Goal: Information Seeking & Learning: Learn about a topic

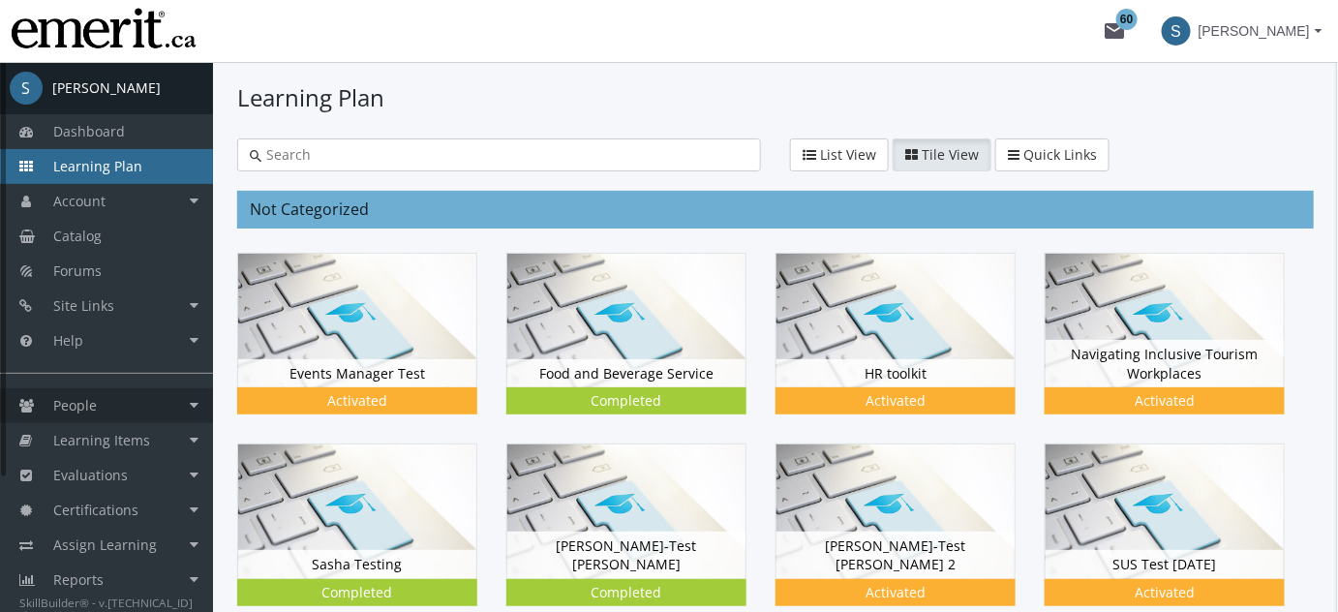
click at [80, 415] on span "People" at bounding box center [75, 405] width 44 height 18
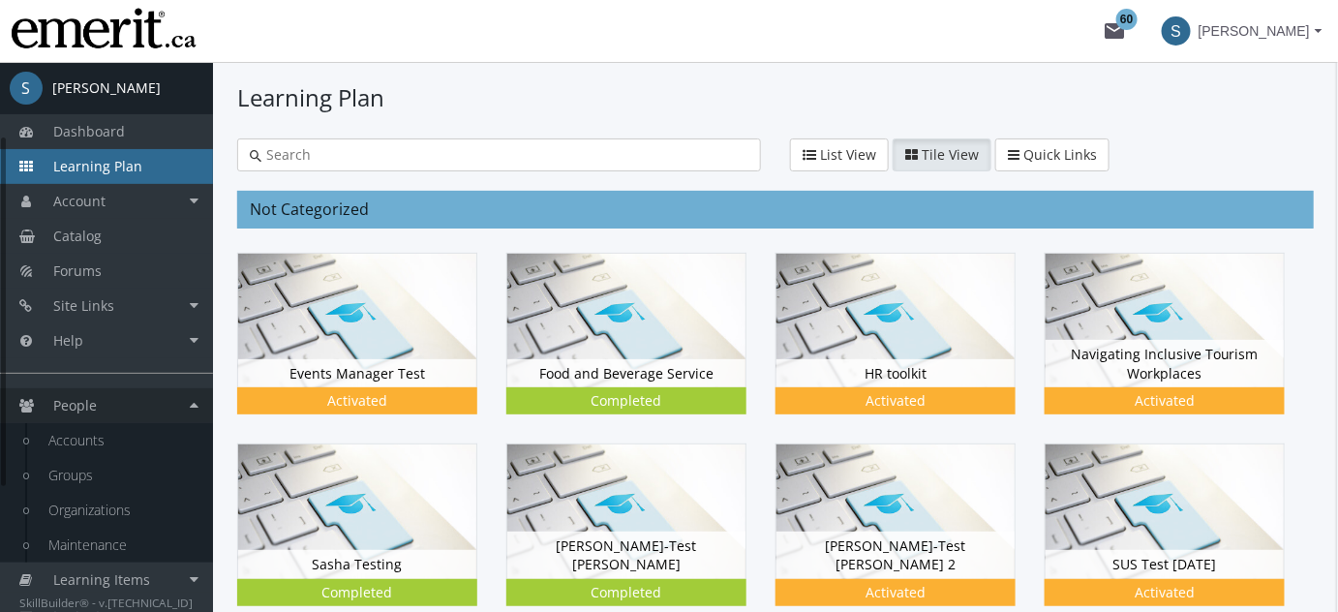
scroll to position [318, 0]
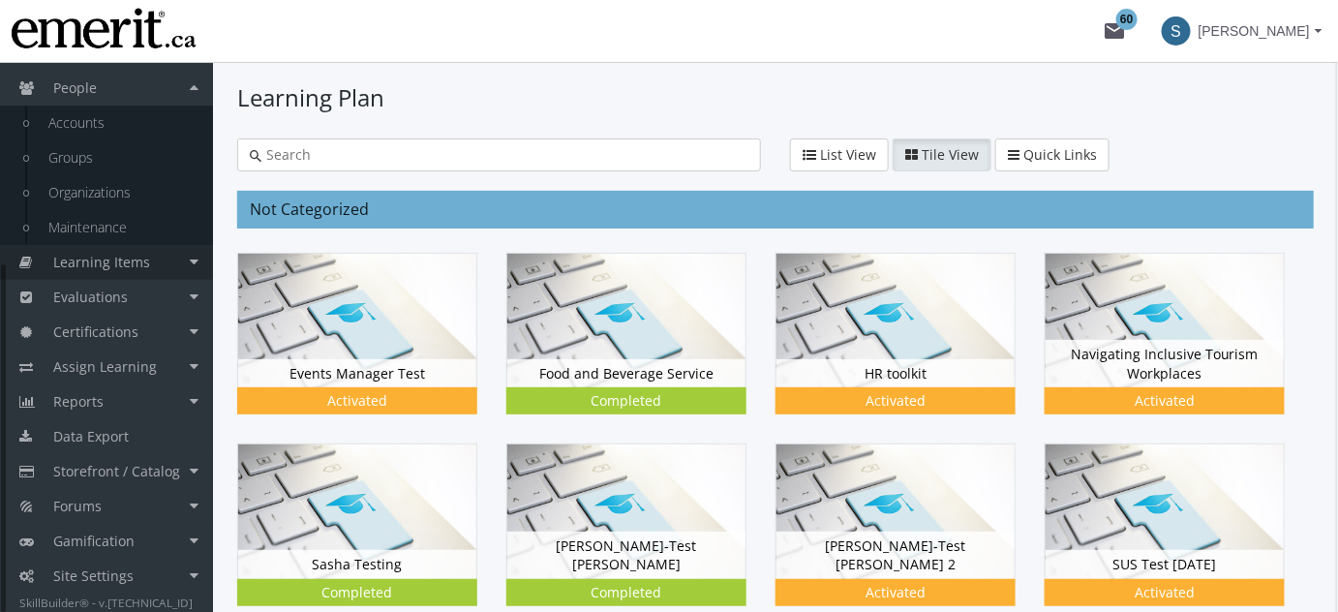
click at [112, 261] on span "Learning Items" at bounding box center [101, 262] width 97 height 18
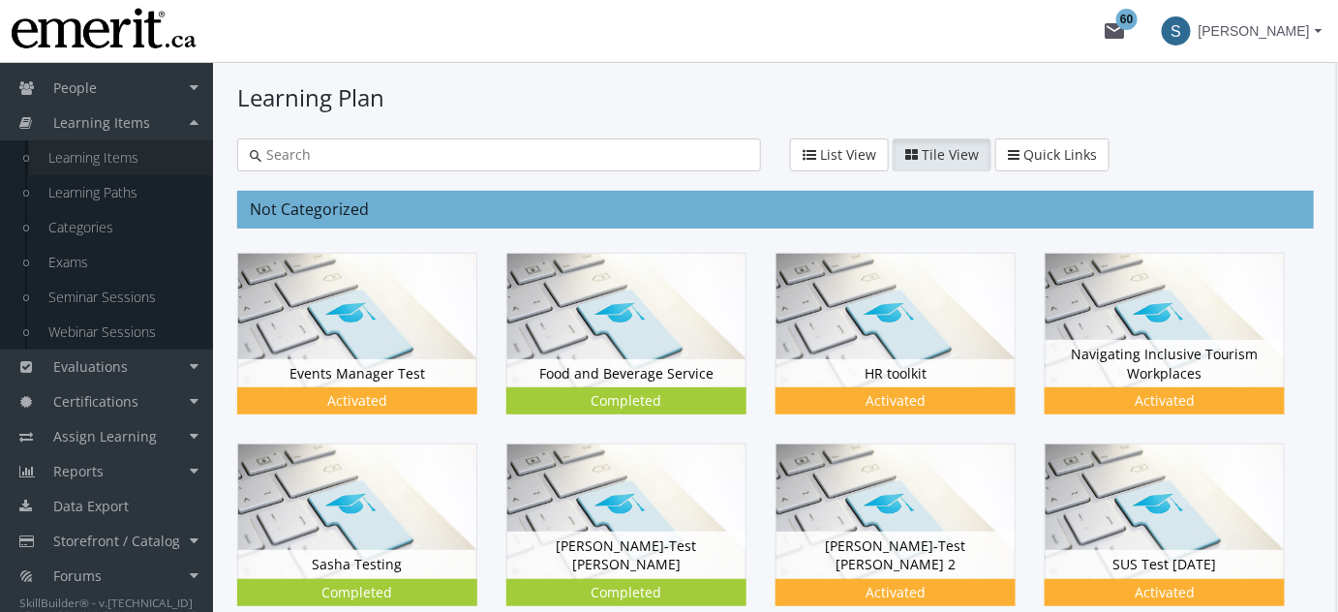
click at [127, 162] on link "Learning Items" at bounding box center [121, 157] width 184 height 35
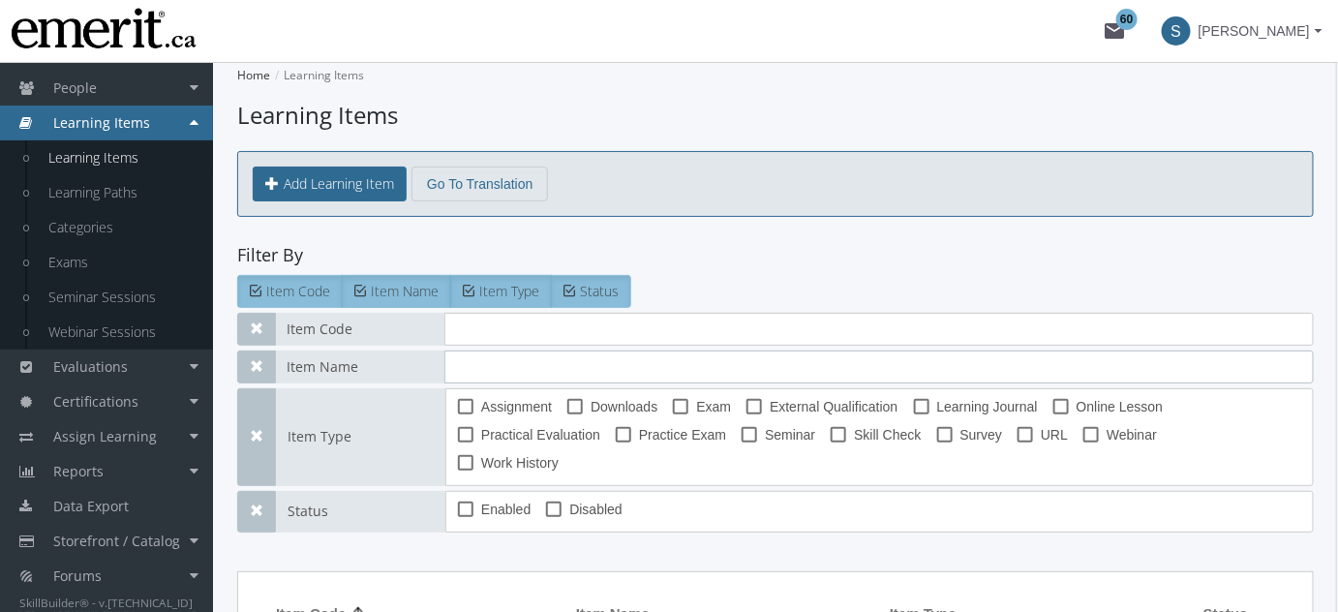
click at [485, 365] on input "text" at bounding box center [880, 367] width 870 height 33
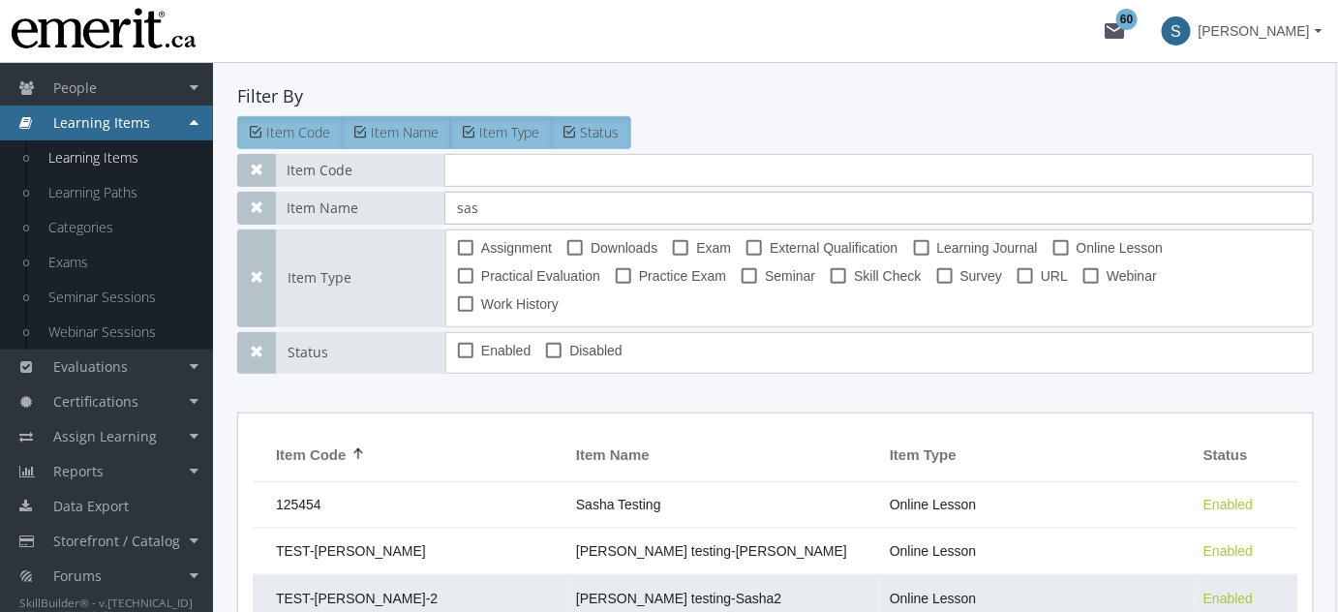
scroll to position [338, 0]
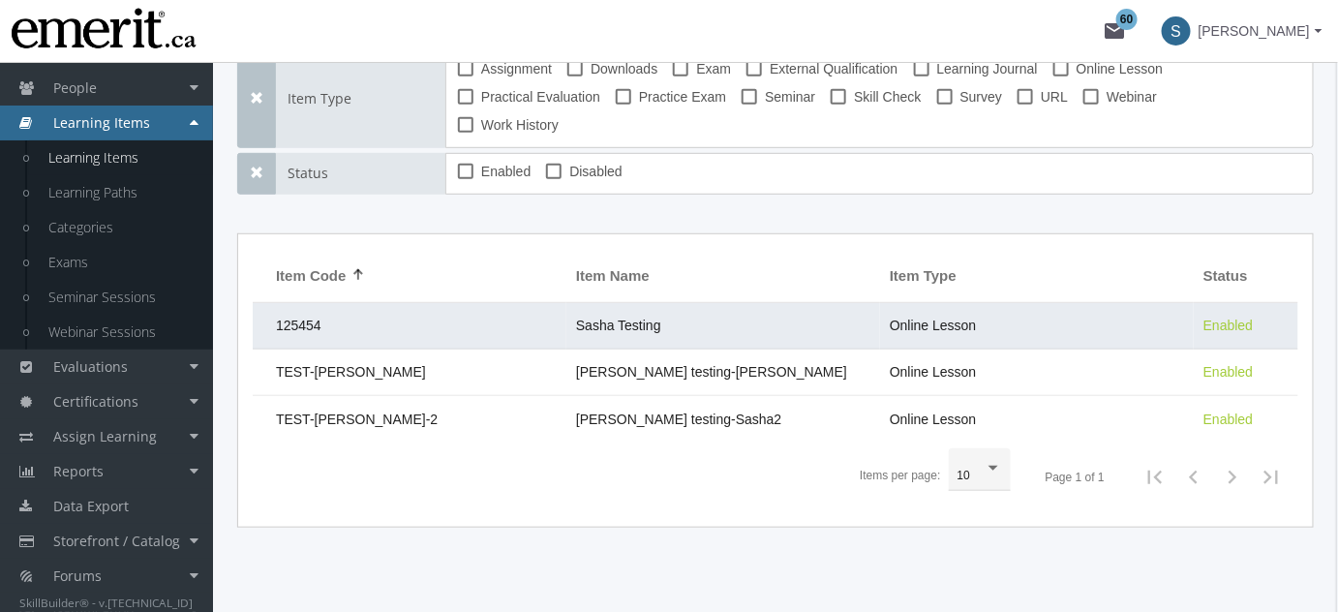
type input "sas"
click at [733, 303] on td "Sasha Testing" at bounding box center [724, 326] width 314 height 46
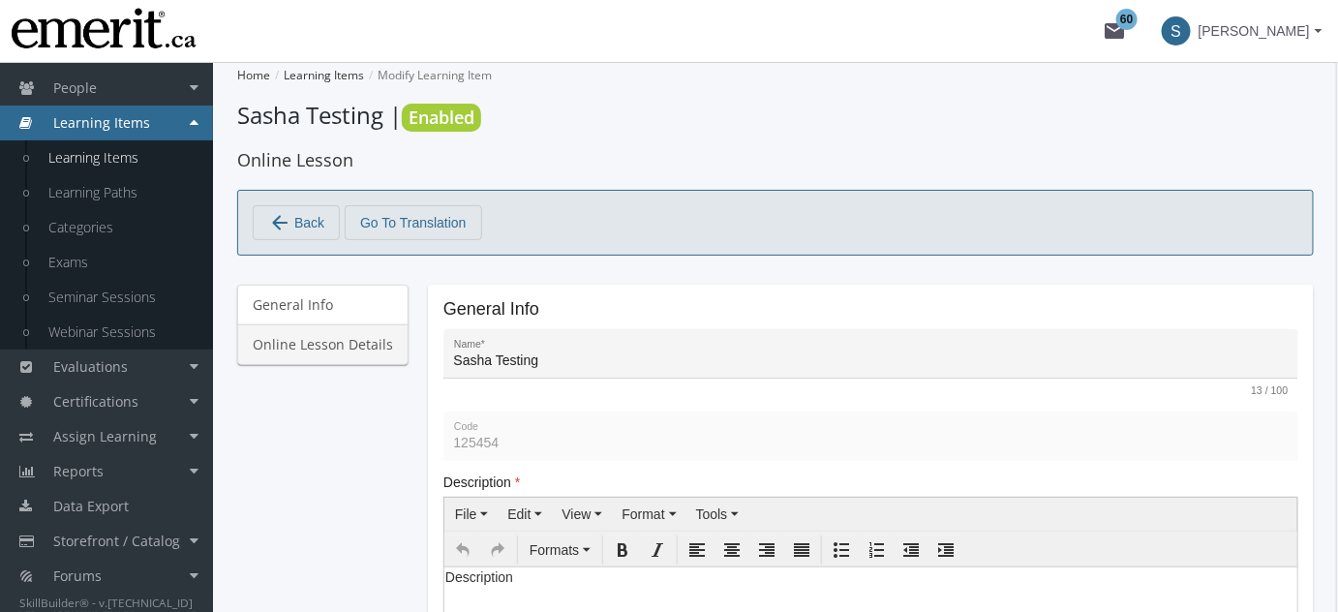
click at [330, 359] on link "Online Lesson Details" at bounding box center [322, 344] width 171 height 41
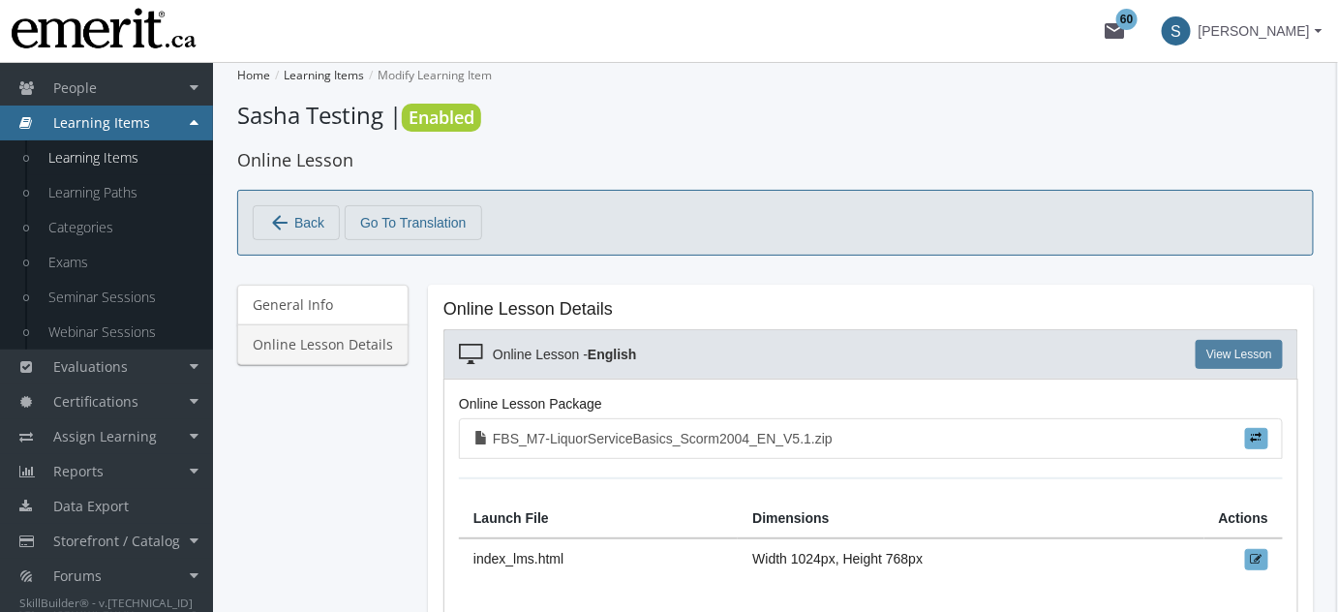
click at [1217, 349] on link "View Lesson" at bounding box center [1239, 354] width 87 height 29
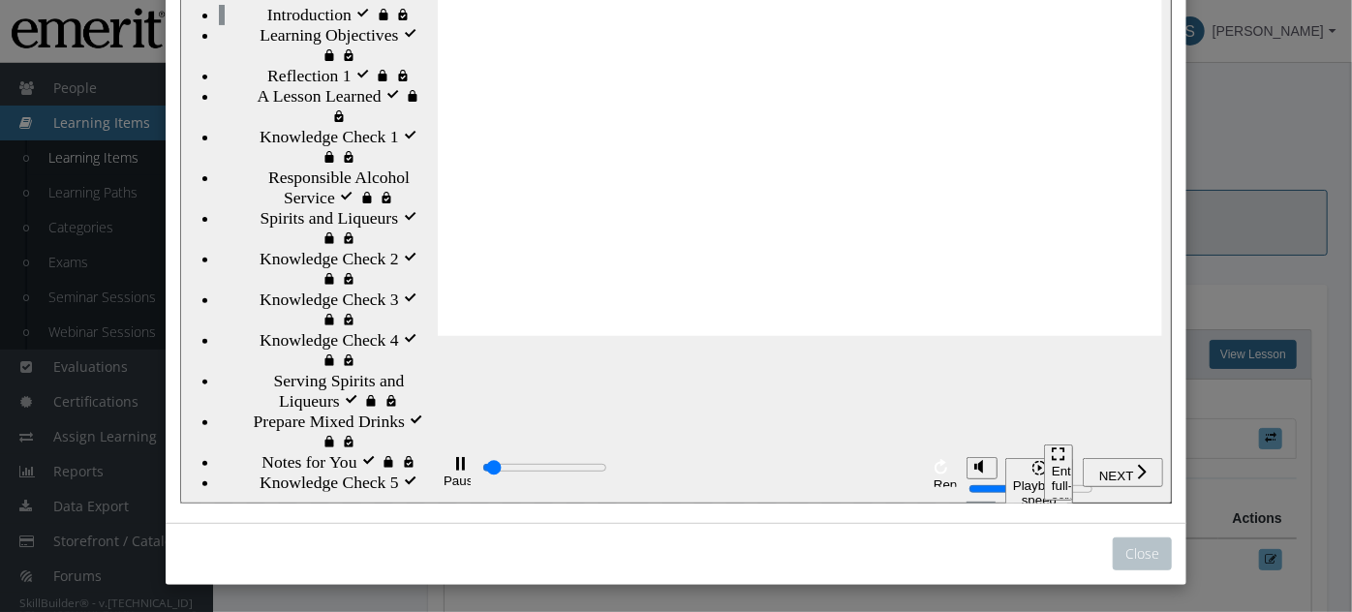
scroll to position [226, 0]
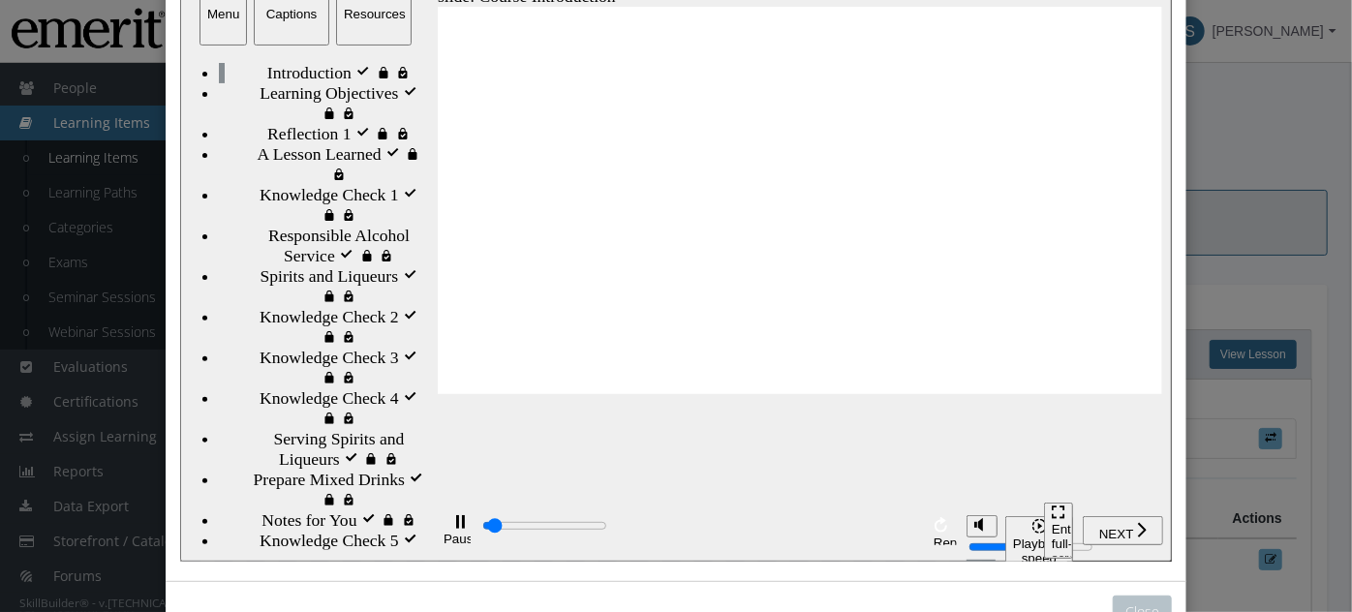
click at [857, 534] on div "playback controls" at bounding box center [698, 528] width 438 height 22
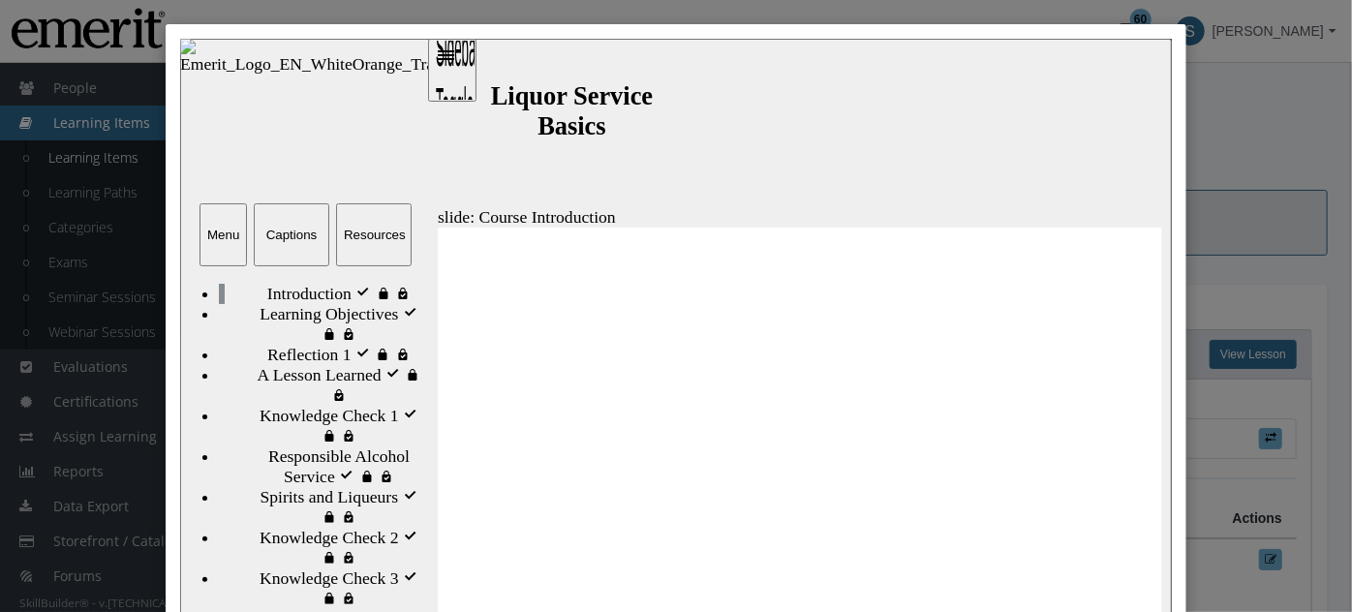
scroll to position [0, 0]
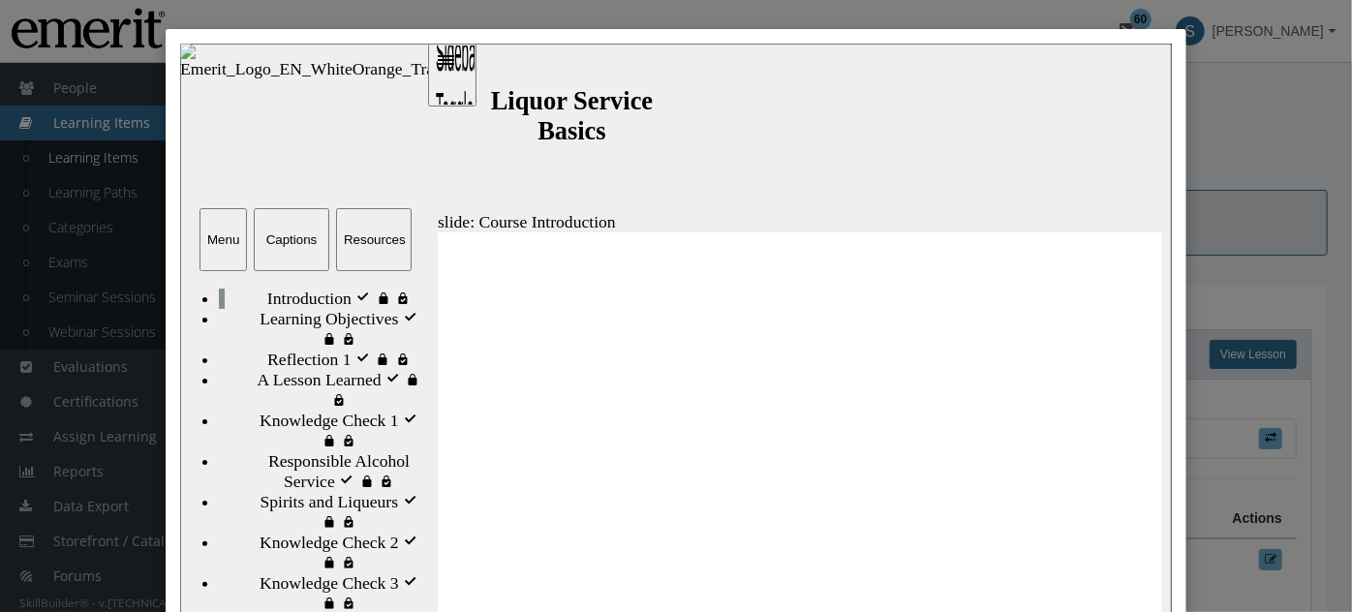
click at [1229, 127] on div "Close" at bounding box center [676, 306] width 1352 height 612
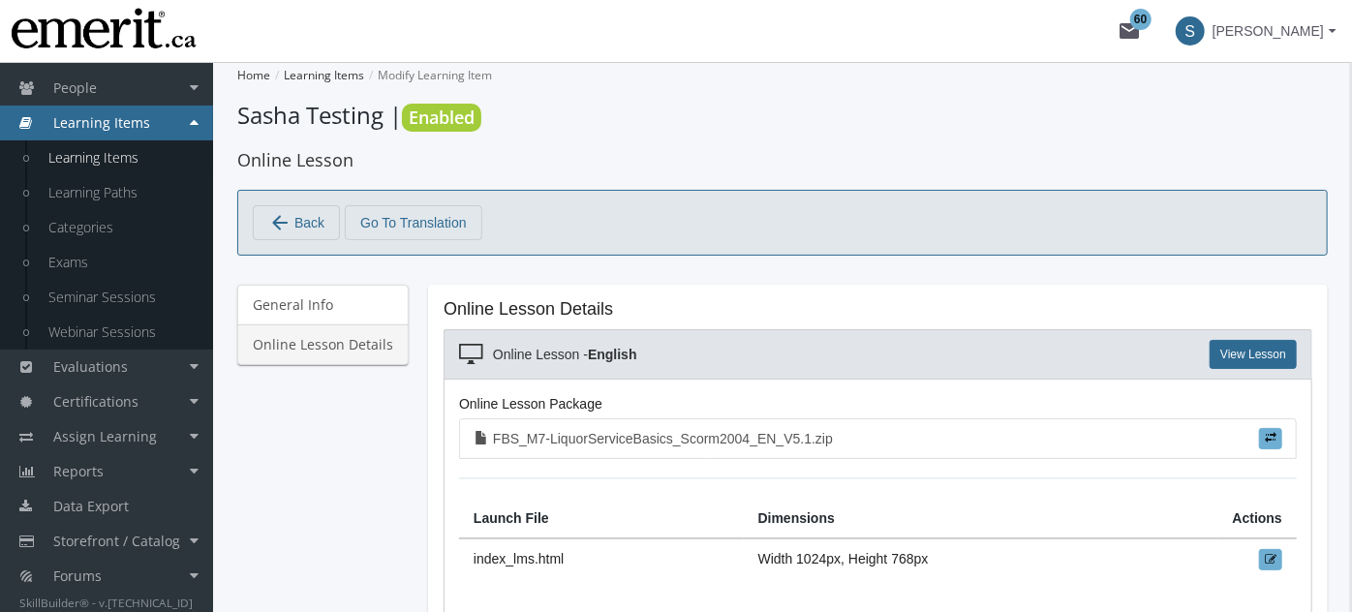
scroll to position [258, 0]
type input "94700"
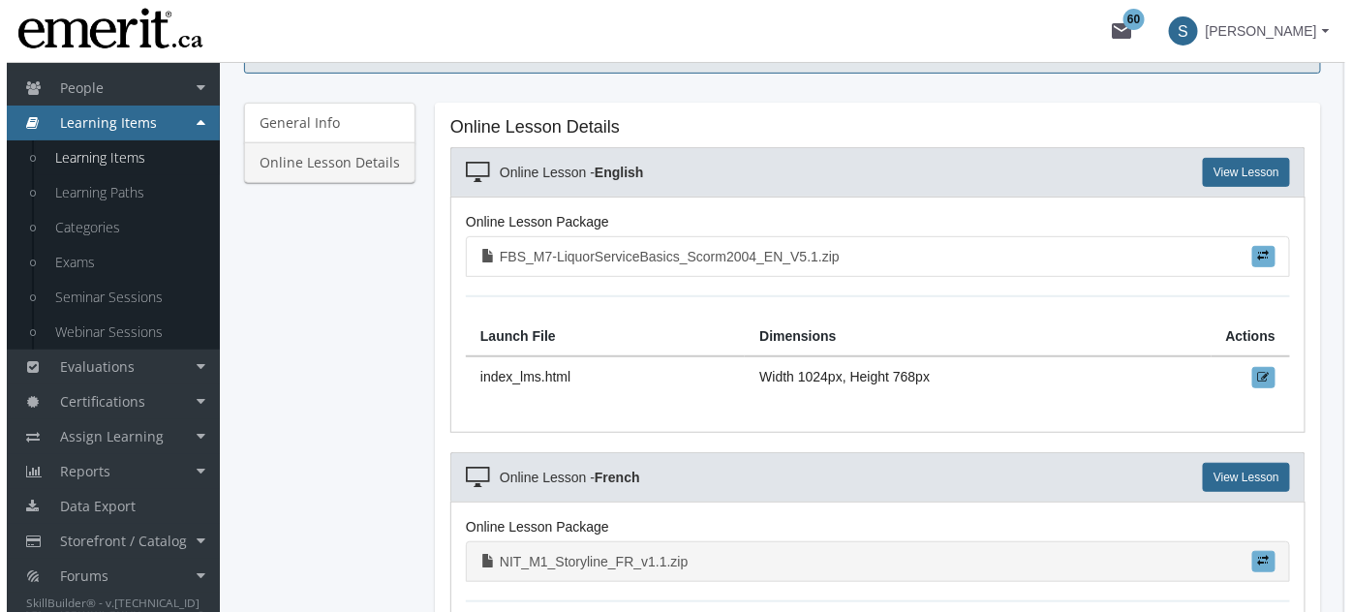
scroll to position [175, 0]
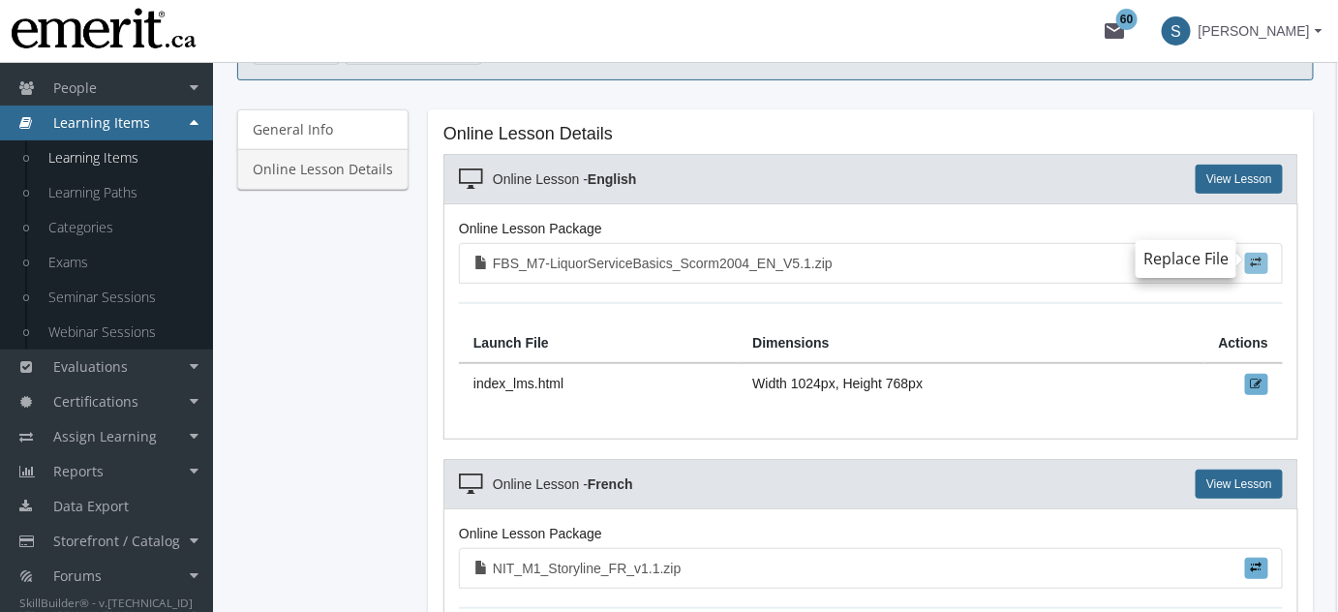
click at [1248, 256] on label at bounding box center [1256, 263] width 23 height 21
click at [0, 0] on input "file" at bounding box center [0, 0] width 0 height 0
click at [1255, 260] on span at bounding box center [1257, 263] width 12 height 12
click at [0, 0] on input "file" at bounding box center [0, 0] width 0 height 0
click at [1257, 258] on span at bounding box center [1257, 263] width 12 height 12
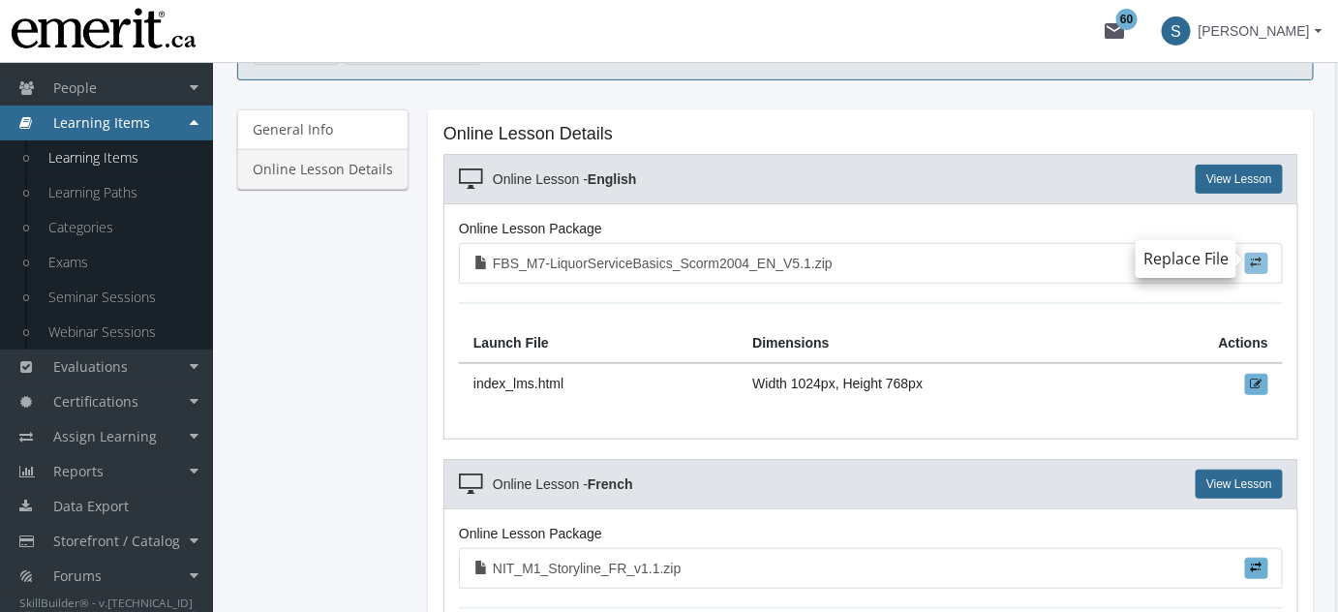
click at [0, 0] on input "file" at bounding box center [0, 0] width 0 height 0
click at [1243, 178] on link "View Lesson" at bounding box center [1239, 179] width 87 height 29
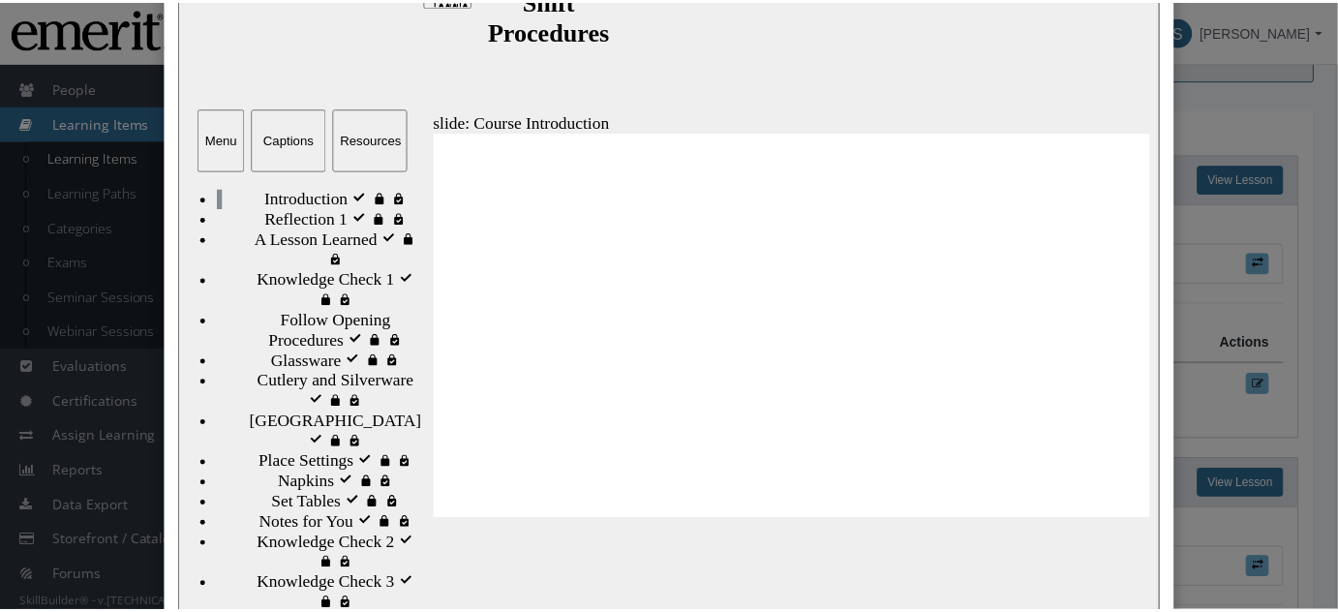
scroll to position [234, 0]
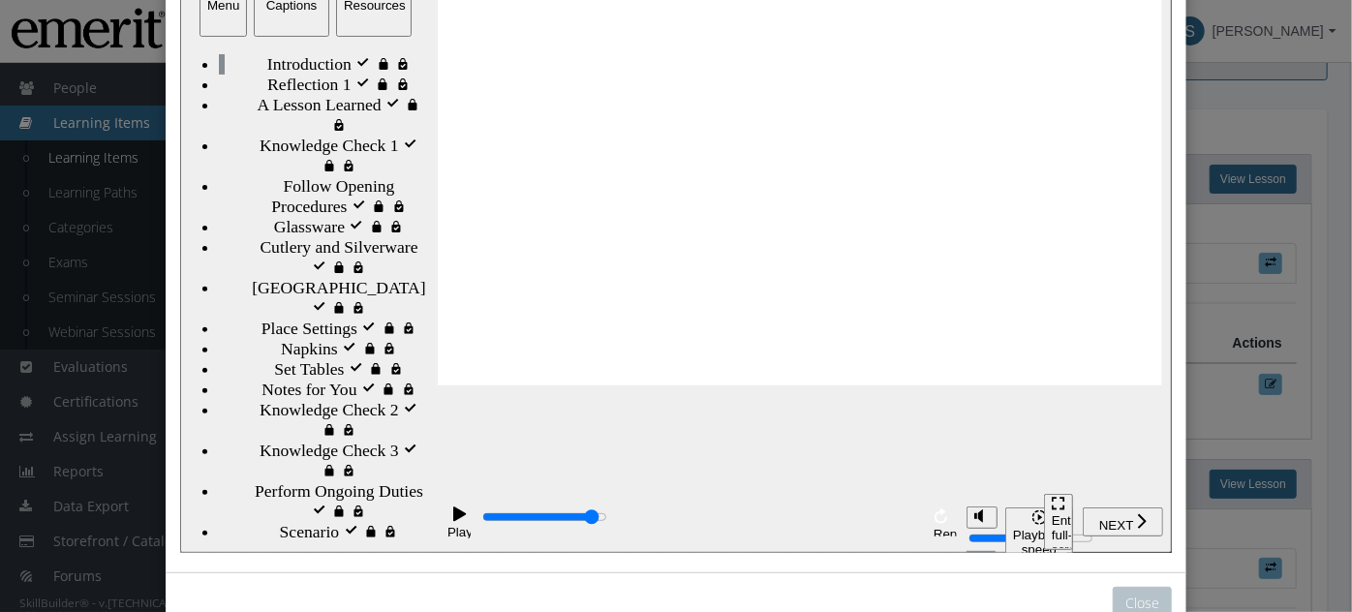
click at [887, 525] on div "playback controls" at bounding box center [698, 519] width 438 height 22
click at [863, 518] on div "playback controls" at bounding box center [698, 519] width 438 height 22
click at [1284, 74] on div "Close" at bounding box center [676, 306] width 1352 height 612
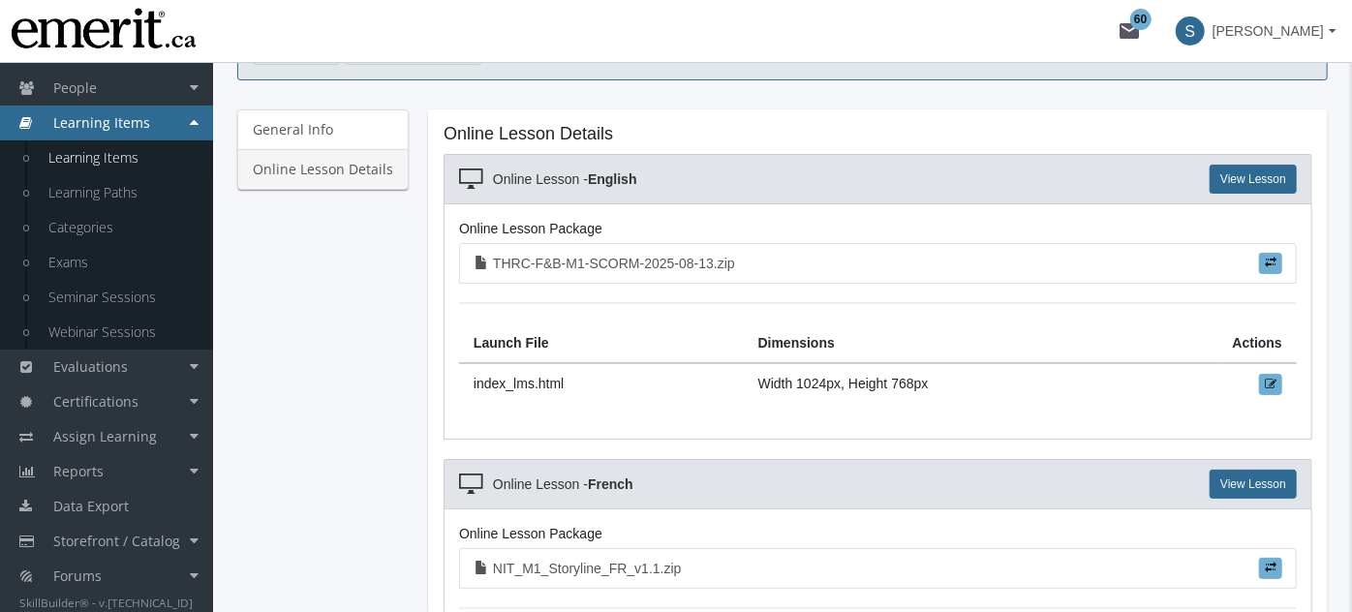
type input "101500"
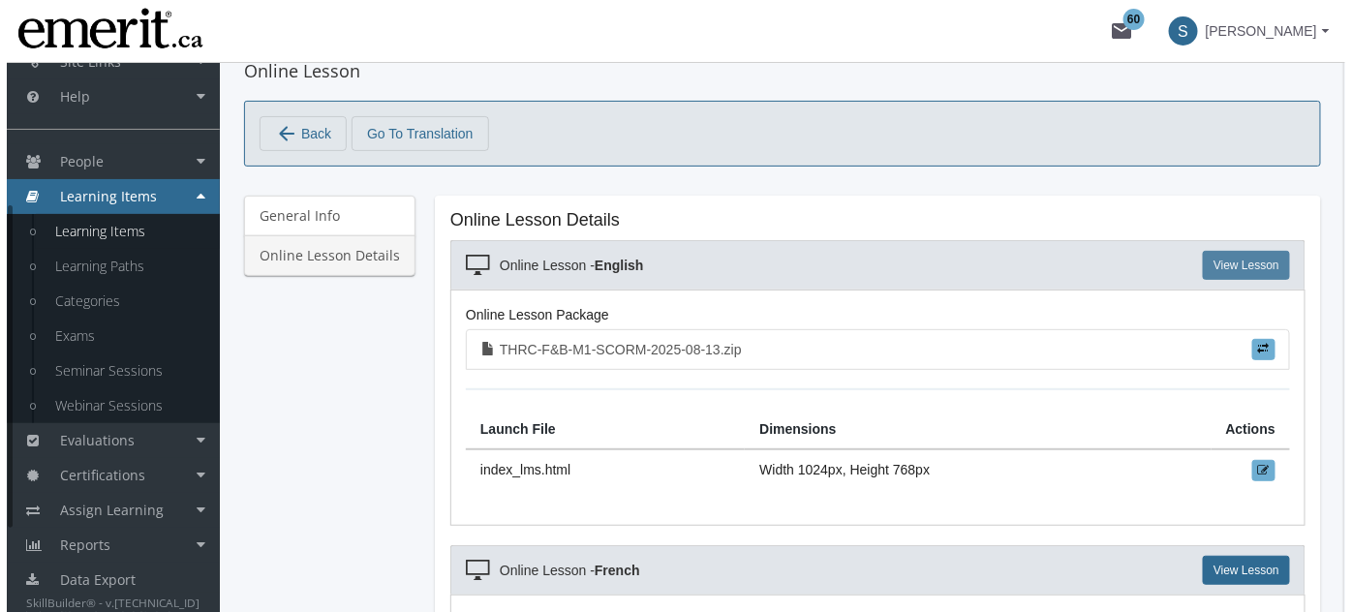
scroll to position [58, 0]
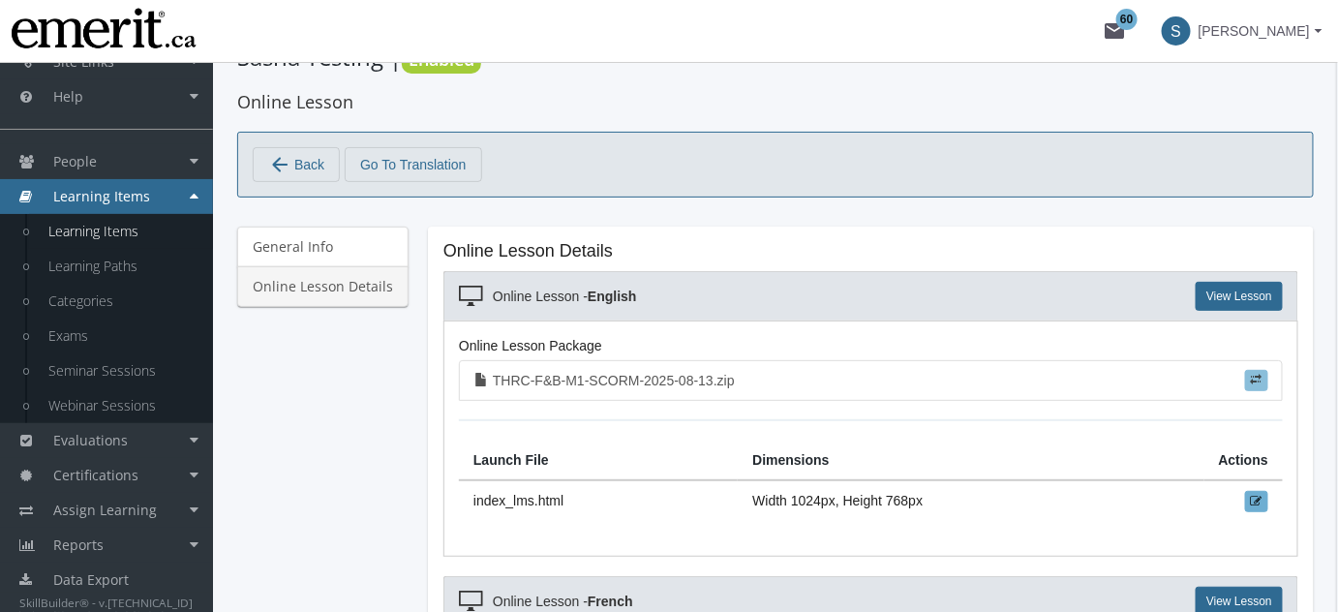
click at [1261, 382] on span at bounding box center [1257, 380] width 12 height 12
click at [0, 0] on input "file" at bounding box center [0, 0] width 0 height 0
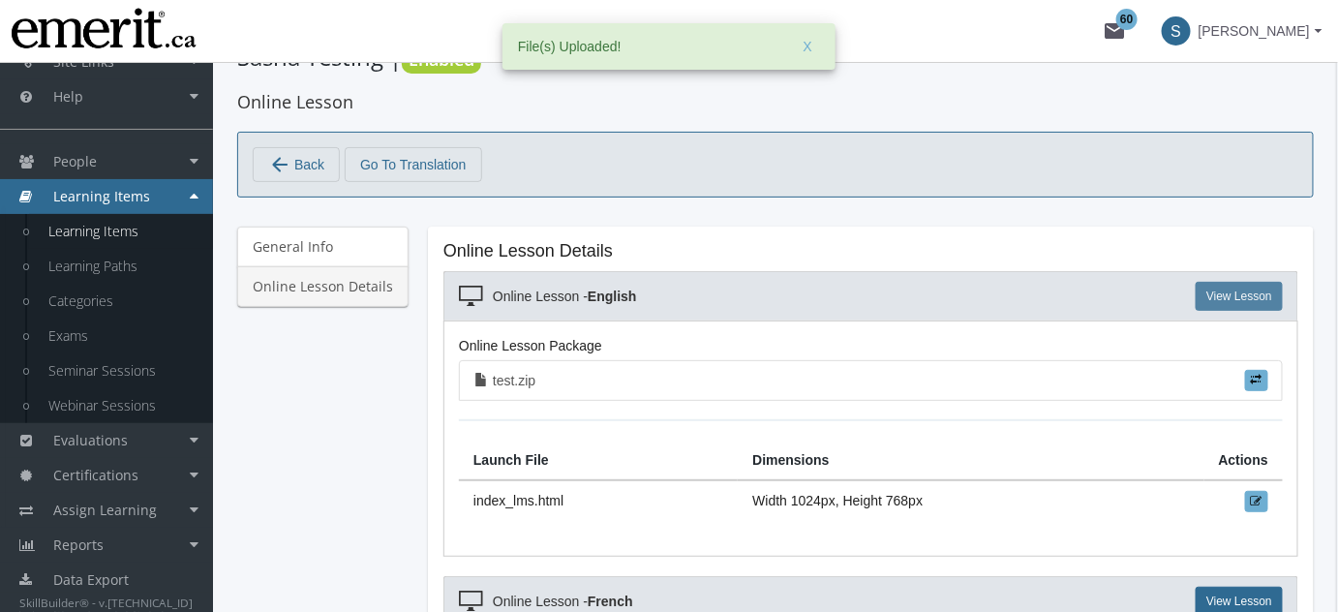
click at [1263, 282] on link "View Lesson" at bounding box center [1239, 296] width 87 height 29
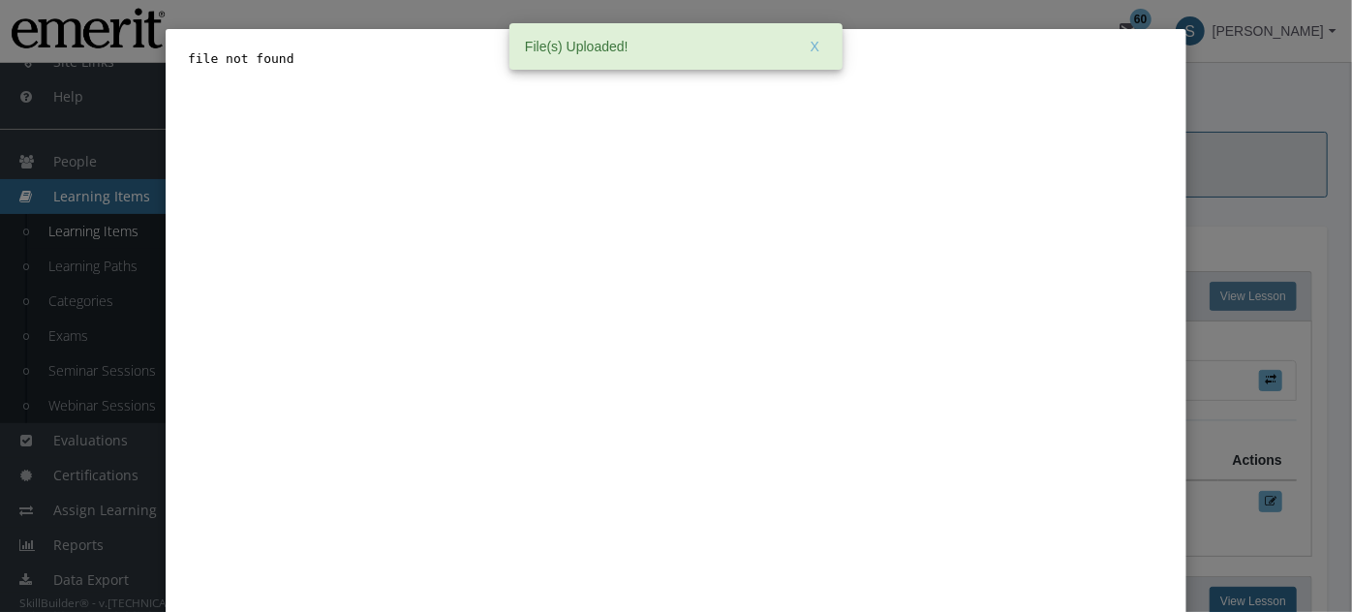
scroll to position [0, 0]
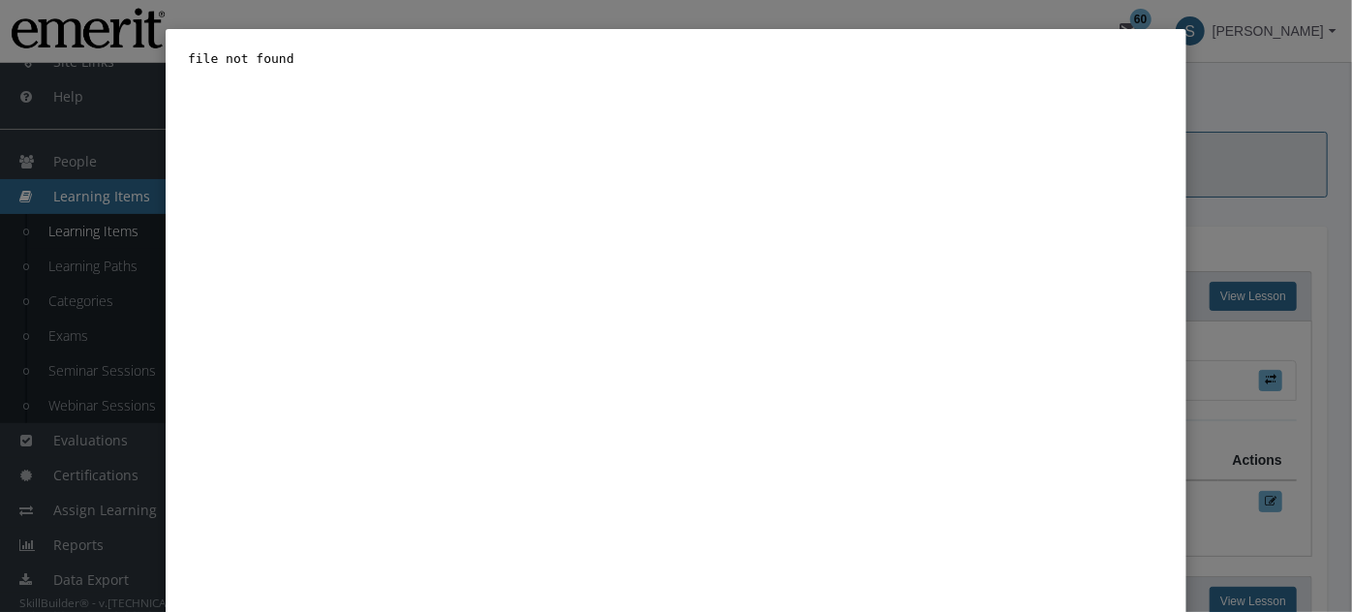
click at [1244, 144] on div "Close" at bounding box center [676, 306] width 1352 height 612
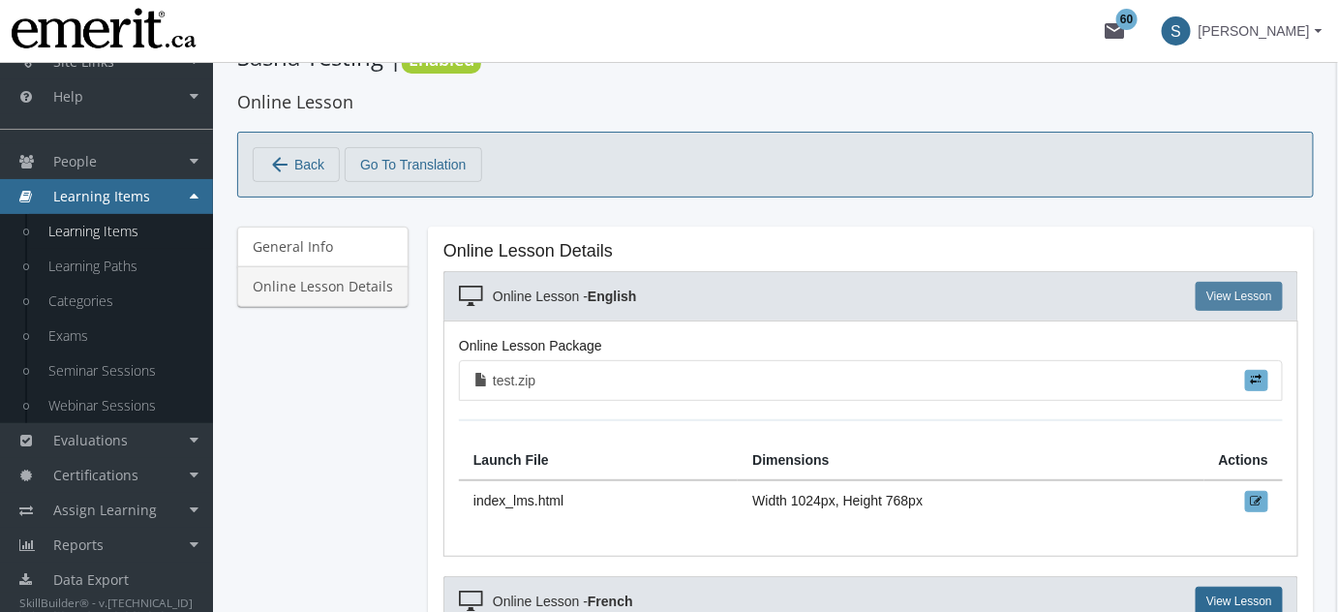
click at [1237, 304] on link "View Lesson" at bounding box center [1239, 296] width 87 height 29
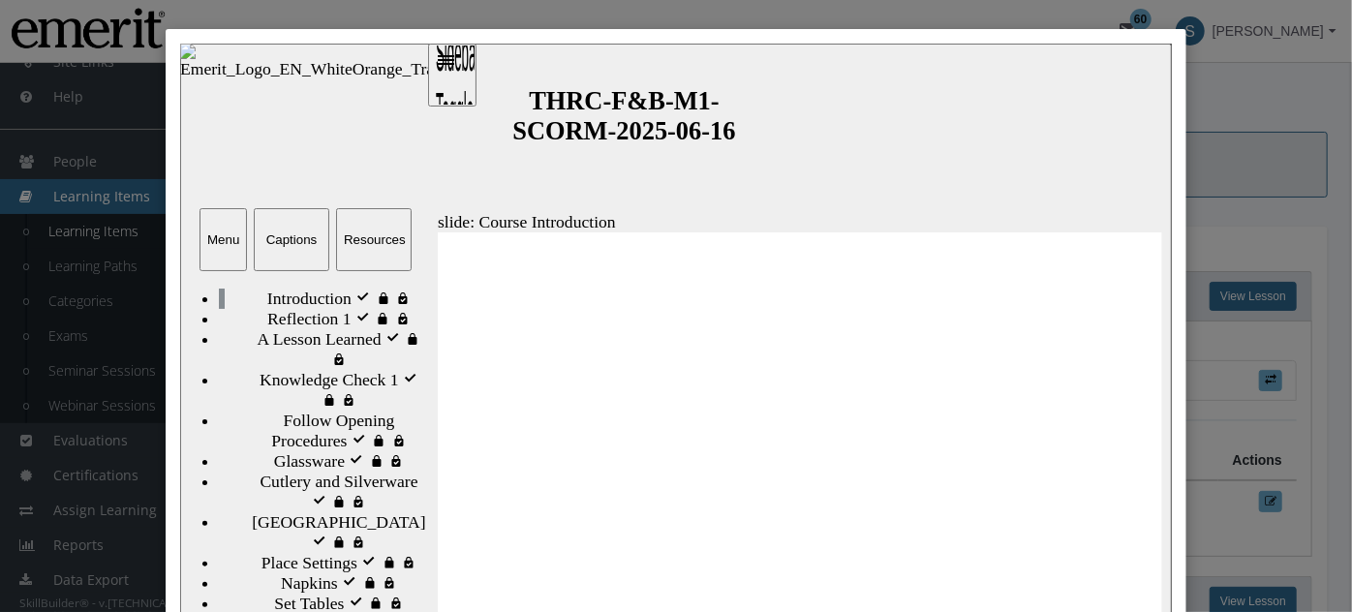
click at [281, 241] on div "Captions" at bounding box center [291, 238] width 60 height 15
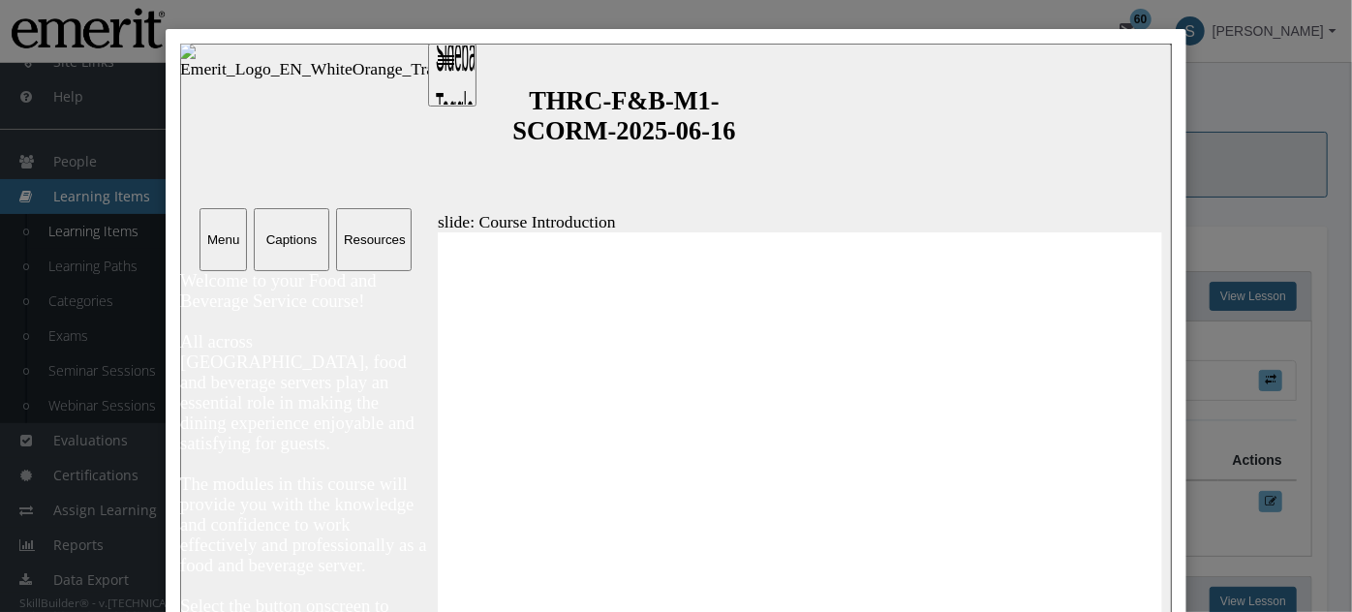
click at [374, 230] on button "Resources" at bounding box center [373, 238] width 76 height 63
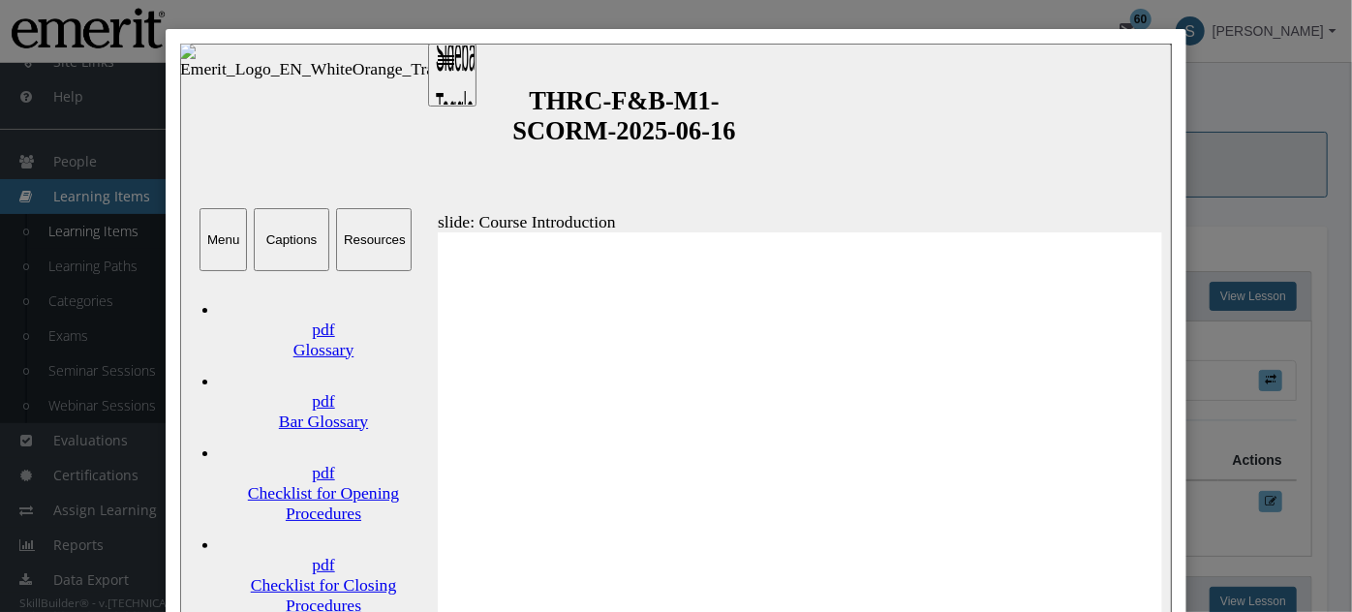
scroll to position [24, 0]
click at [299, 359] on link "pdf Bar Glossary" at bounding box center [322, 395] width 209 height 72
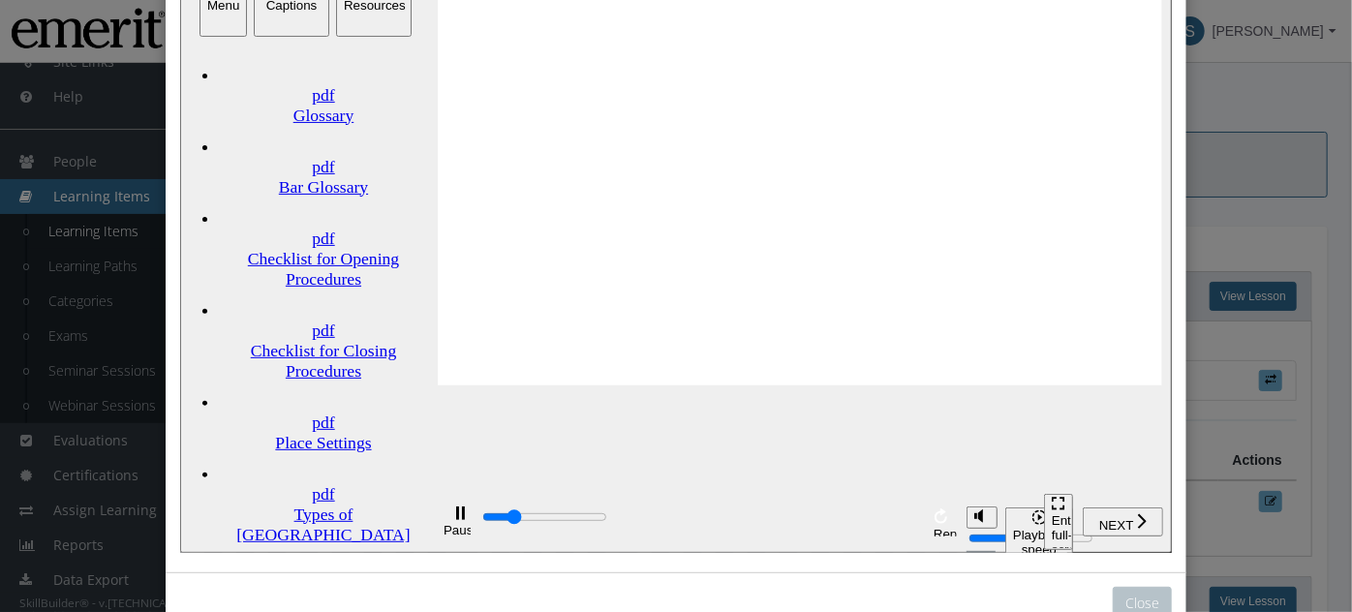
click at [292, 434] on div "Place Settings" at bounding box center [322, 444] width 209 height 20
click at [270, 598] on div "Types of Cutlery" at bounding box center [322, 608] width 209 height 20
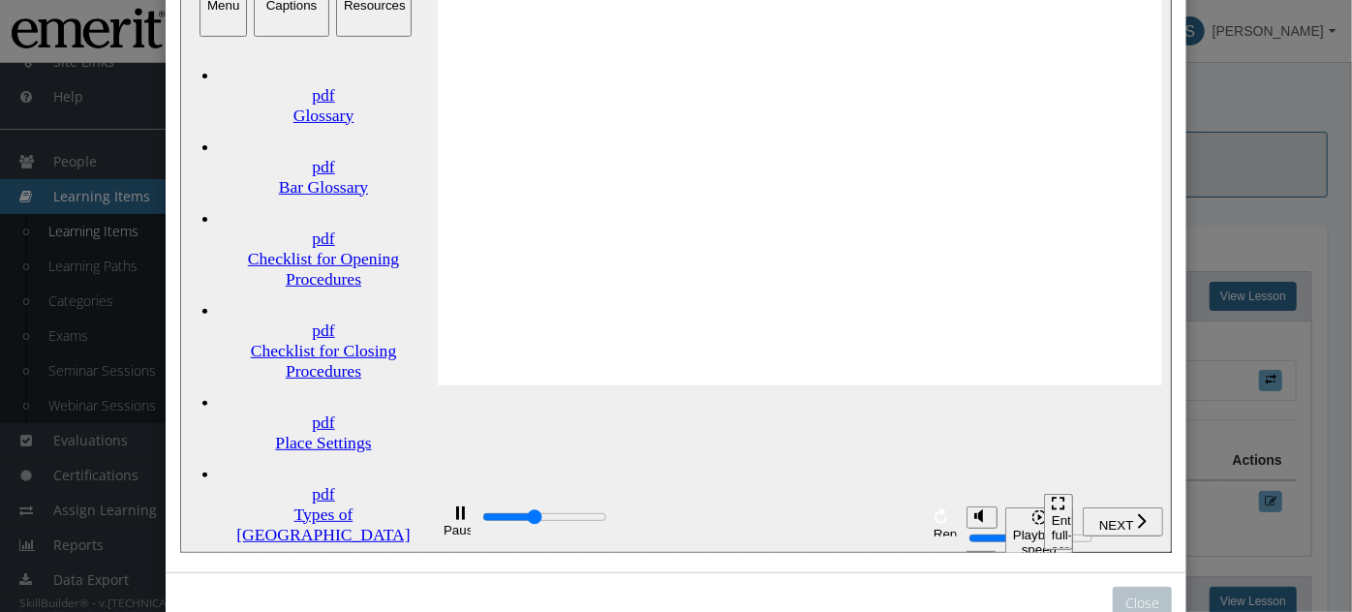
click at [280, 178] on div "Bar Glossary" at bounding box center [322, 188] width 209 height 20
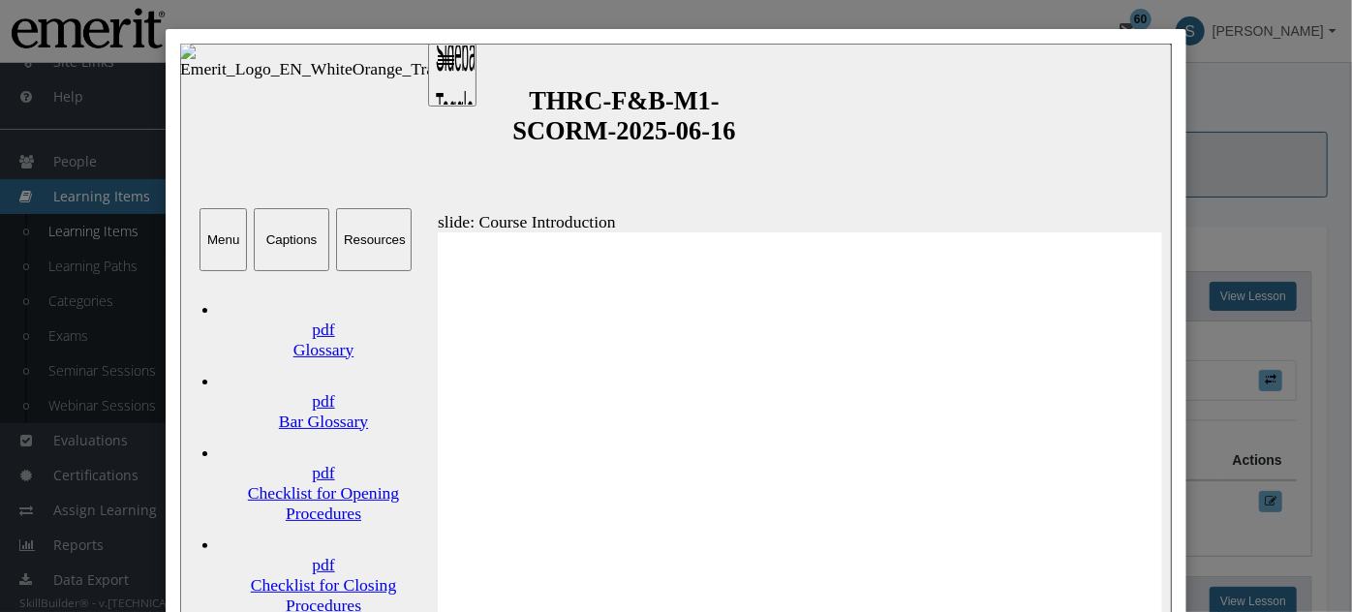
scroll to position [58, 0]
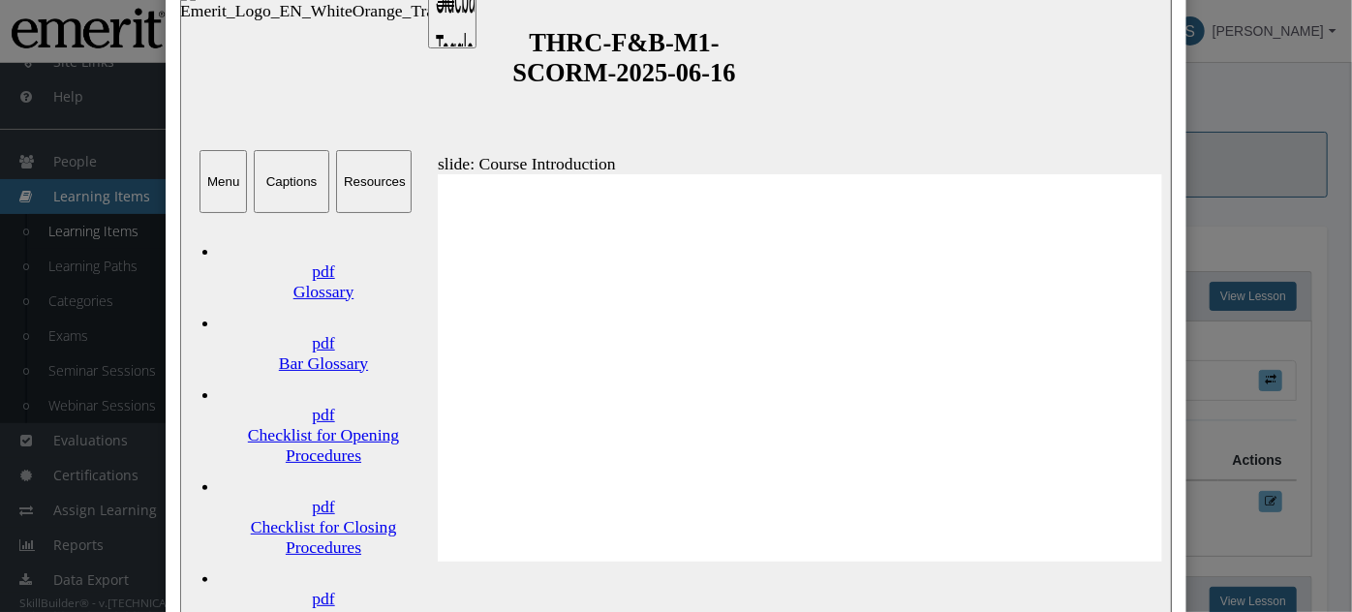
click at [298, 425] on div "Checklist for Opening Procedures" at bounding box center [322, 445] width 209 height 41
click at [287, 466] on link "pdf Checklist for Closing Procedures" at bounding box center [322, 512] width 209 height 92
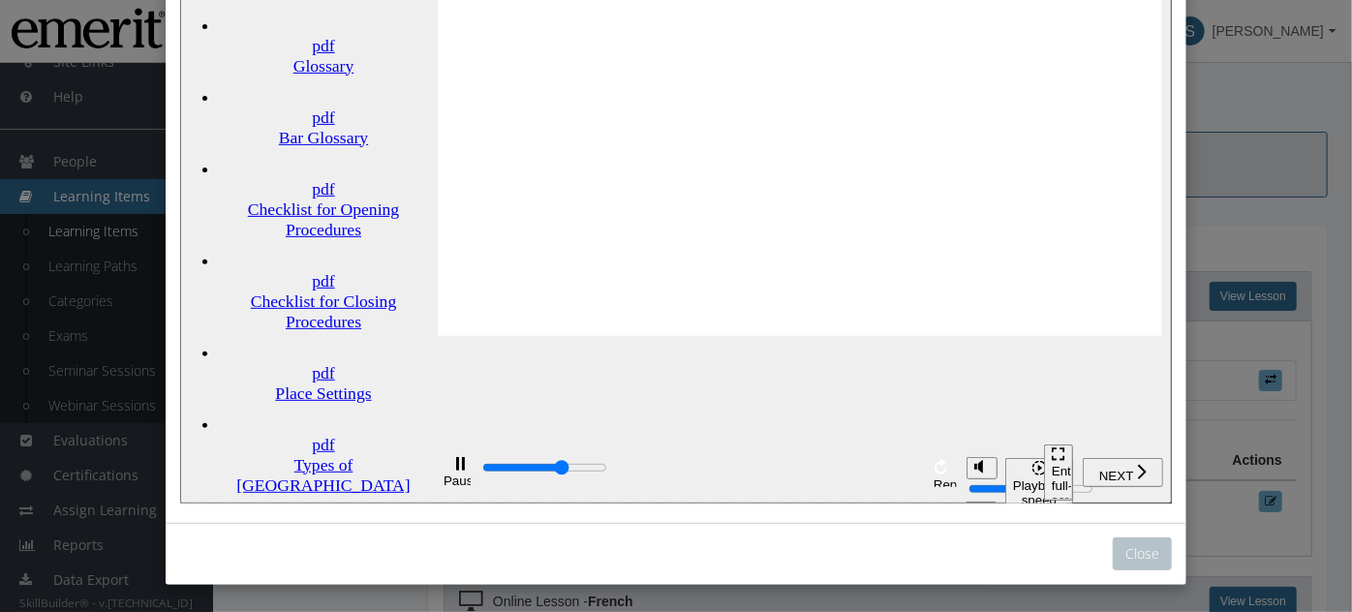
type input "17700"
click at [455, 472] on icon "Pause (Ctrl+Alt+P)" at bounding box center [459, 465] width 9 height 14
click at [1215, 283] on div "Close" at bounding box center [676, 306] width 1352 height 612
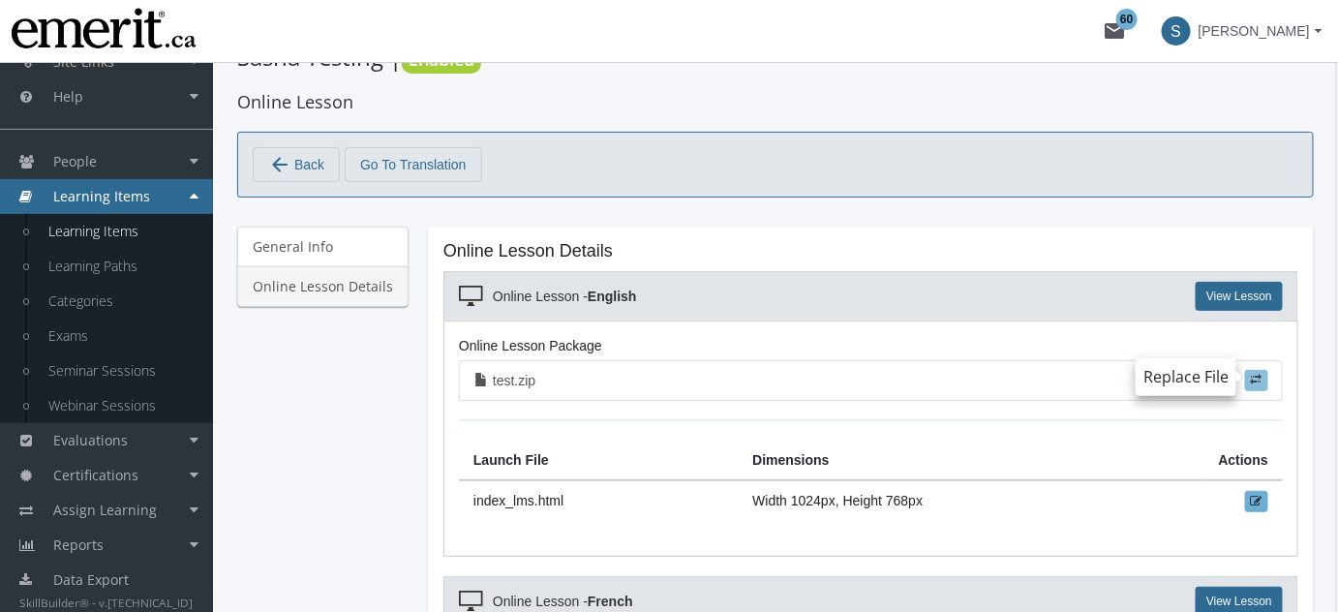
click at [1263, 375] on span at bounding box center [1257, 380] width 12 height 12
click at [0, 0] on input "file" at bounding box center [0, 0] width 0 height 0
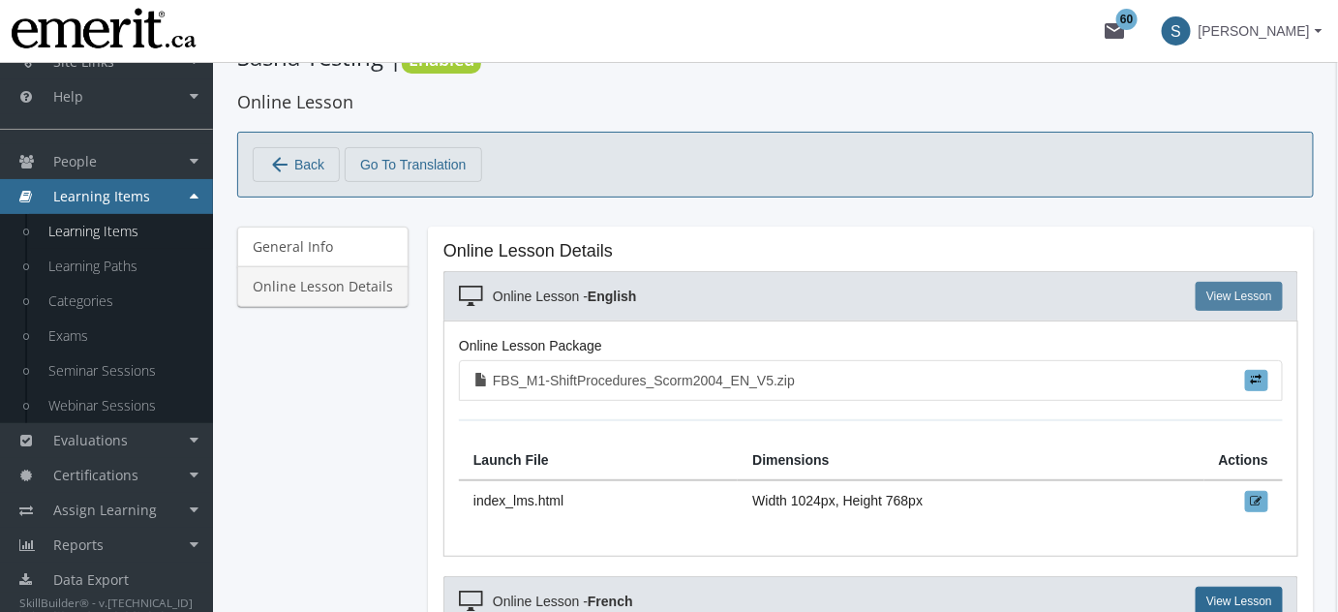
click at [1212, 285] on link "View Lesson" at bounding box center [1239, 296] width 87 height 29
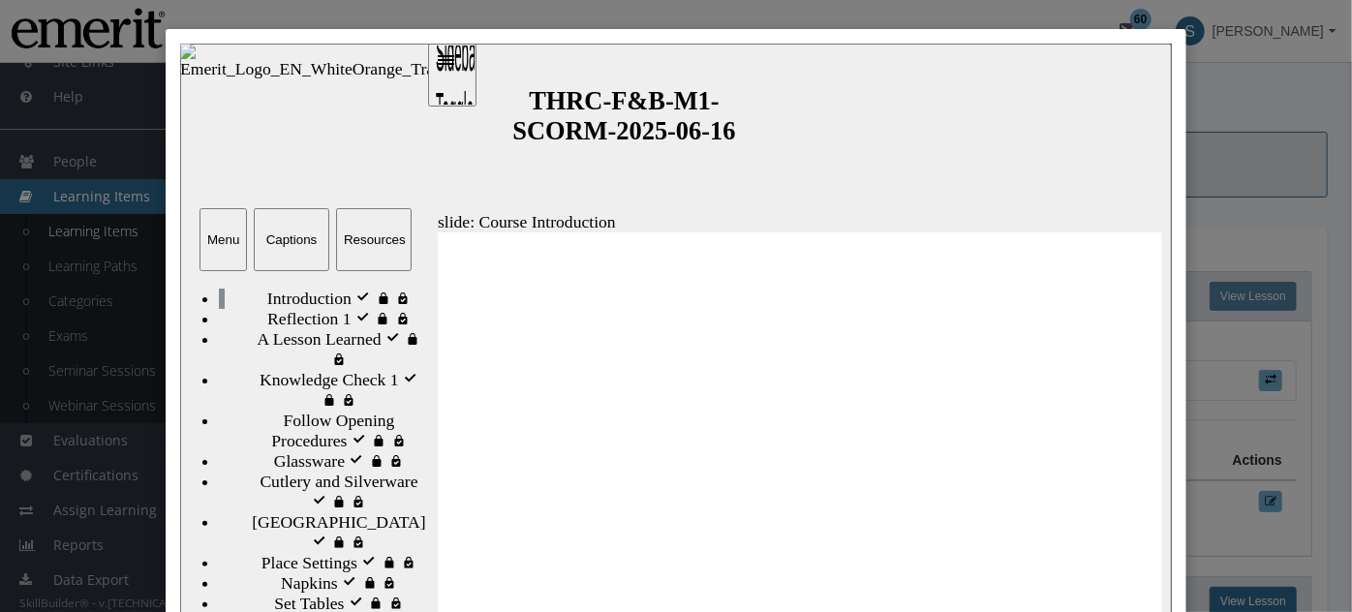
scroll to position [0, 0]
click at [1236, 188] on div "Close" at bounding box center [676, 306] width 1352 height 612
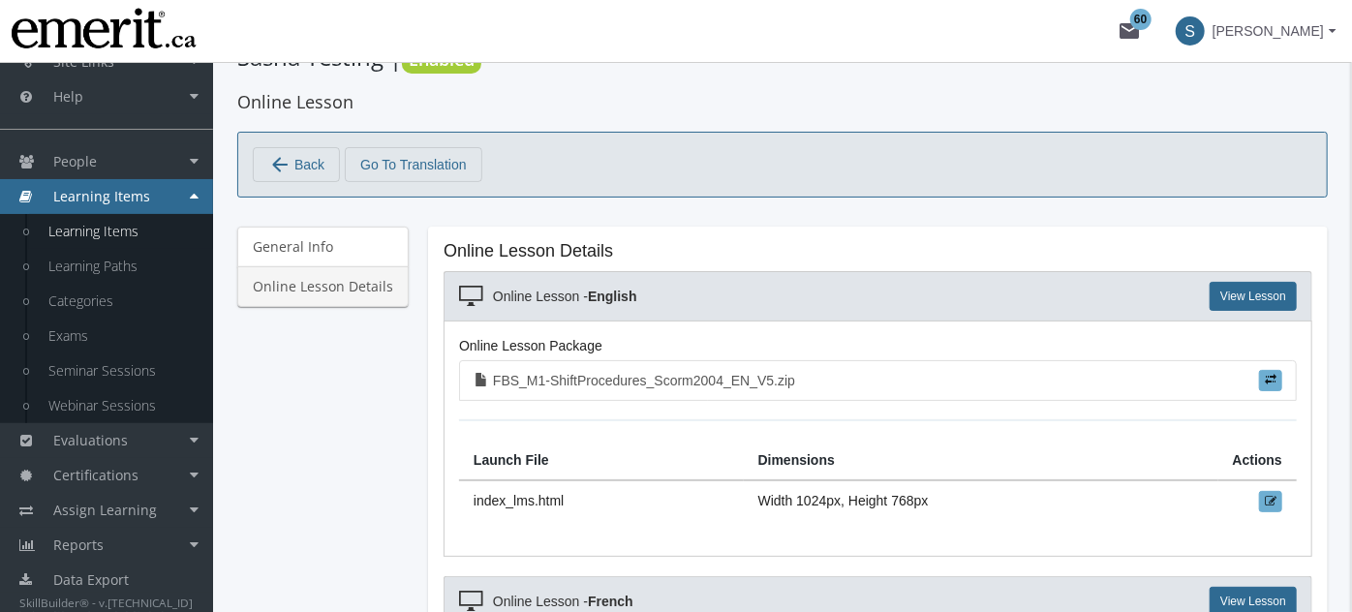
type input "9400"
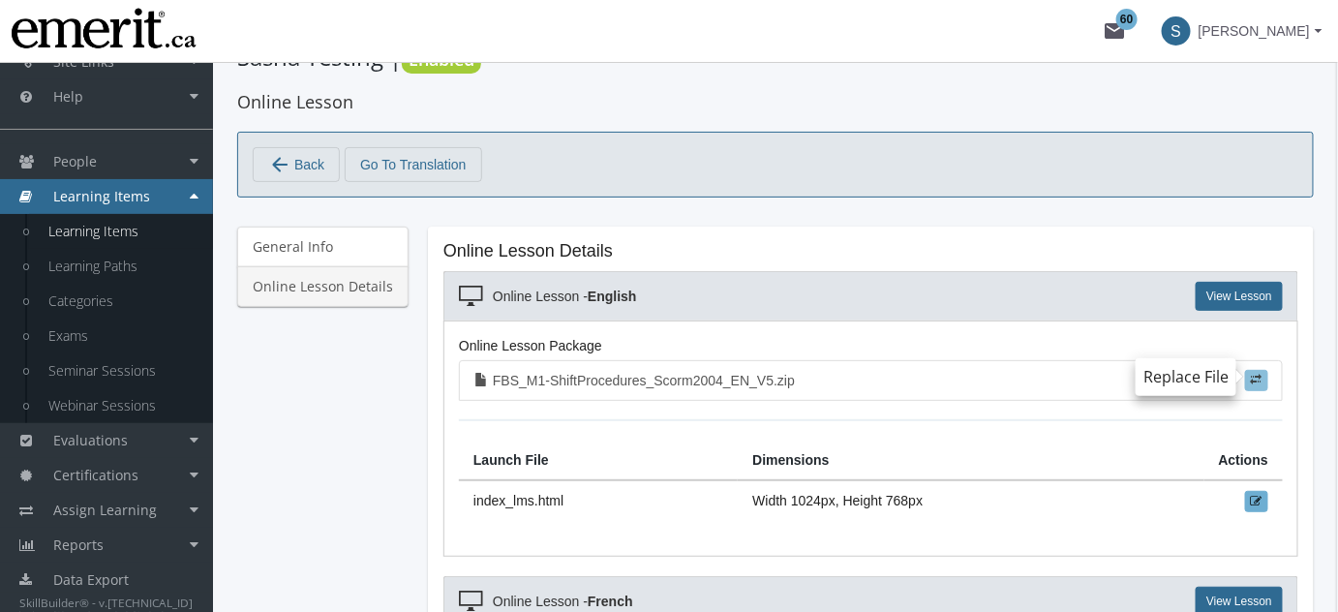
click at [1264, 376] on label at bounding box center [1256, 380] width 23 height 21
click at [0, 0] on input "file" at bounding box center [0, 0] width 0 height 0
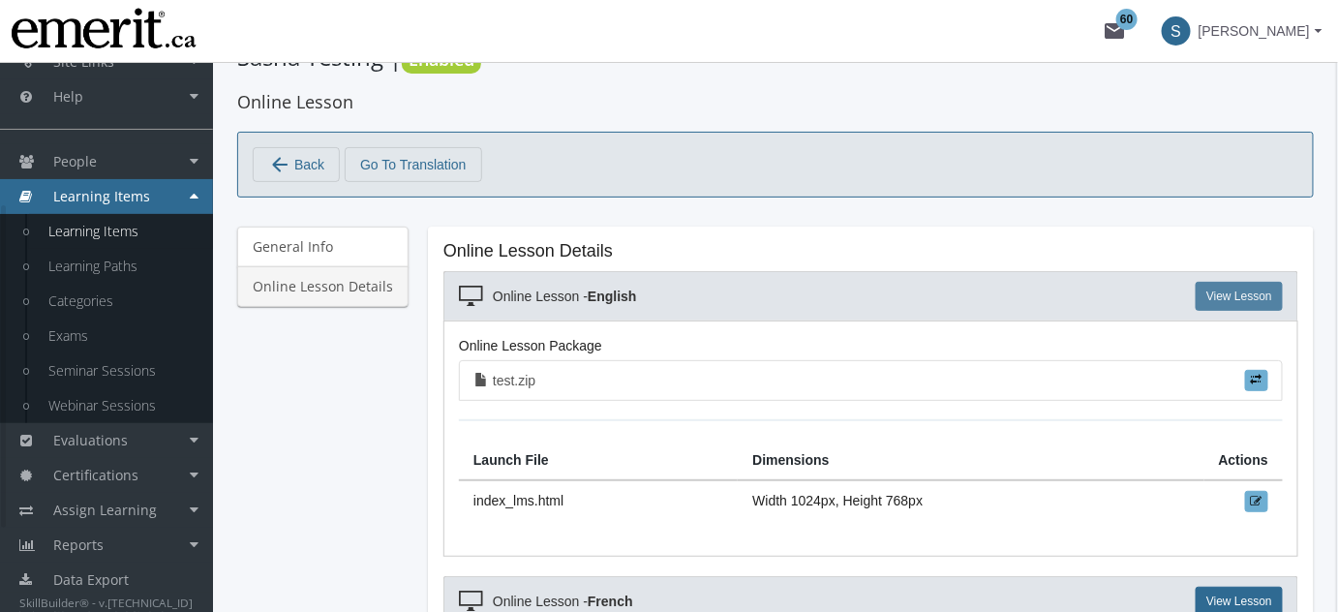
click at [1240, 298] on link "View Lesson" at bounding box center [1239, 296] width 87 height 29
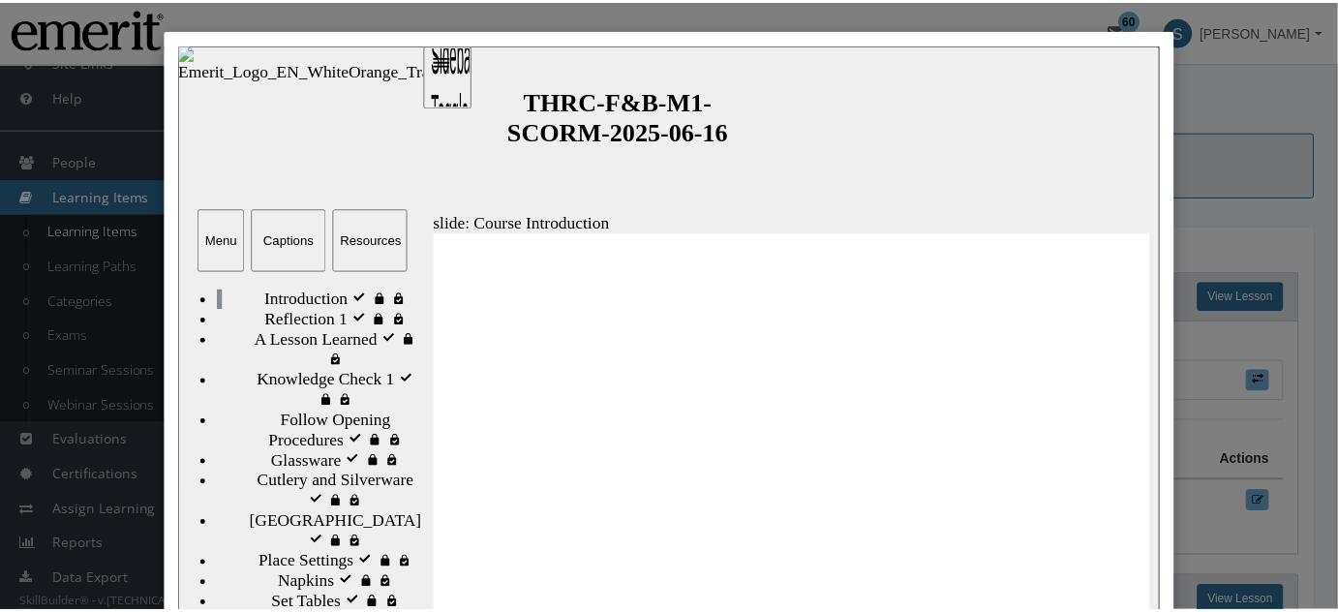
scroll to position [58, 0]
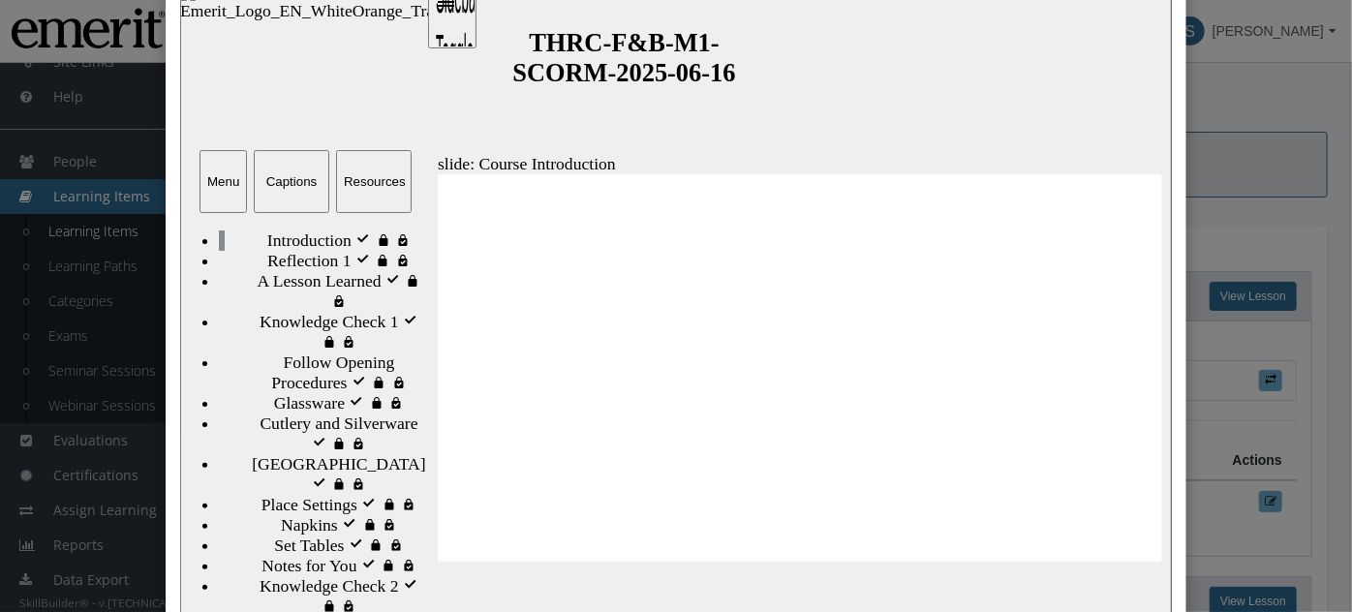
click at [595, 15] on div "slide: Course Introduction Course Introduction 1 / 35 Welcome to your Food and …" at bounding box center [675, 357] width 992 height 744
click at [1246, 188] on div "Close" at bounding box center [676, 306] width 1352 height 612
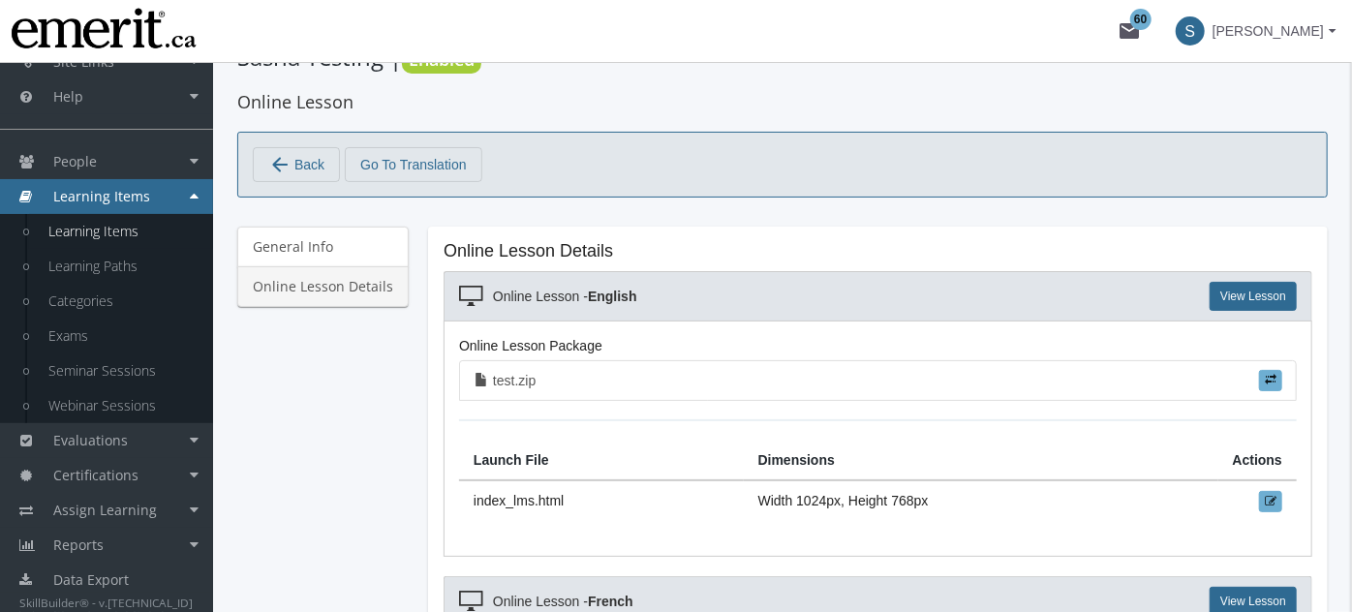
type input "4200"
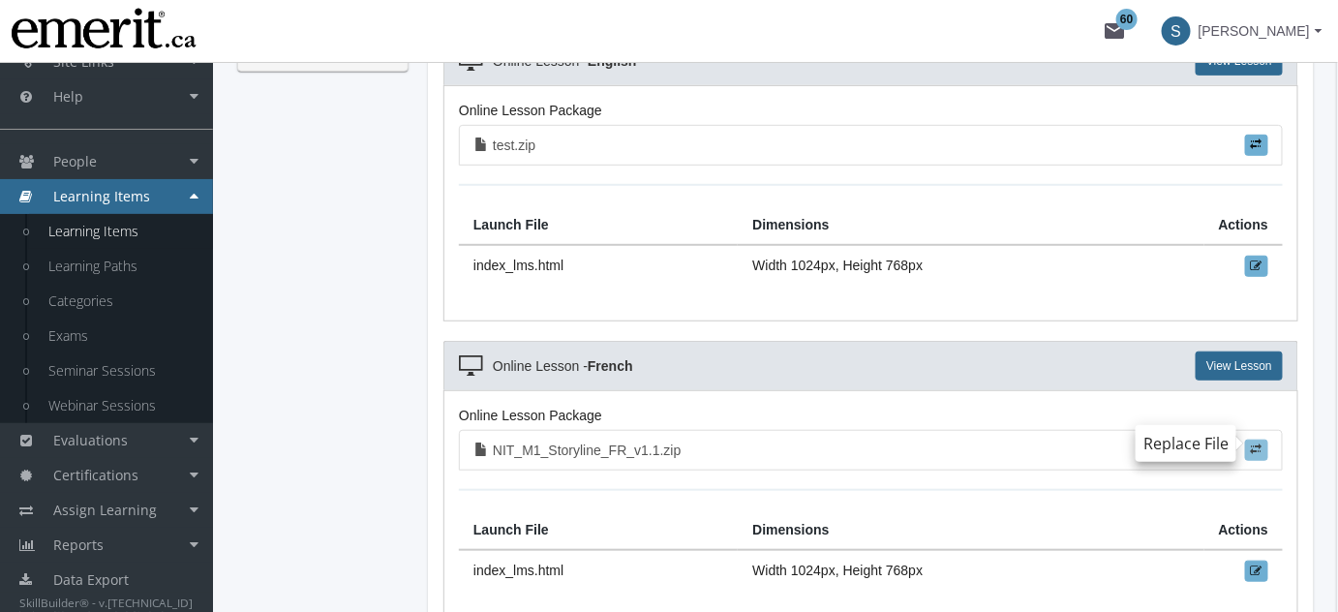
click at [1249, 441] on label at bounding box center [1256, 450] width 23 height 21
click at [0, 0] on input "file" at bounding box center [0, 0] width 0 height 0
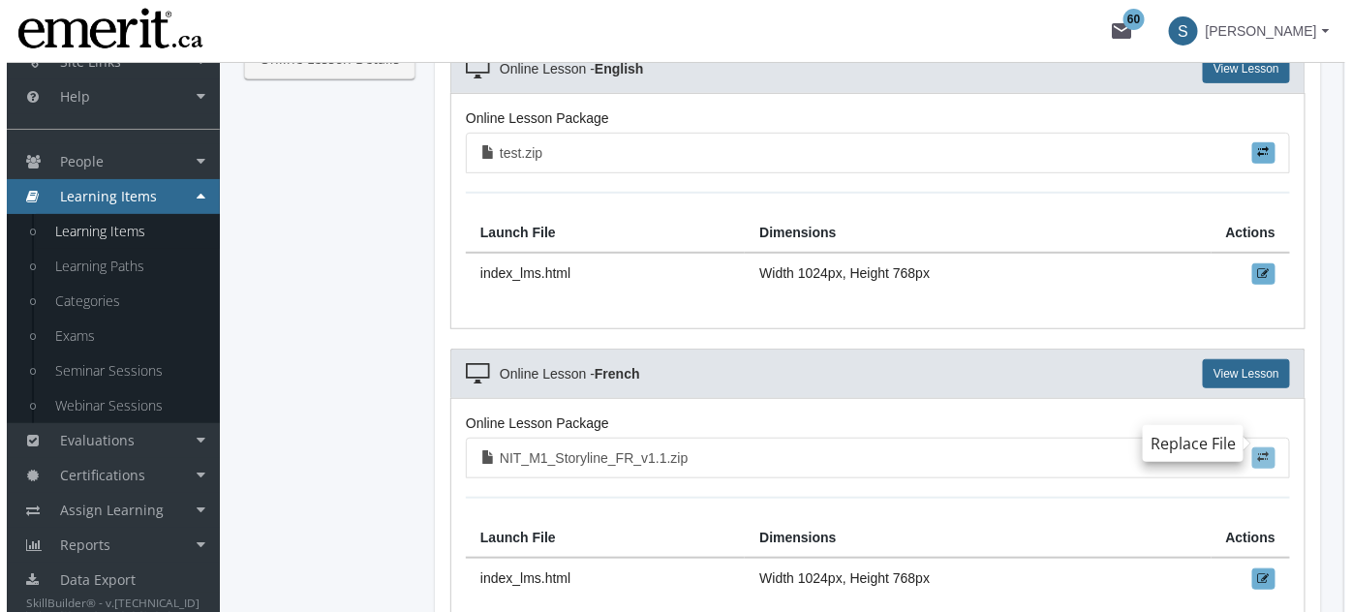
scroll to position [234, 0]
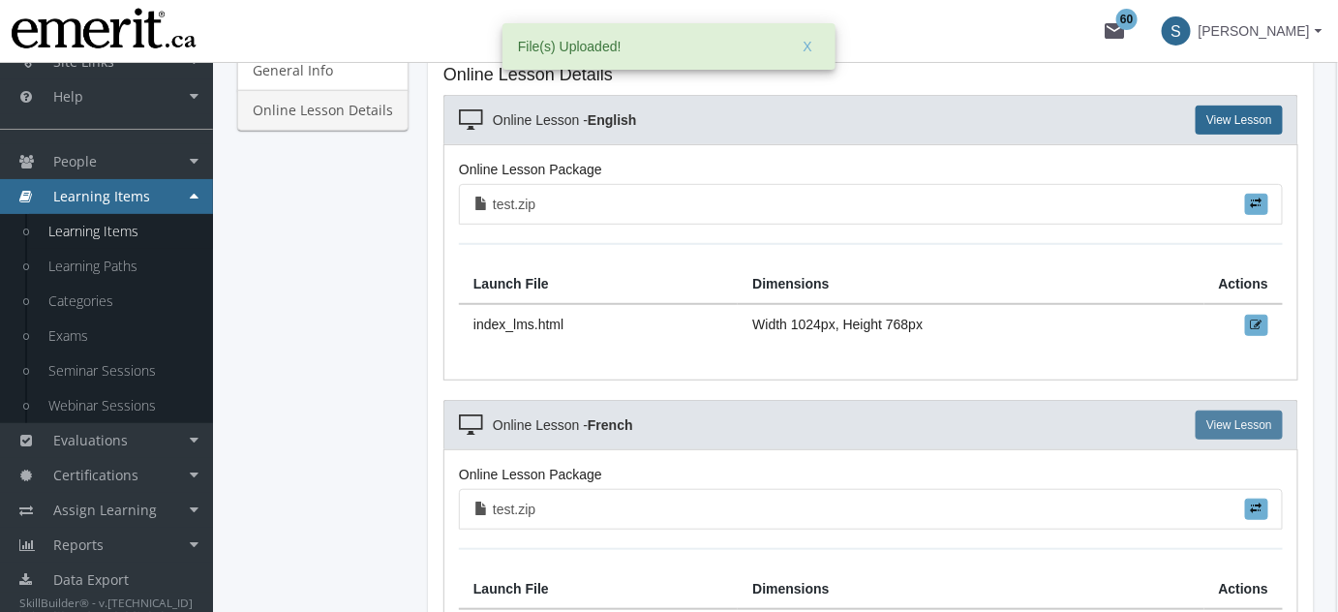
click at [1247, 417] on link "View Lesson" at bounding box center [1239, 425] width 87 height 29
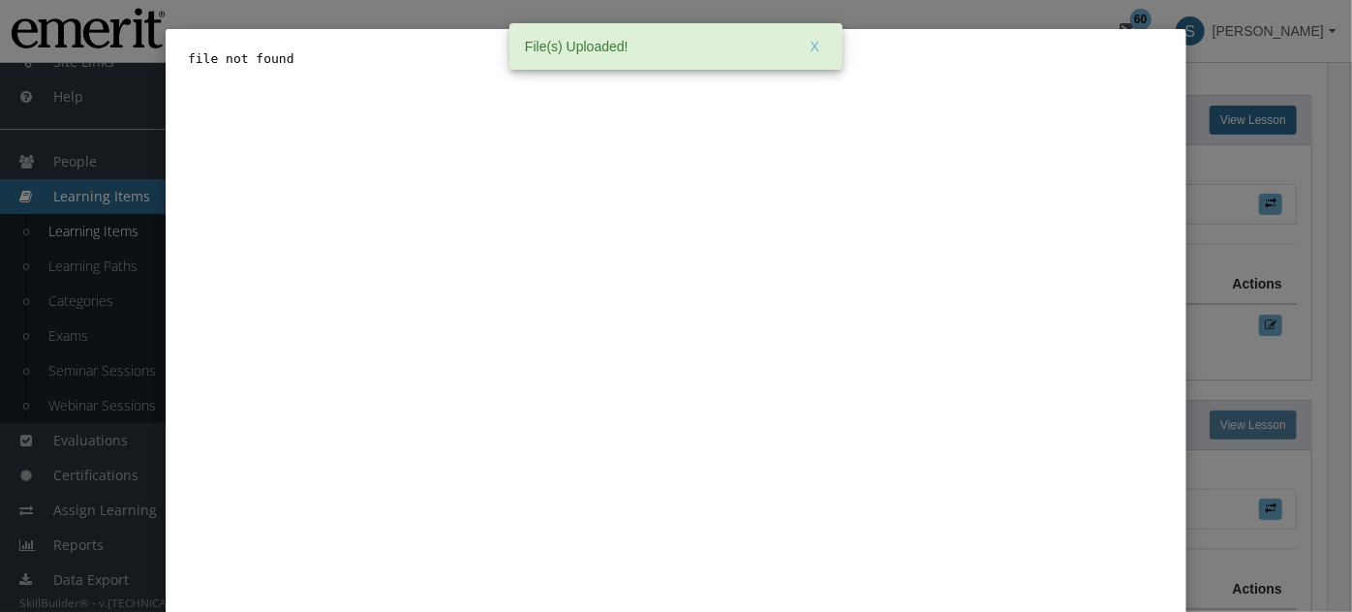
scroll to position [0, 0]
click at [1213, 210] on div "Close" at bounding box center [676, 306] width 1352 height 612
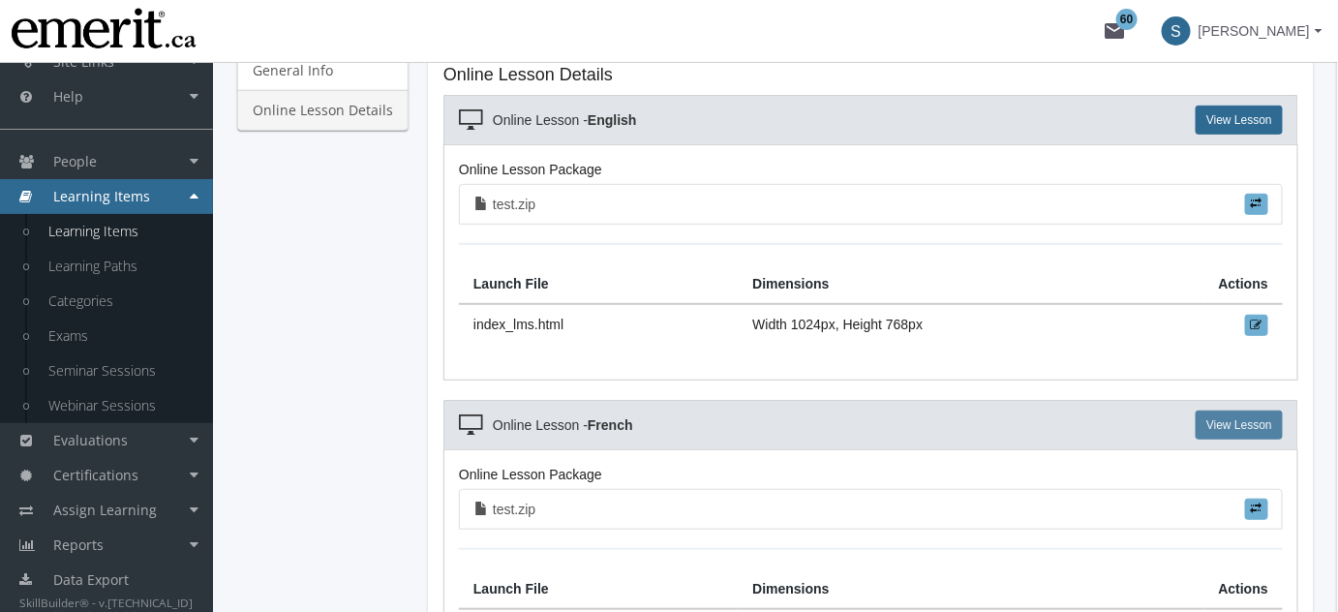
click at [1252, 414] on link "View Lesson" at bounding box center [1239, 425] width 87 height 29
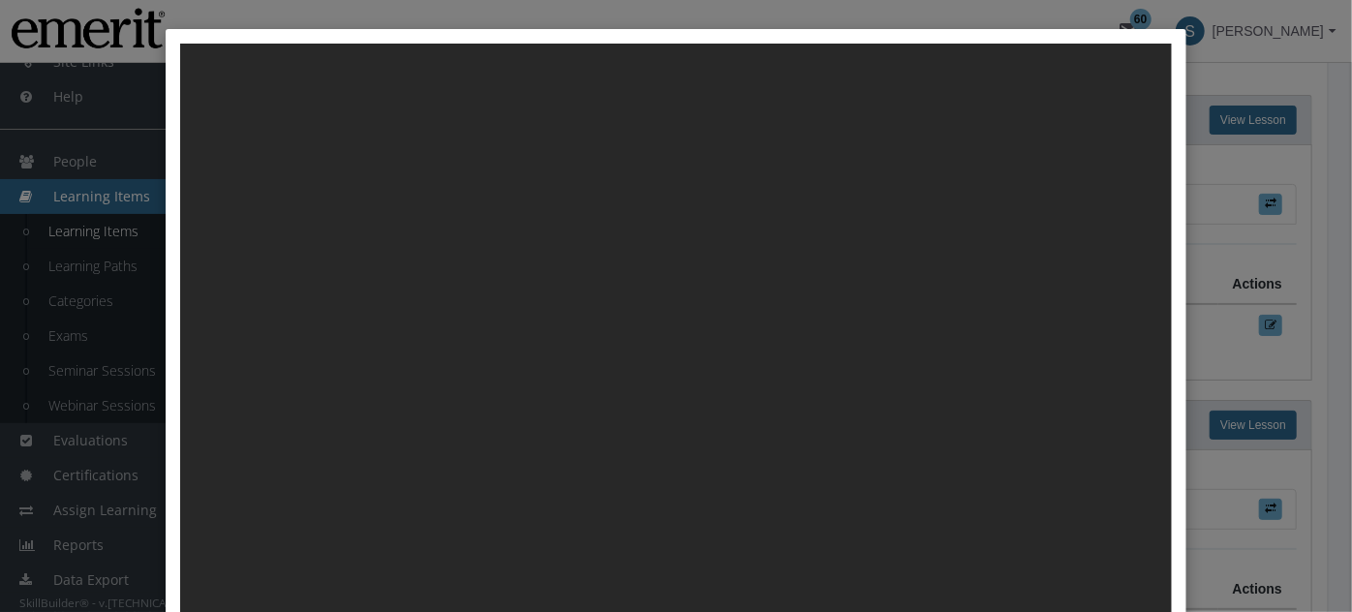
click at [1247, 342] on div "Close" at bounding box center [676, 306] width 1352 height 612
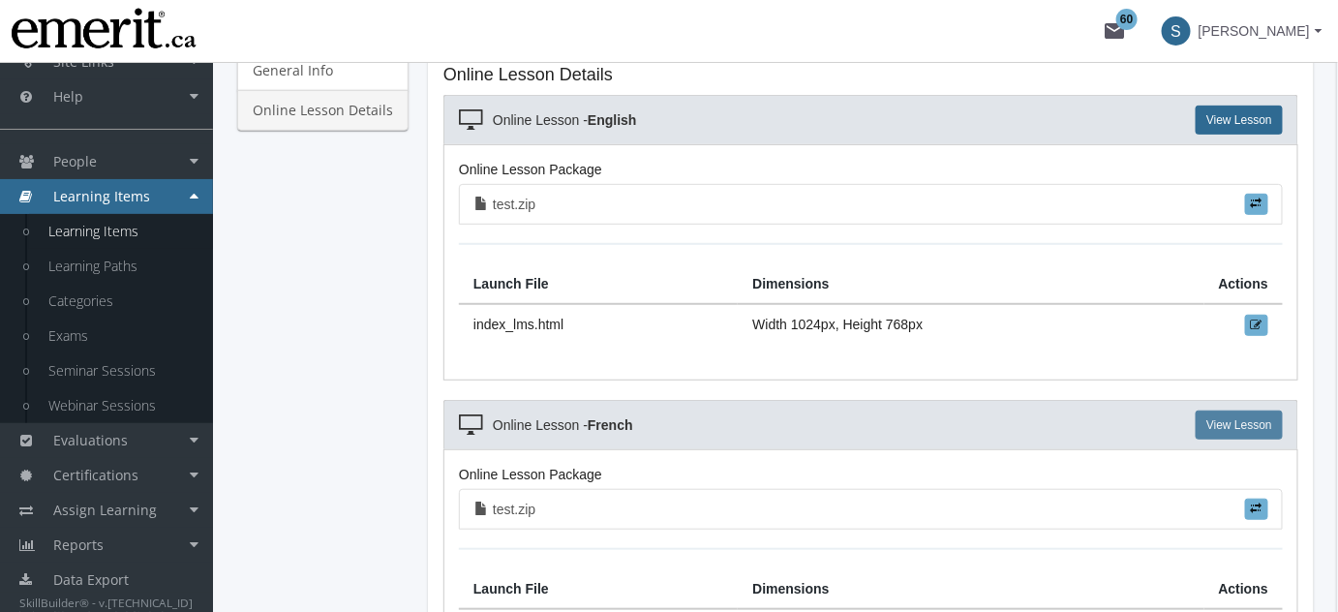
click at [1250, 425] on link "View Lesson" at bounding box center [1239, 425] width 87 height 29
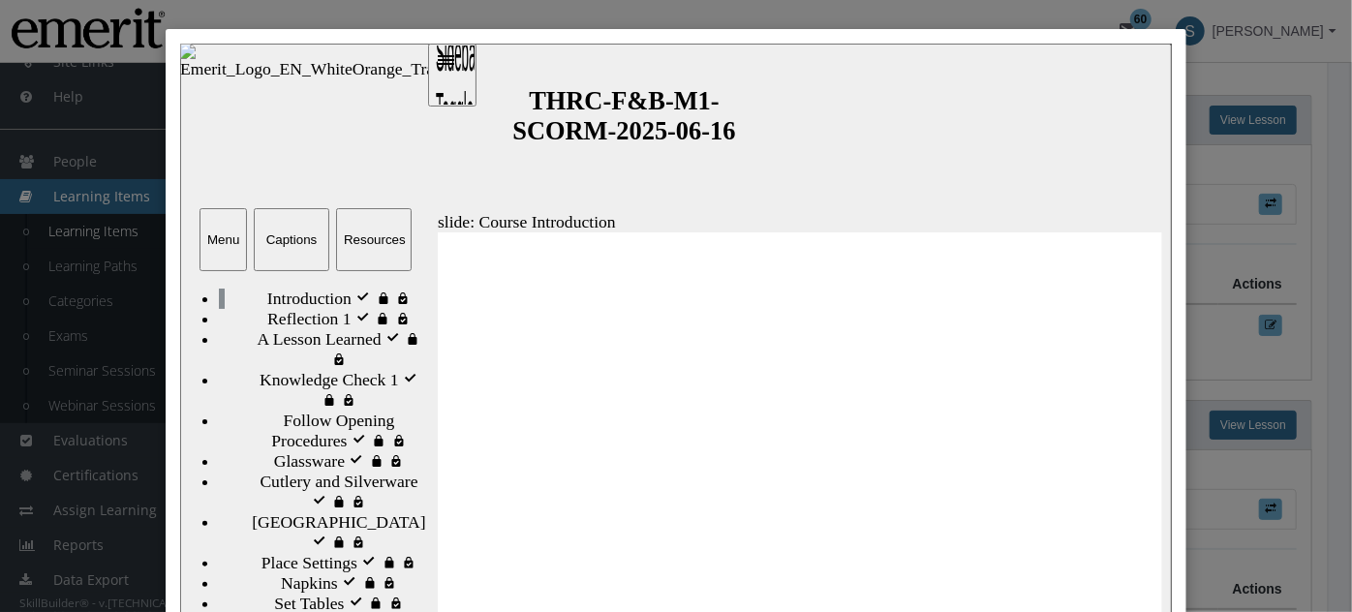
drag, startPoint x: 1229, startPoint y: 297, endPoint x: 451, endPoint y: 381, distance: 782.1
click at [1229, 297] on div "Close" at bounding box center [676, 306] width 1352 height 612
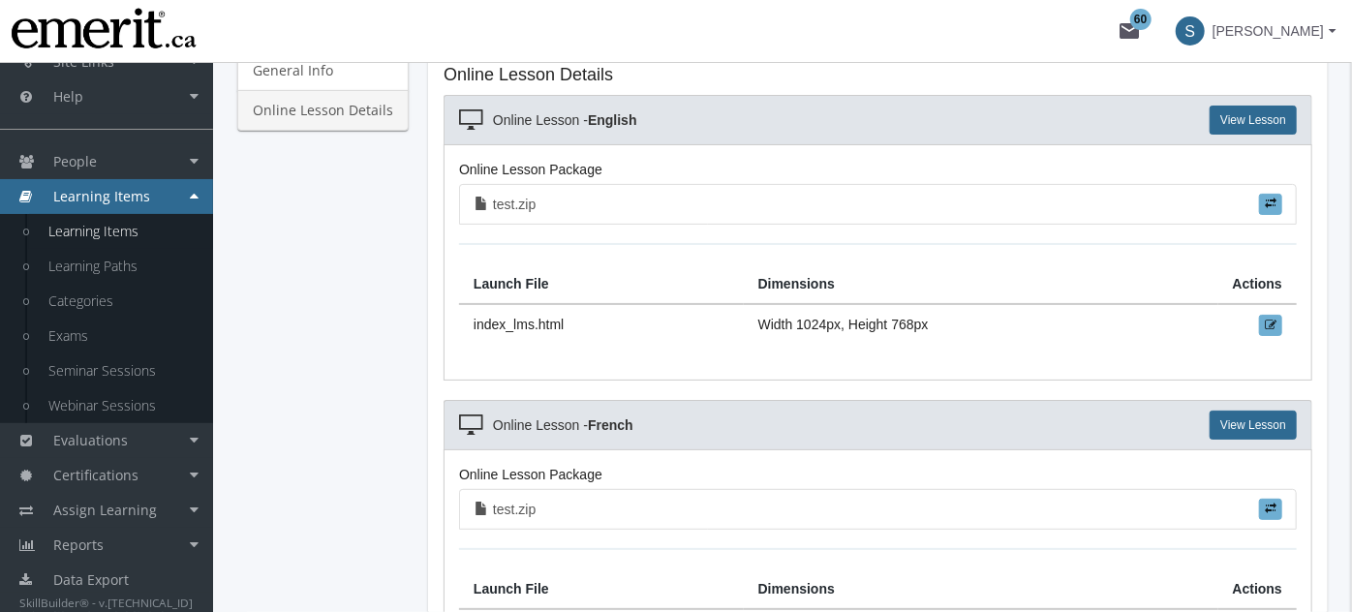
type input "2800"
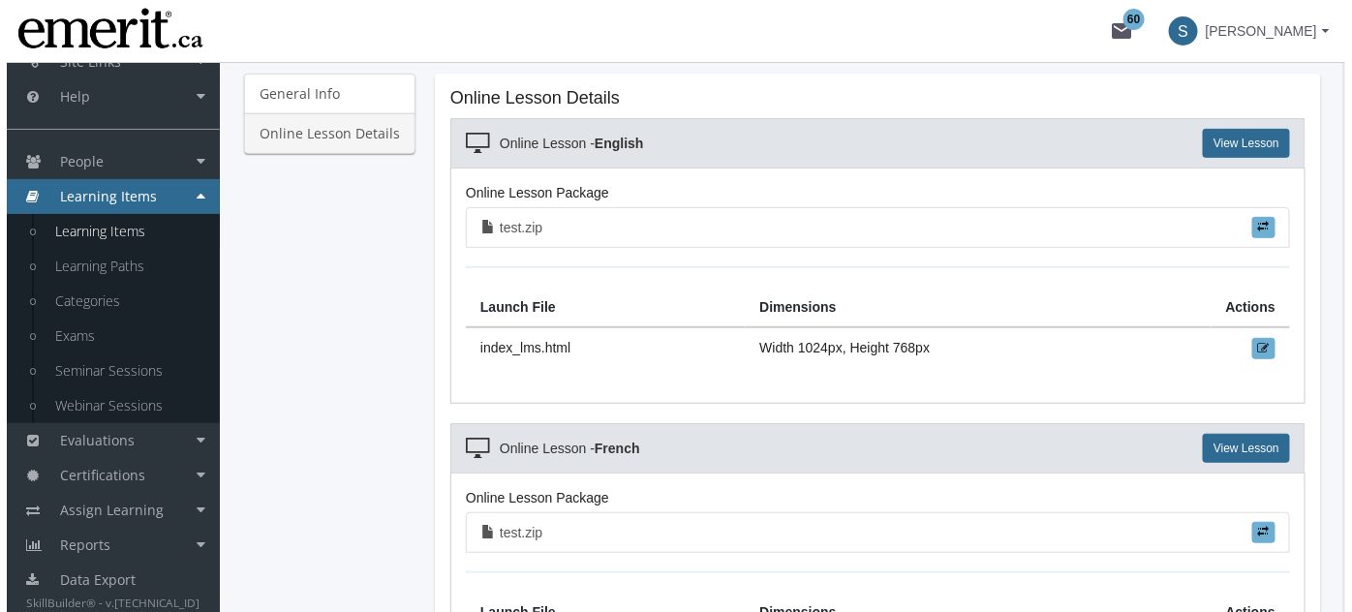
scroll to position [175, 0]
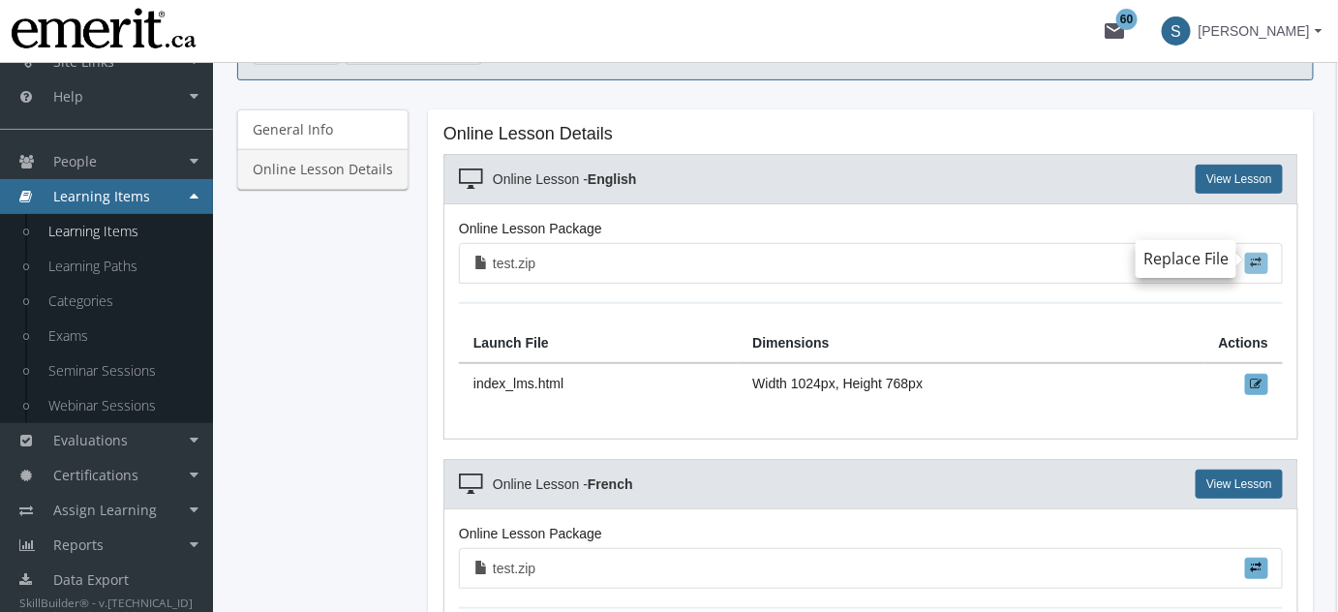
click at [1253, 257] on span at bounding box center [1257, 263] width 12 height 12
click at [0, 0] on input "file" at bounding box center [0, 0] width 0 height 0
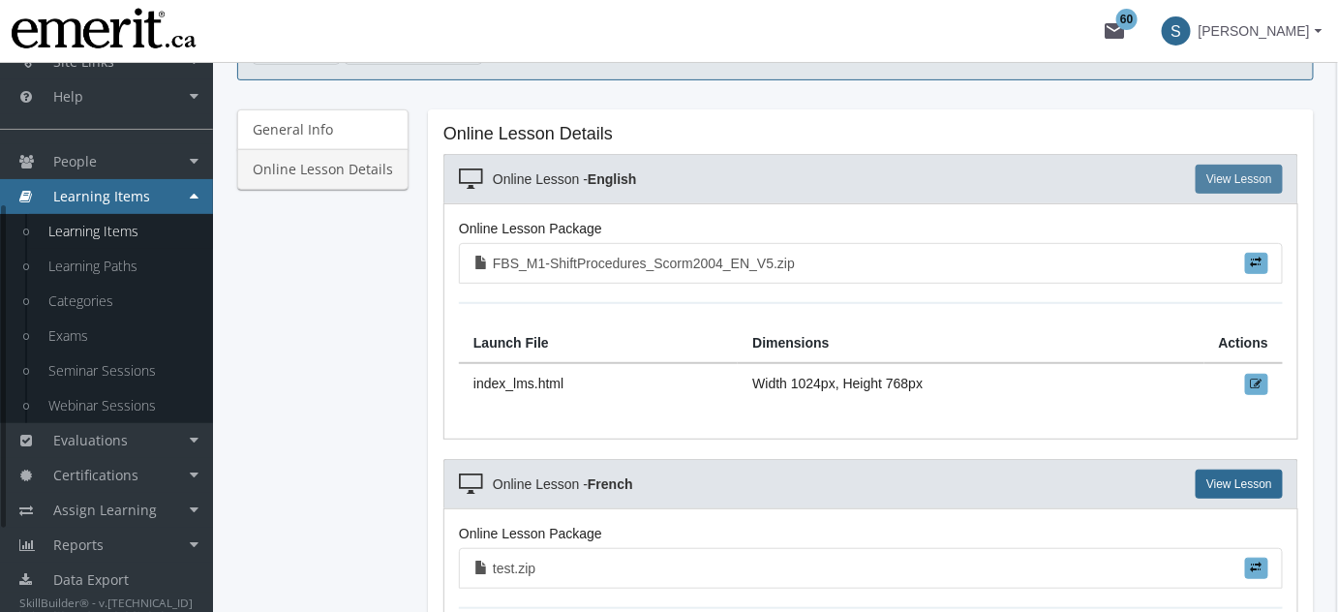
click at [1260, 177] on link "View Lesson" at bounding box center [1239, 179] width 87 height 29
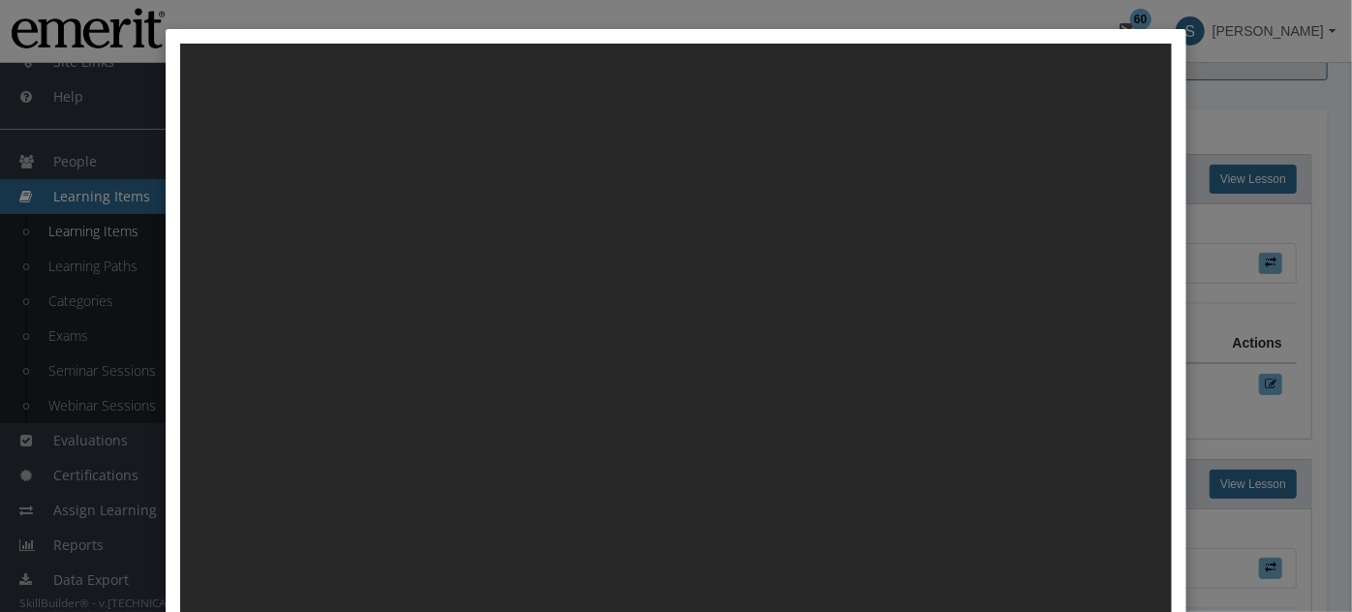
scroll to position [0, 0]
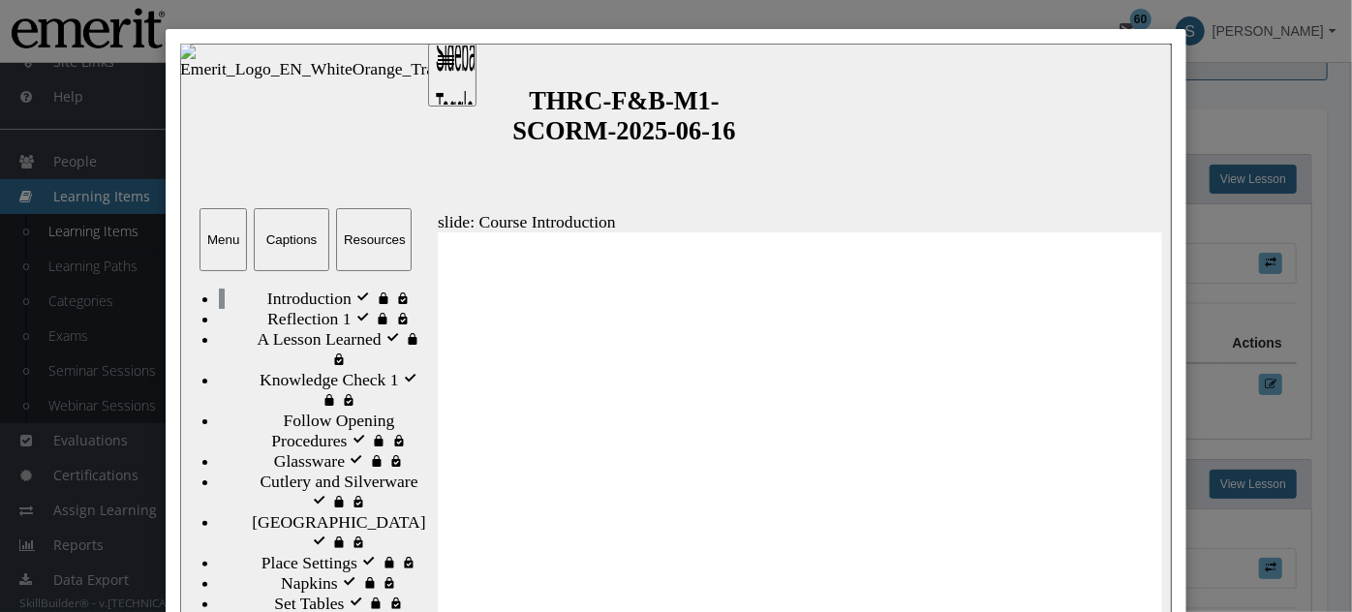
click at [1313, 100] on div "Close" at bounding box center [676, 306] width 1352 height 612
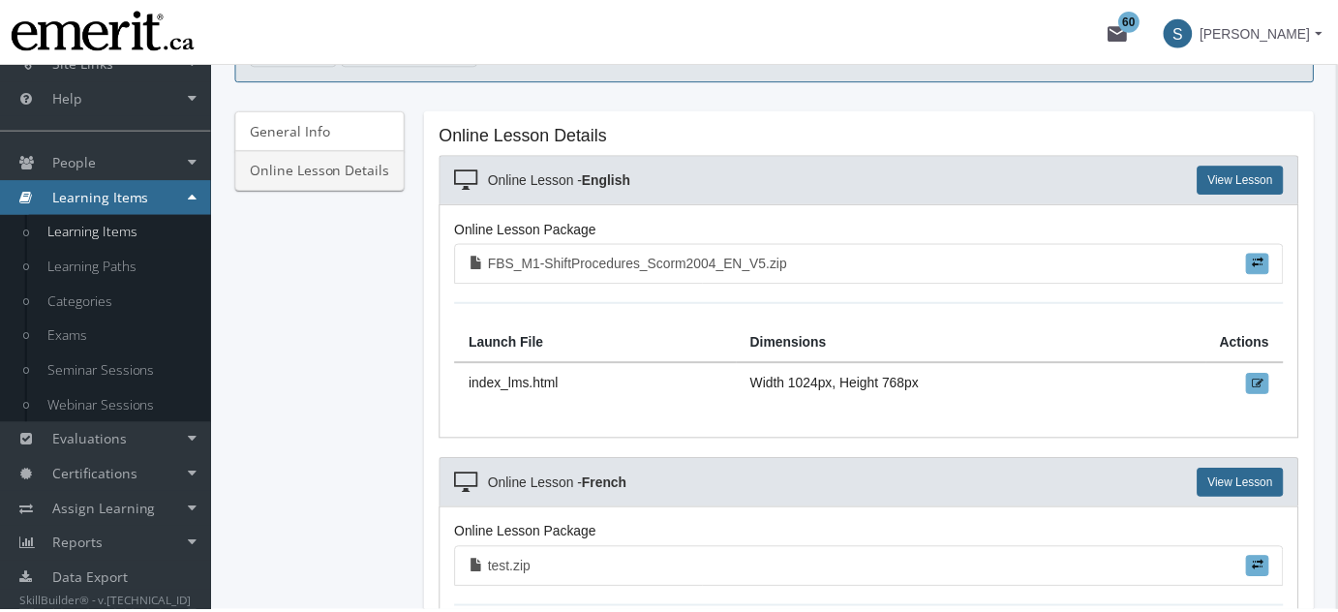
scroll to position [234, 0]
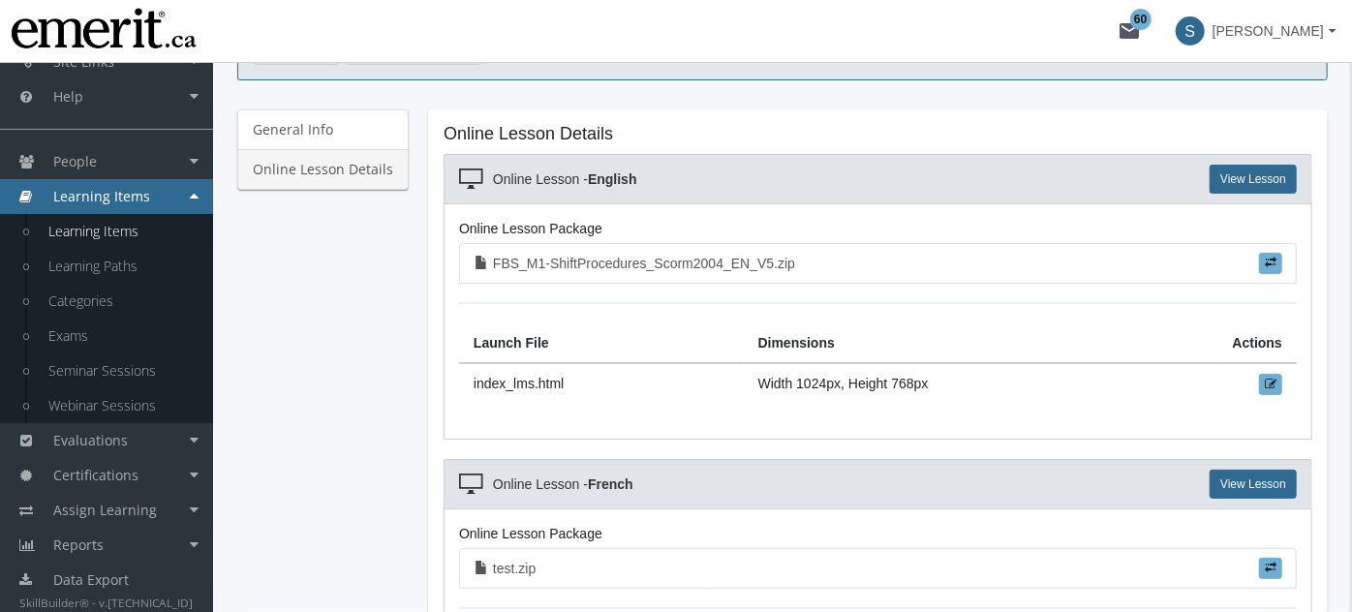
type input "1400"
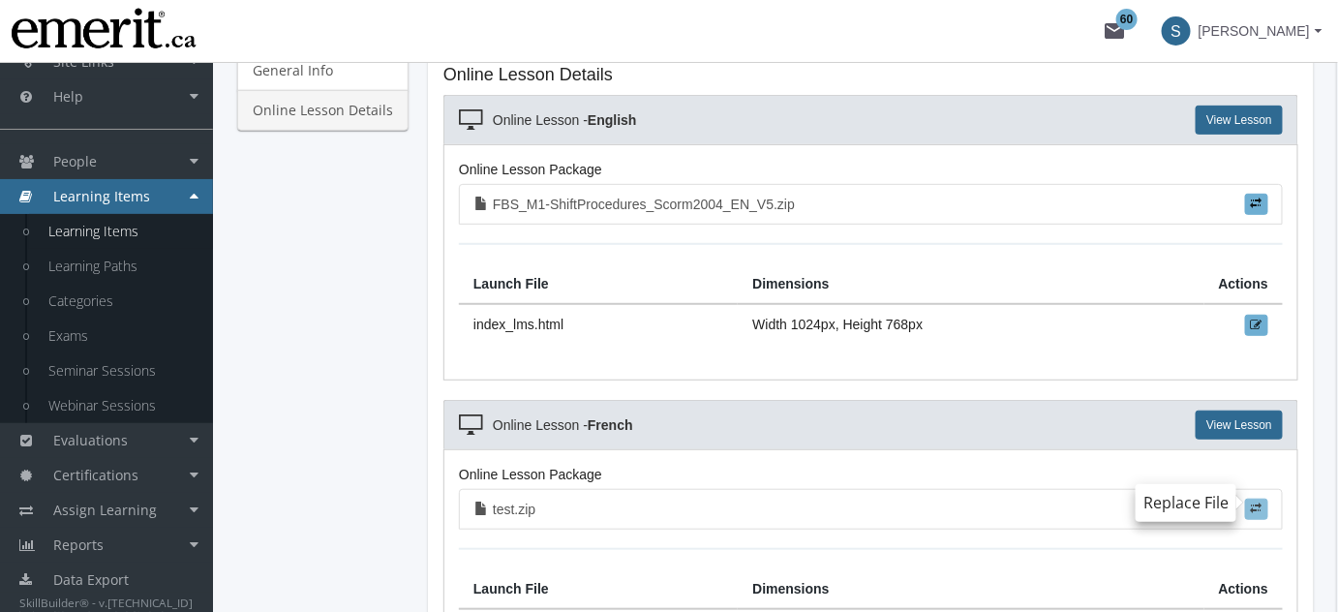
click at [1265, 506] on label at bounding box center [1256, 509] width 23 height 21
click at [0, 0] on input "file" at bounding box center [0, 0] width 0 height 0
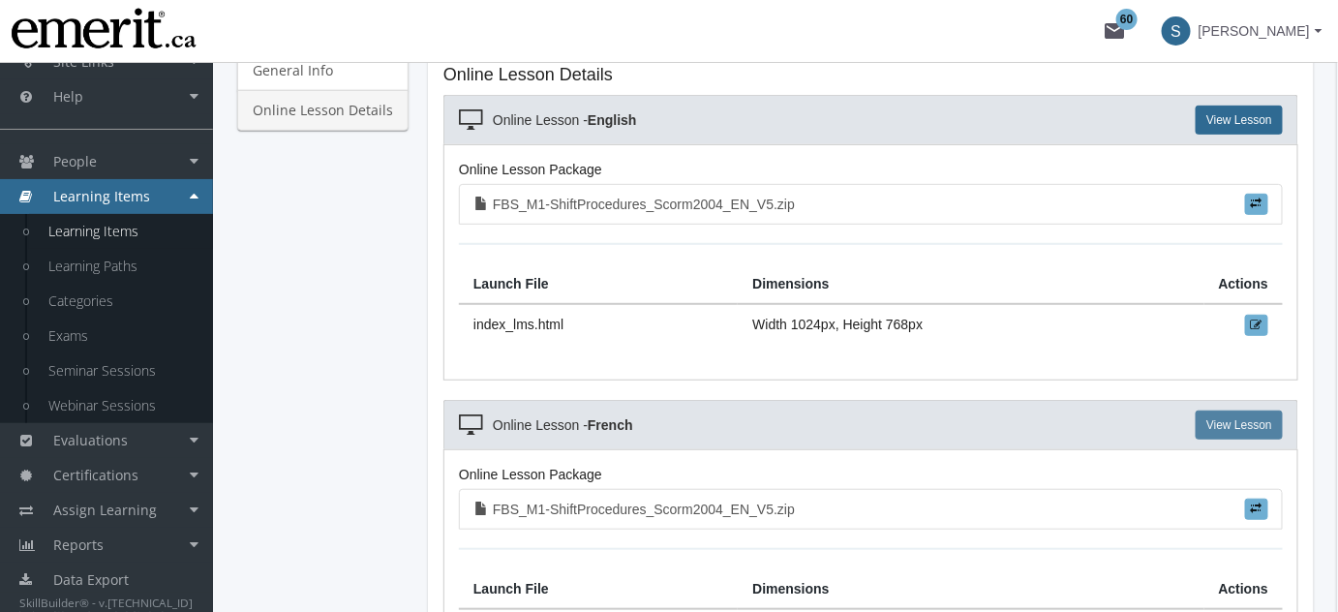
click at [1234, 420] on link "View Lesson" at bounding box center [1239, 425] width 87 height 29
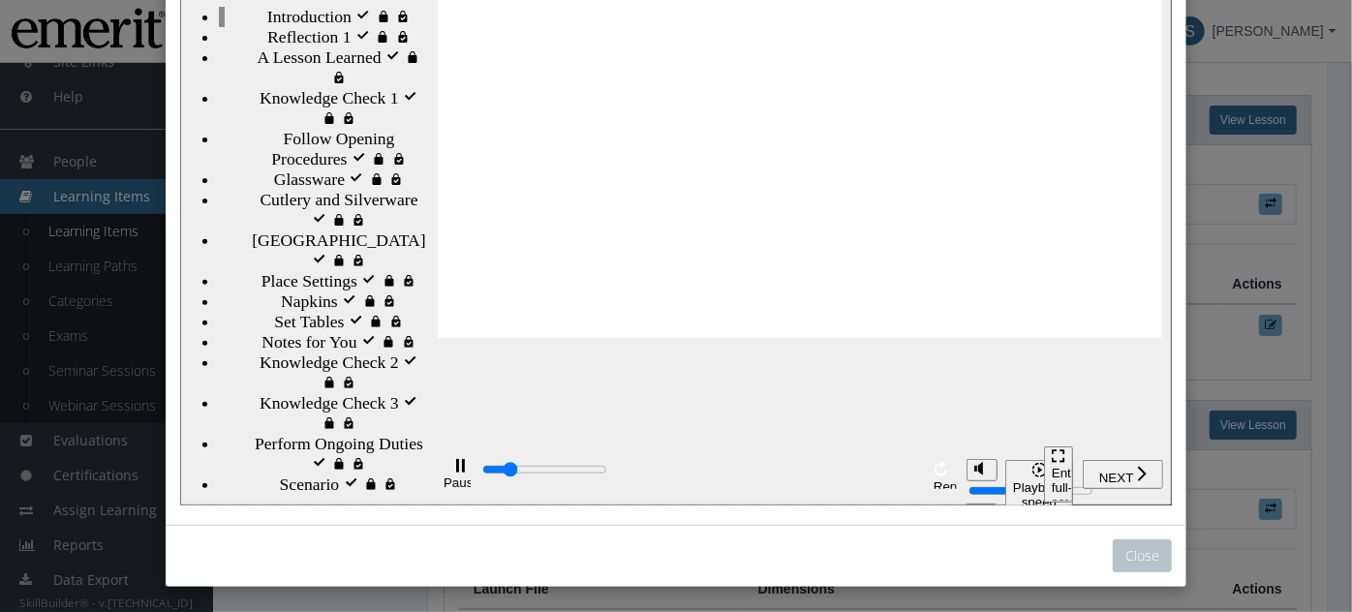
scroll to position [284, 0]
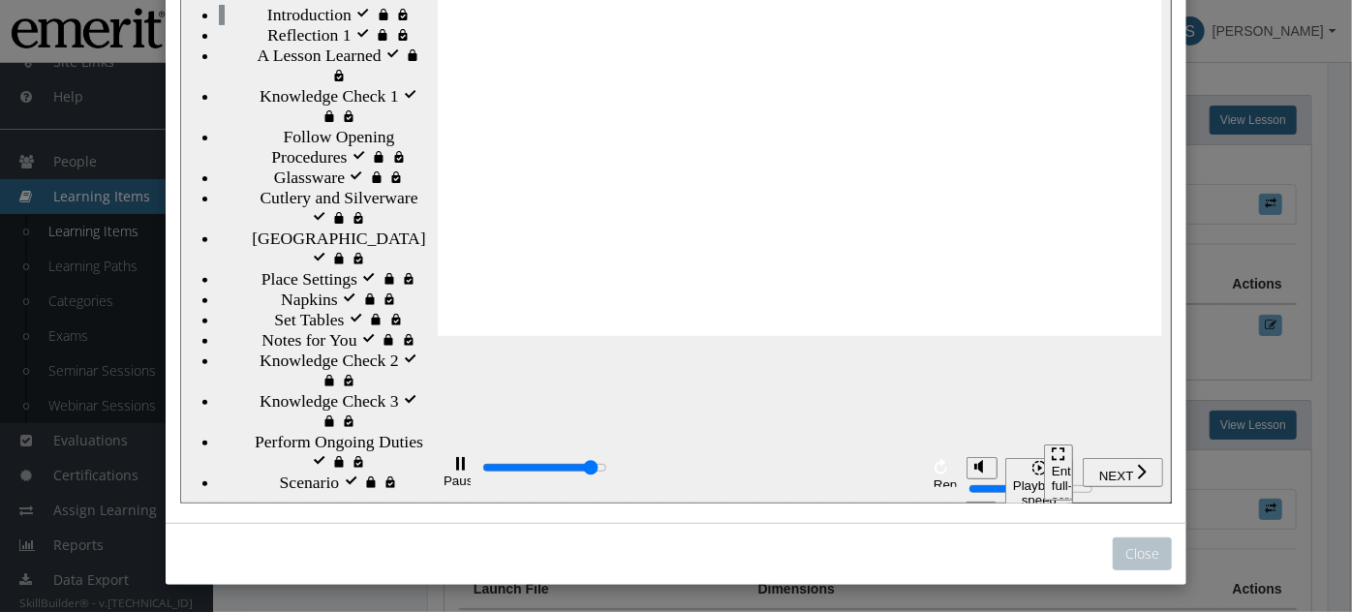
click at [882, 468] on div "playback controls" at bounding box center [698, 470] width 438 height 22
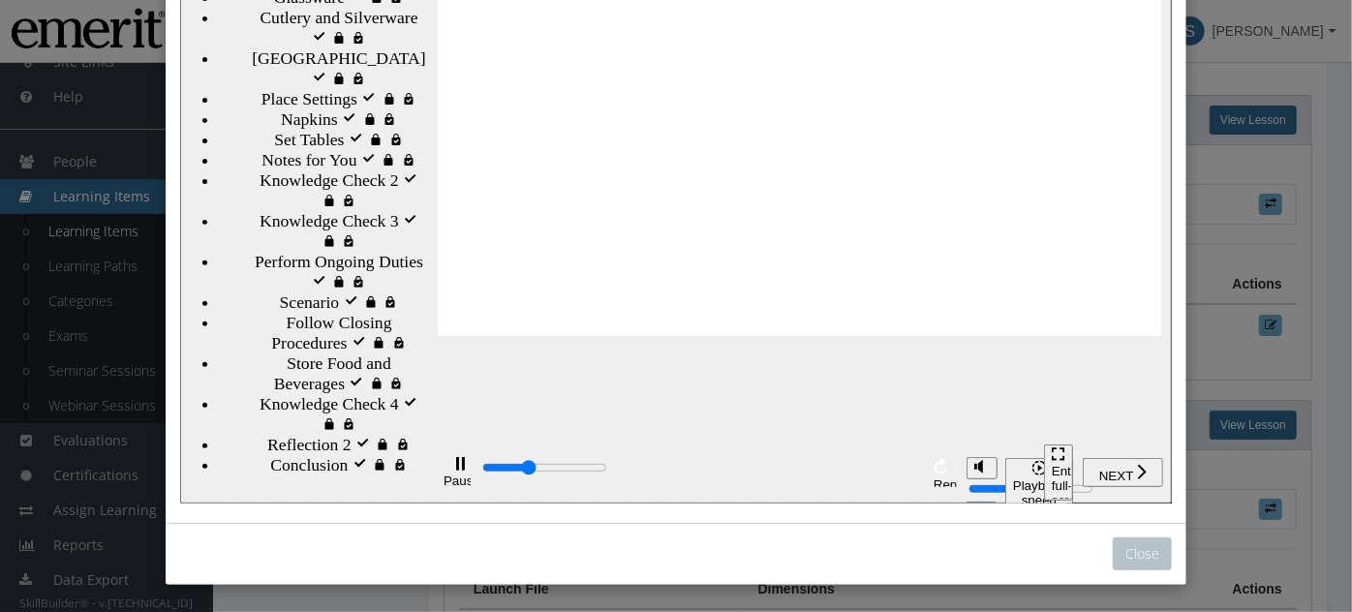
scroll to position [0, 0]
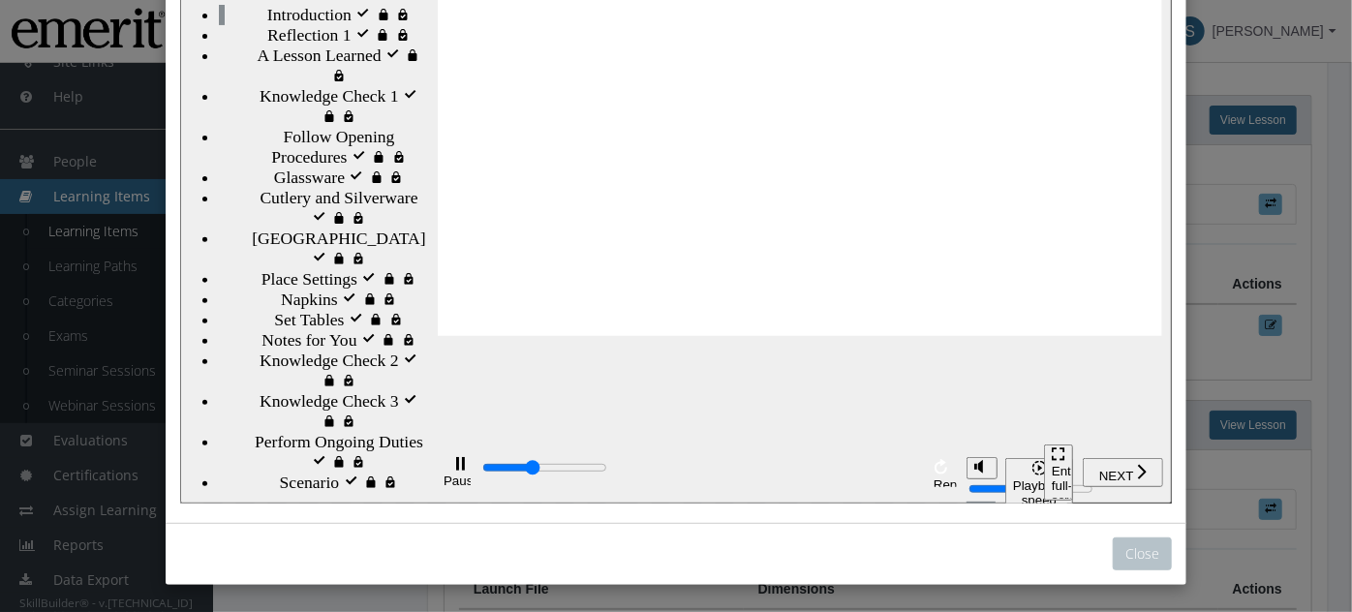
click at [302, 189] on div "Glassware Glassware" at bounding box center [321, 179] width 207 height 20
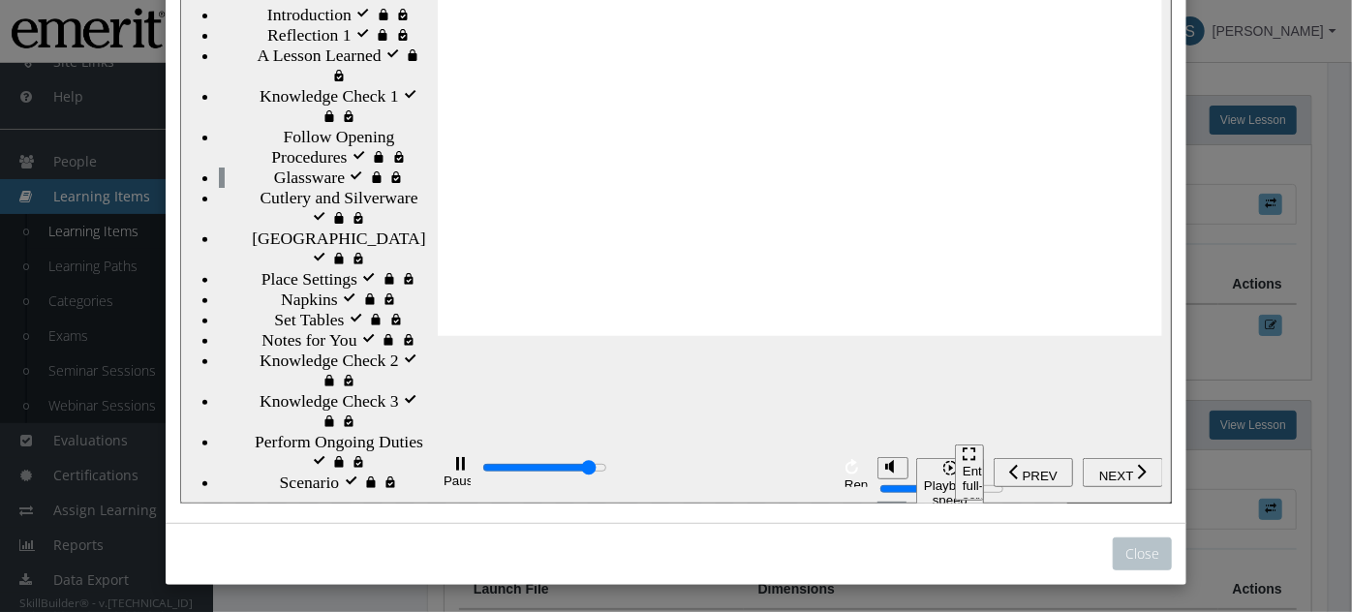
click at [606, 474] on input "slide progress" at bounding box center [543, 468] width 125 height 15
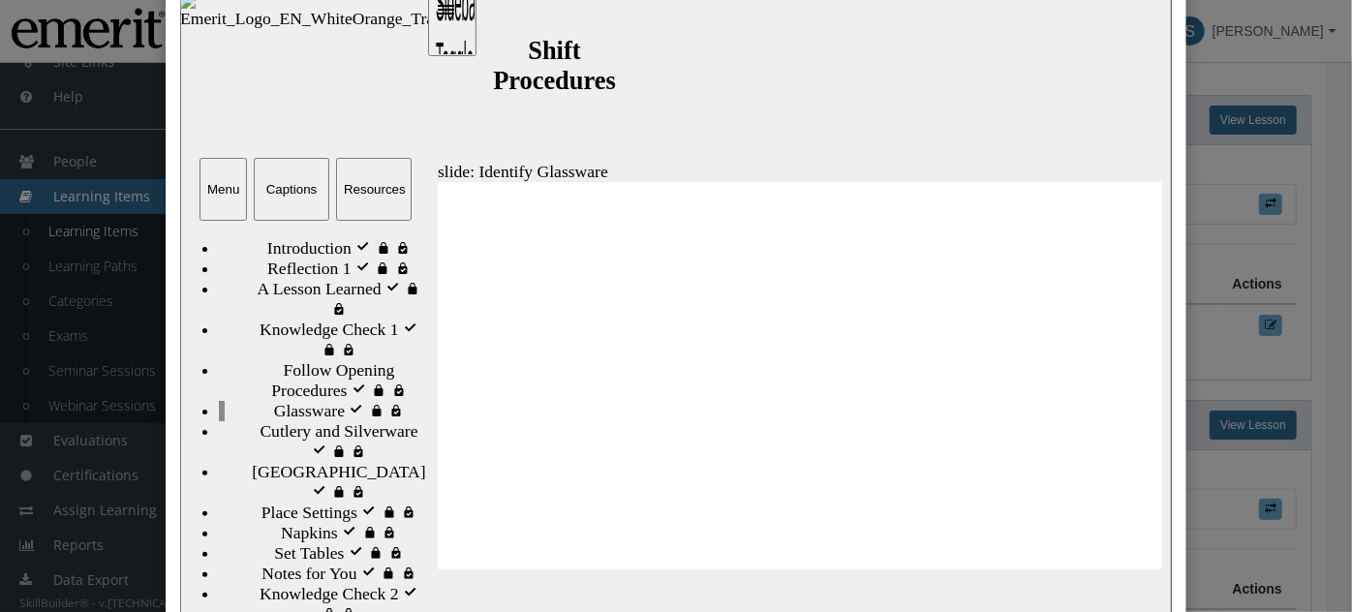
scroll to position [49, 0]
click at [275, 187] on div "Captions" at bounding box center [291, 190] width 60 height 15
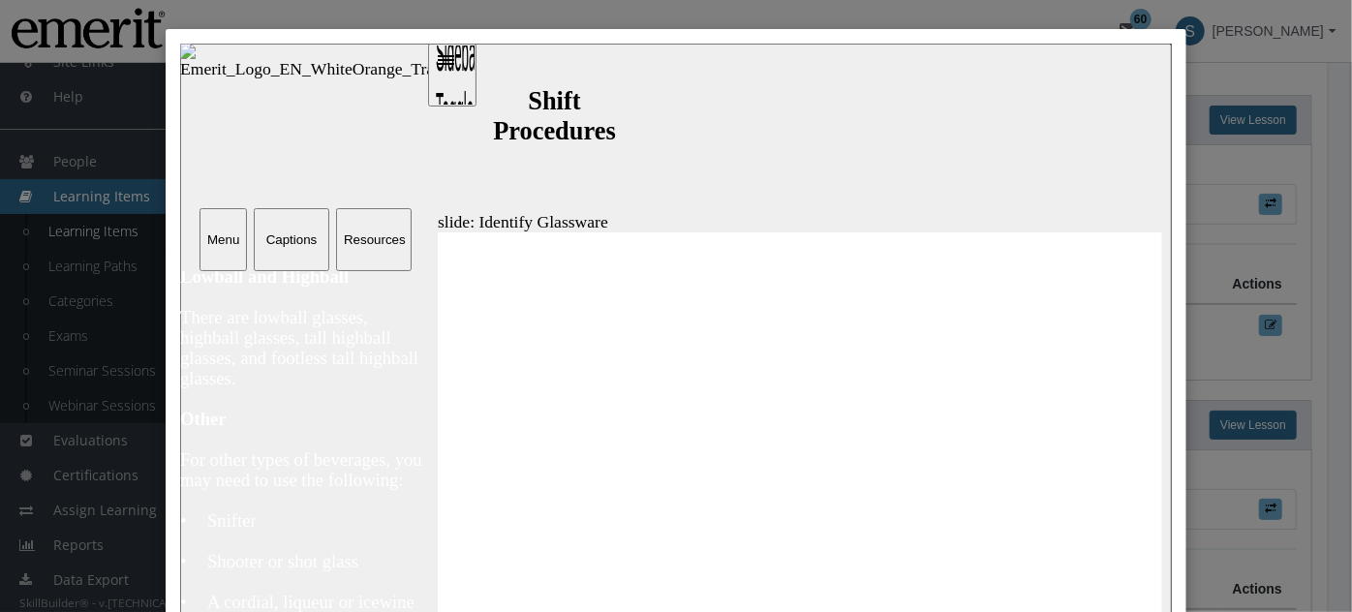
scroll to position [1641, 0]
type input "7400"
click at [343, 236] on div "Resources" at bounding box center [373, 238] width 60 height 15
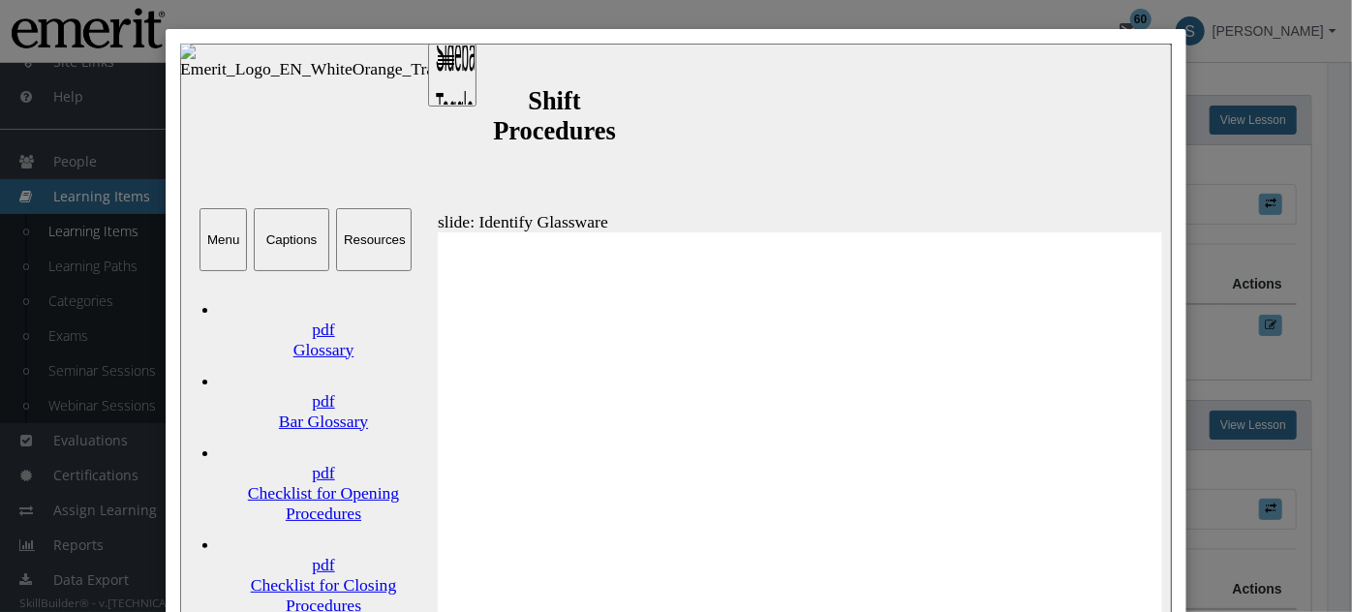
click at [286, 339] on div "Glossary" at bounding box center [322, 349] width 209 height 20
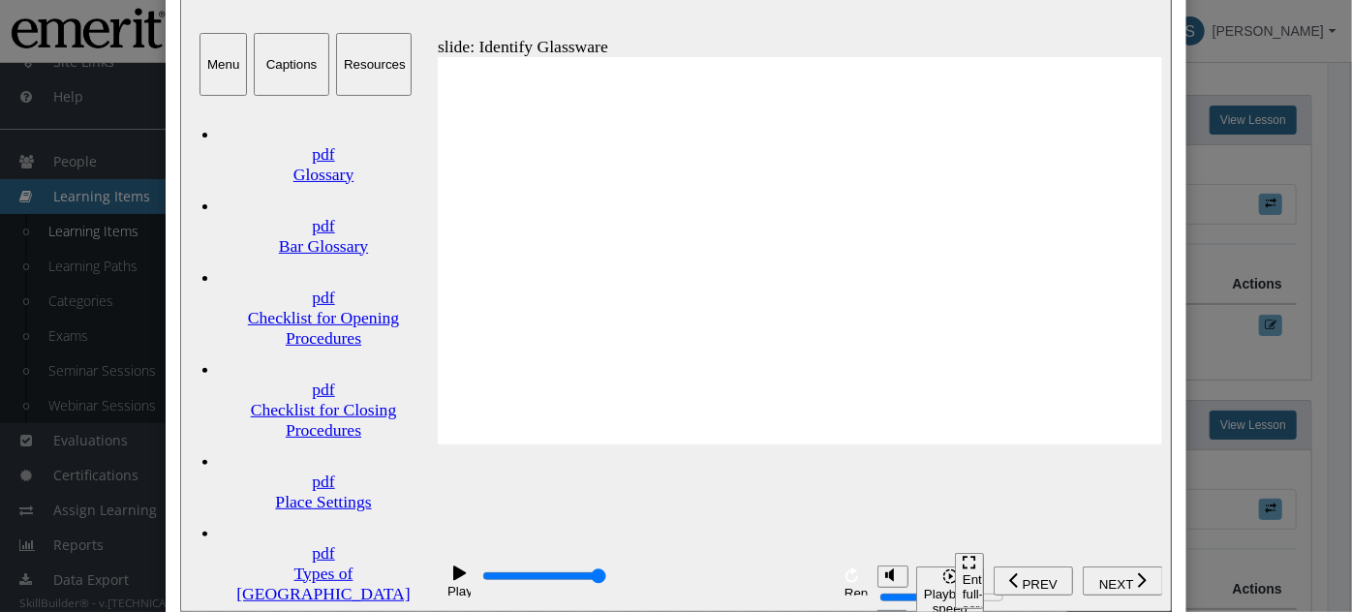
scroll to position [234, 0]
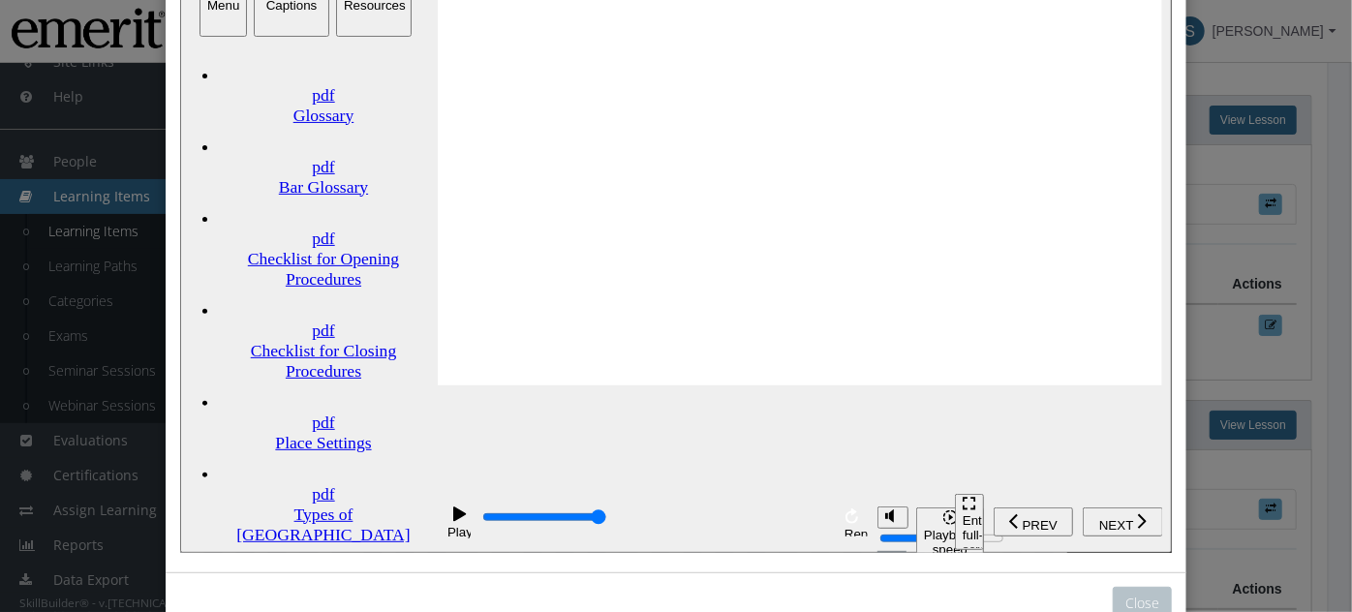
click at [315, 434] on div "Place Settings" at bounding box center [322, 444] width 209 height 20
click at [352, 598] on div "Types of Cutlery" at bounding box center [322, 608] width 209 height 20
click at [282, 506] on div "Types of [GEOGRAPHIC_DATA]" at bounding box center [322, 526] width 209 height 41
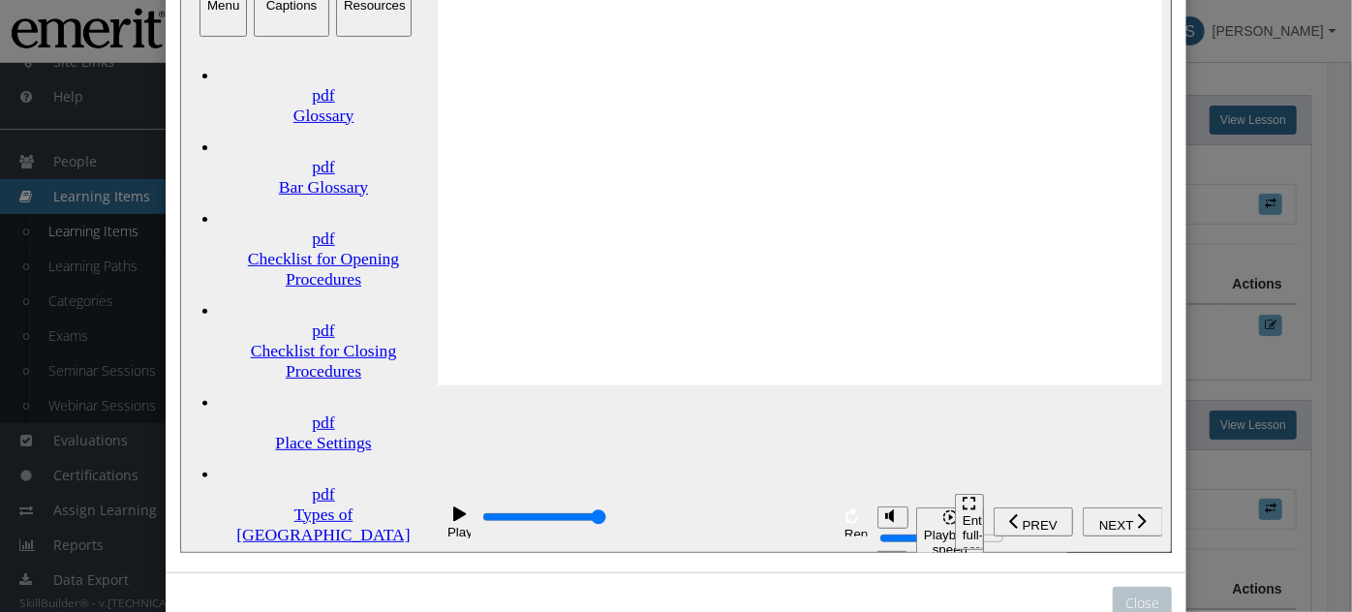
click at [274, 342] on div "Checklist for Closing Procedures" at bounding box center [322, 362] width 209 height 41
click at [286, 250] on div "Checklist for Opening Procedures" at bounding box center [322, 270] width 209 height 41
click at [292, 127] on link "pdf Bar Glossary" at bounding box center [322, 163] width 209 height 72
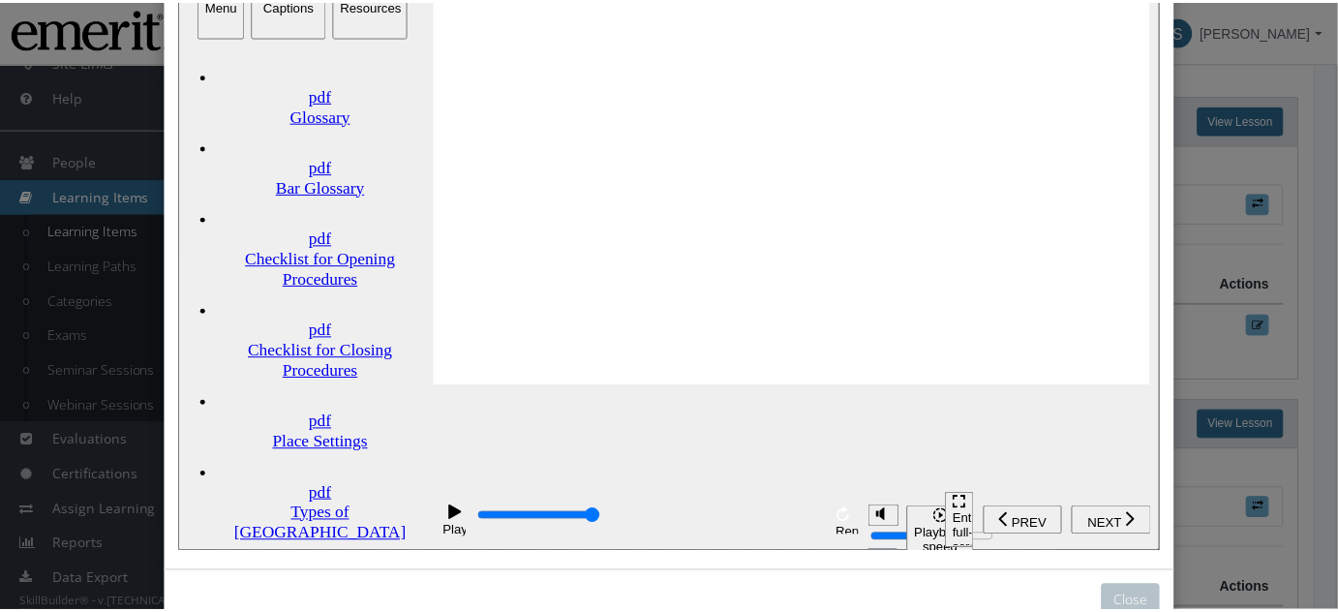
scroll to position [175, 0]
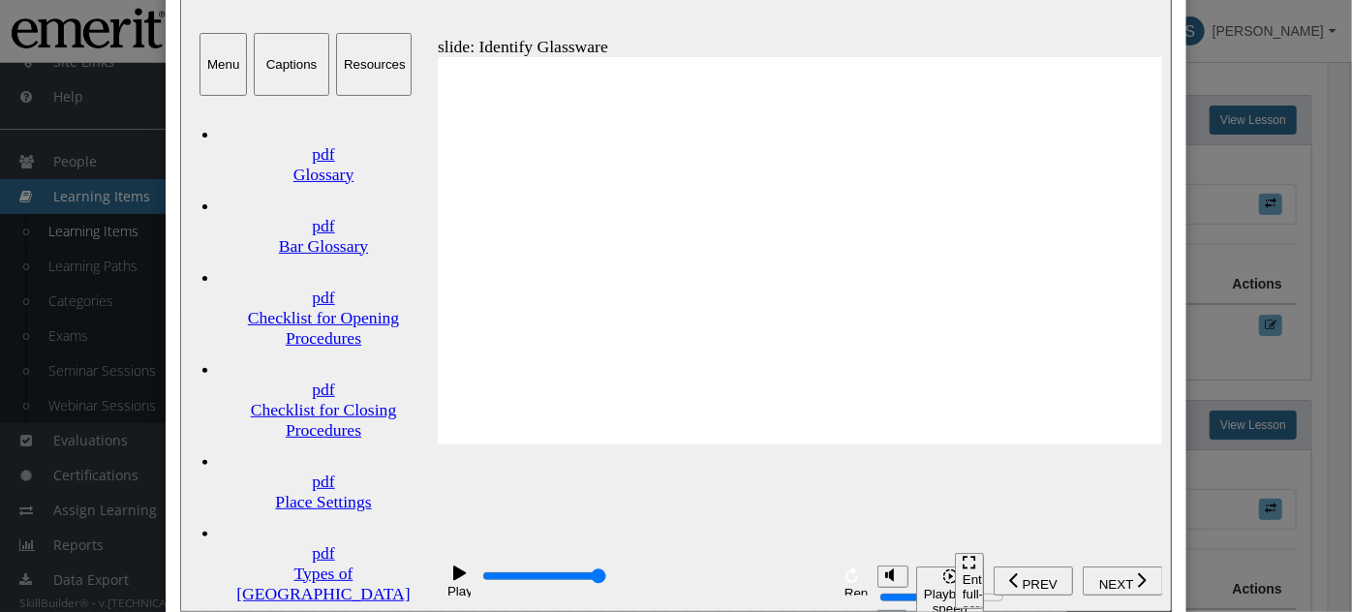
click at [1248, 134] on div "Close" at bounding box center [676, 306] width 1352 height 612
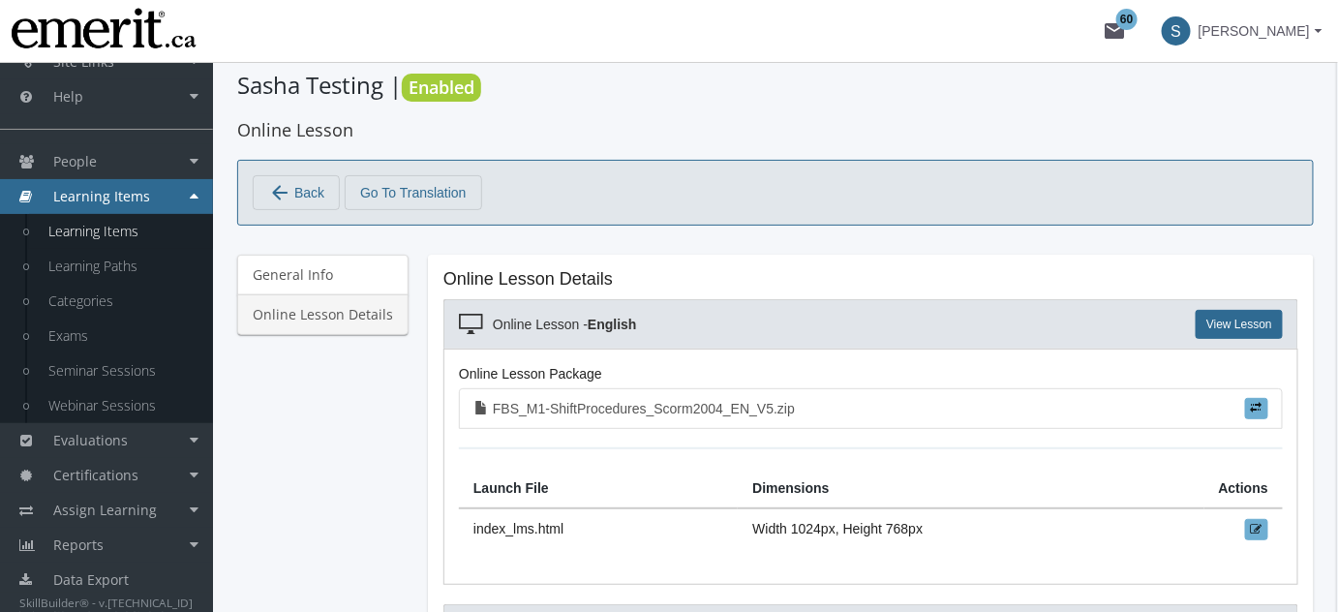
scroll to position [0, 0]
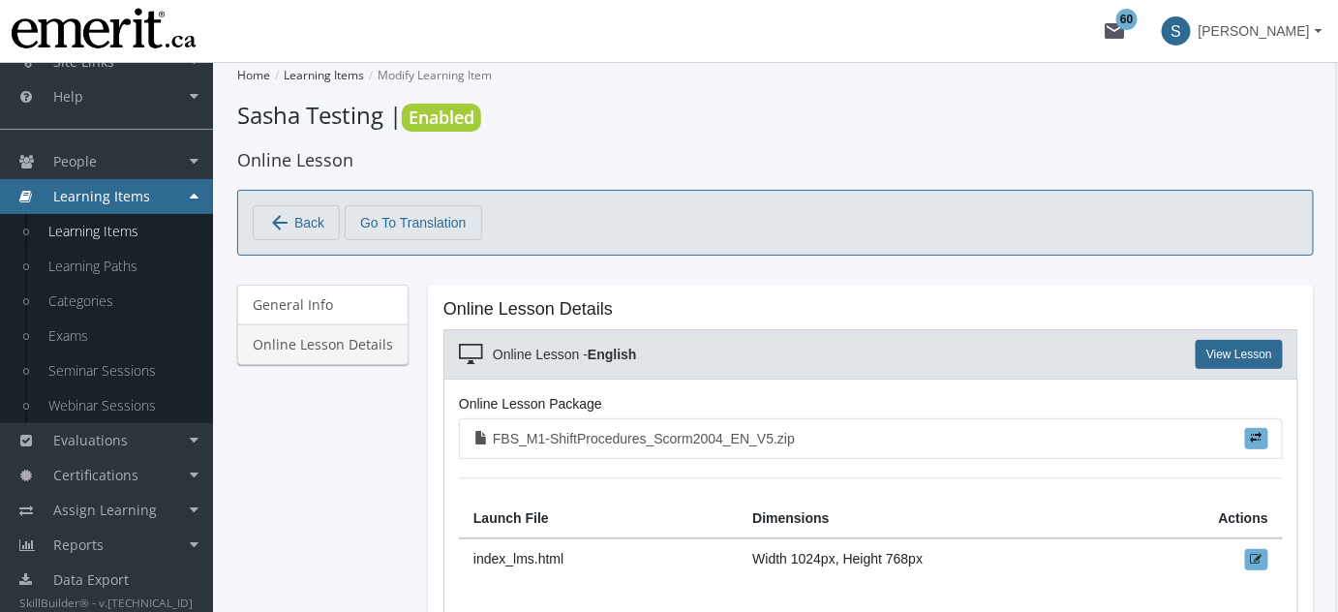
click at [303, 219] on span "Back" at bounding box center [309, 222] width 30 height 33
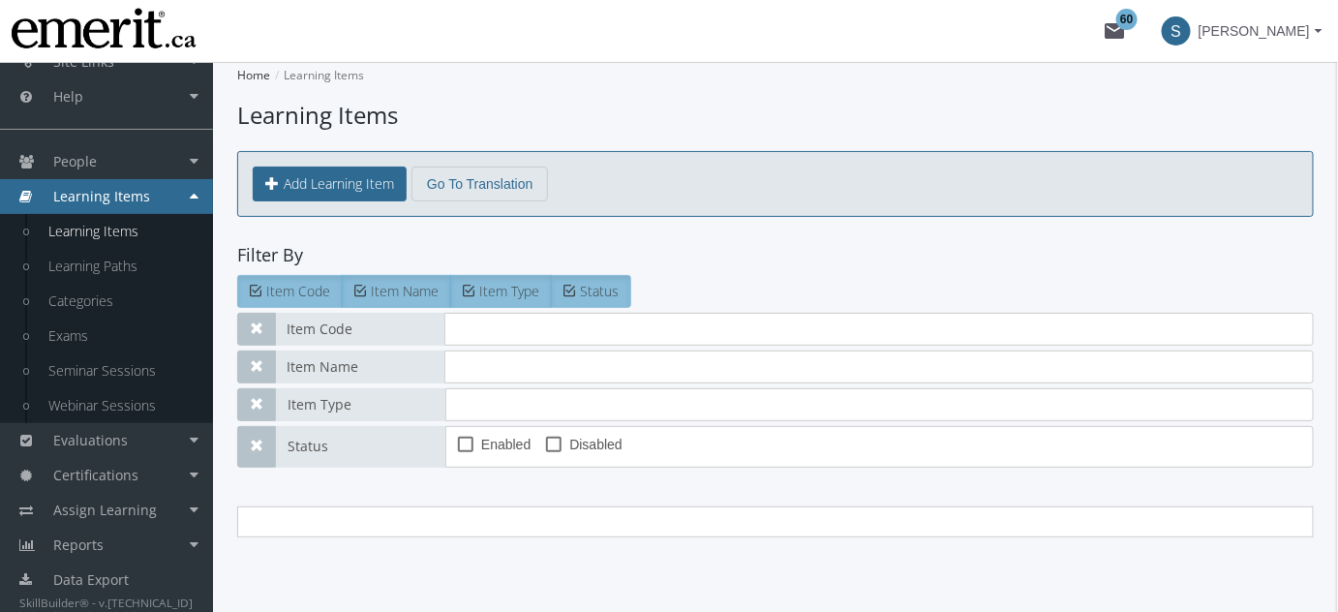
type input "sas"
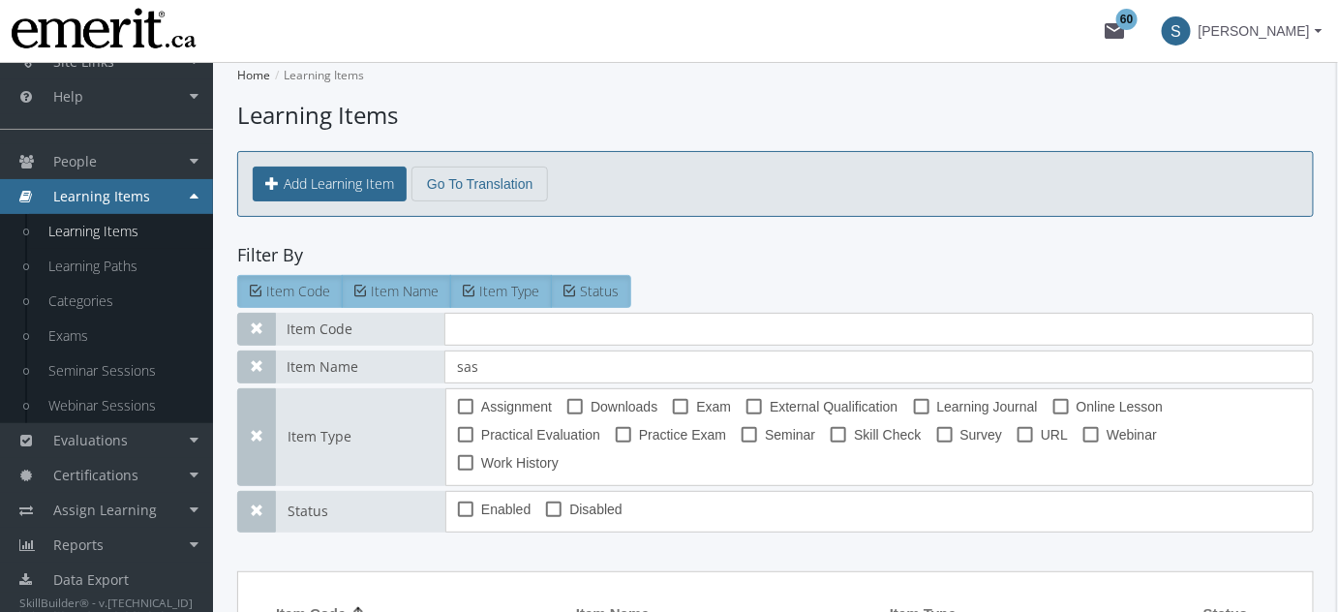
scroll to position [338, 0]
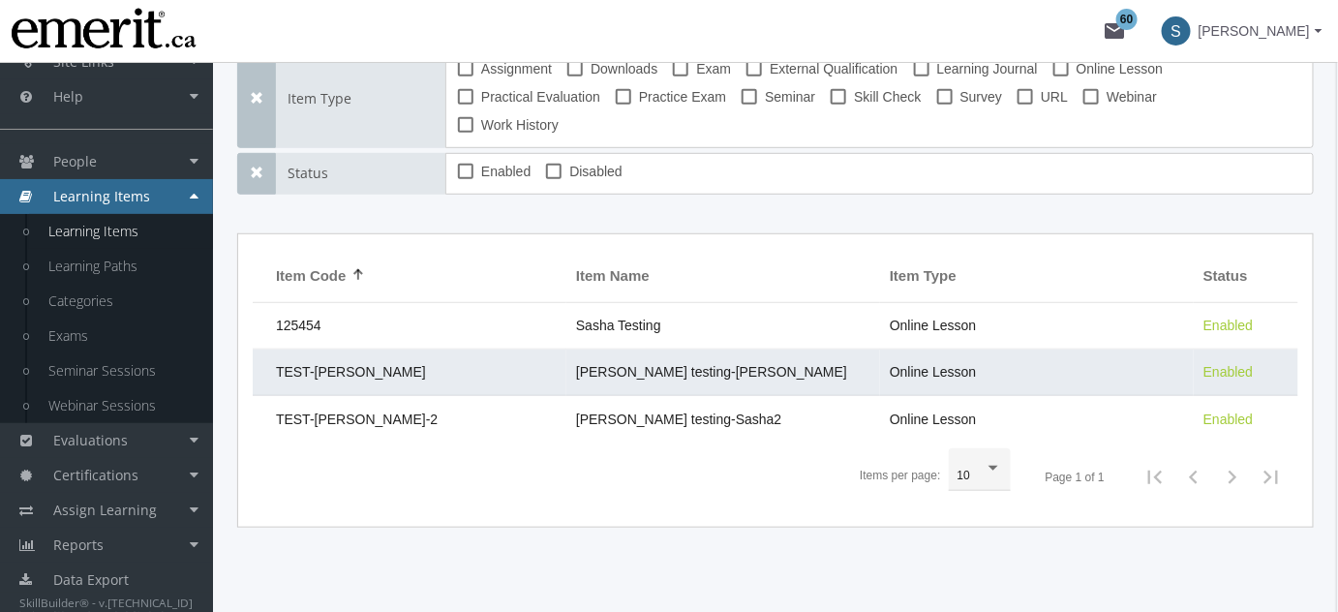
click at [684, 364] on span "[PERSON_NAME] testing-[PERSON_NAME]" at bounding box center [711, 371] width 271 height 15
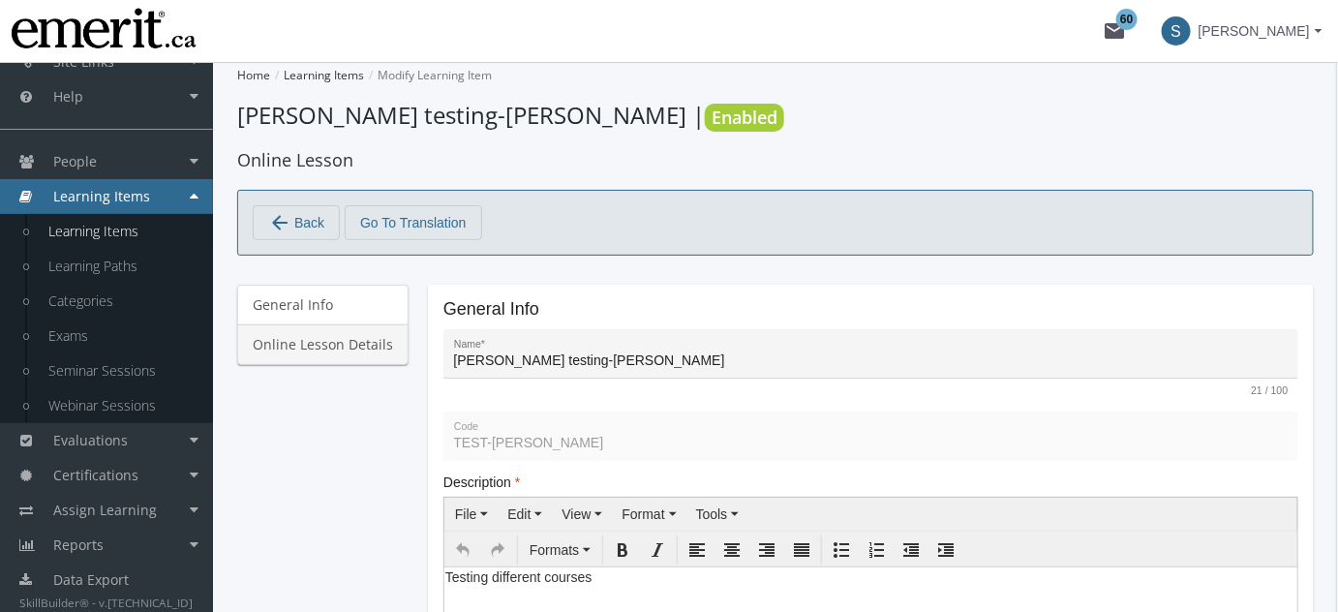
click at [333, 354] on link "Online Lesson Details" at bounding box center [322, 344] width 171 height 41
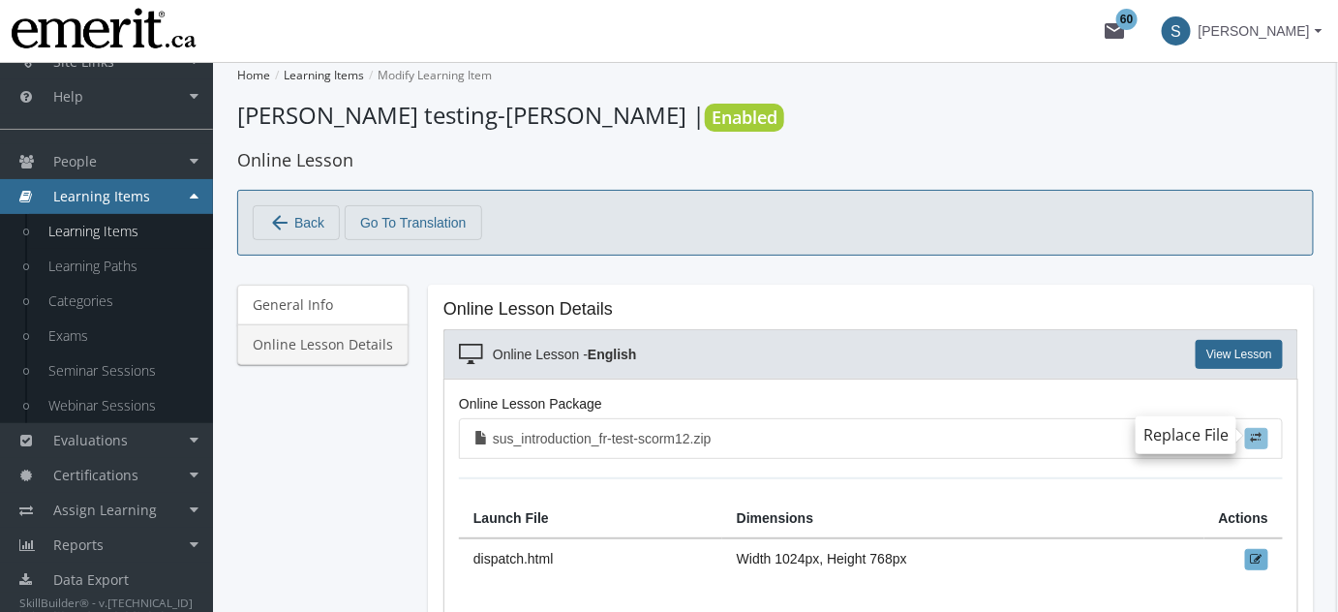
click at [1252, 432] on span at bounding box center [1257, 438] width 12 height 12
click at [0, 0] on input "file" at bounding box center [0, 0] width 0 height 0
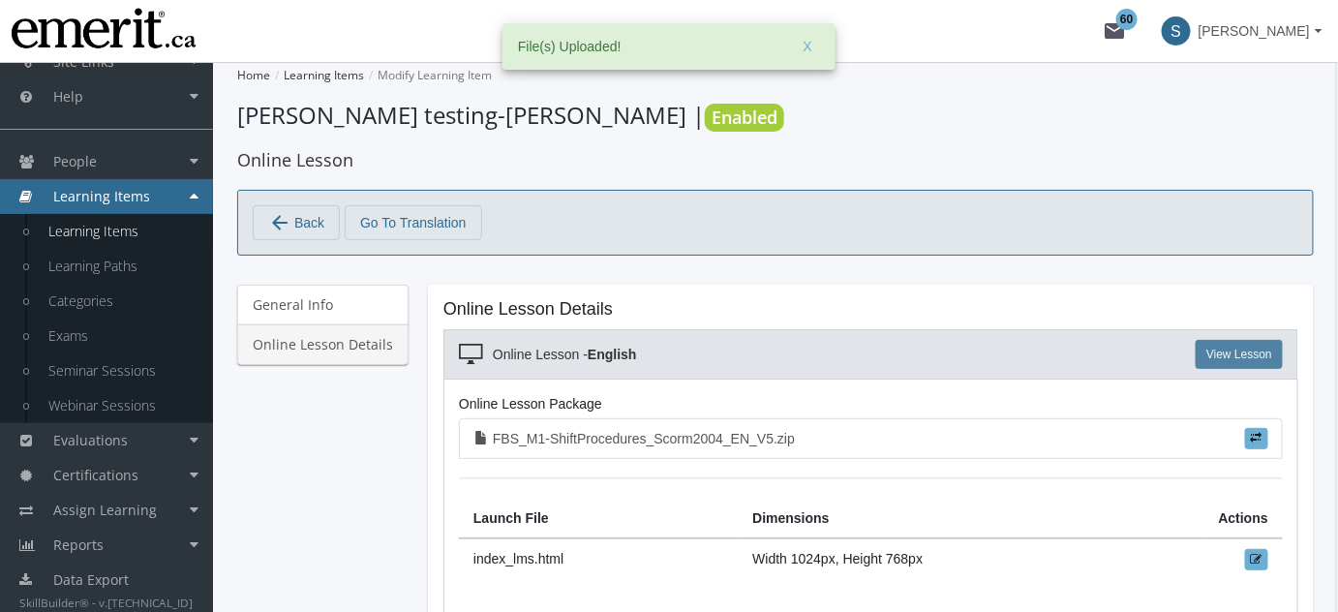
click at [1223, 344] on link "View Lesson" at bounding box center [1239, 354] width 87 height 29
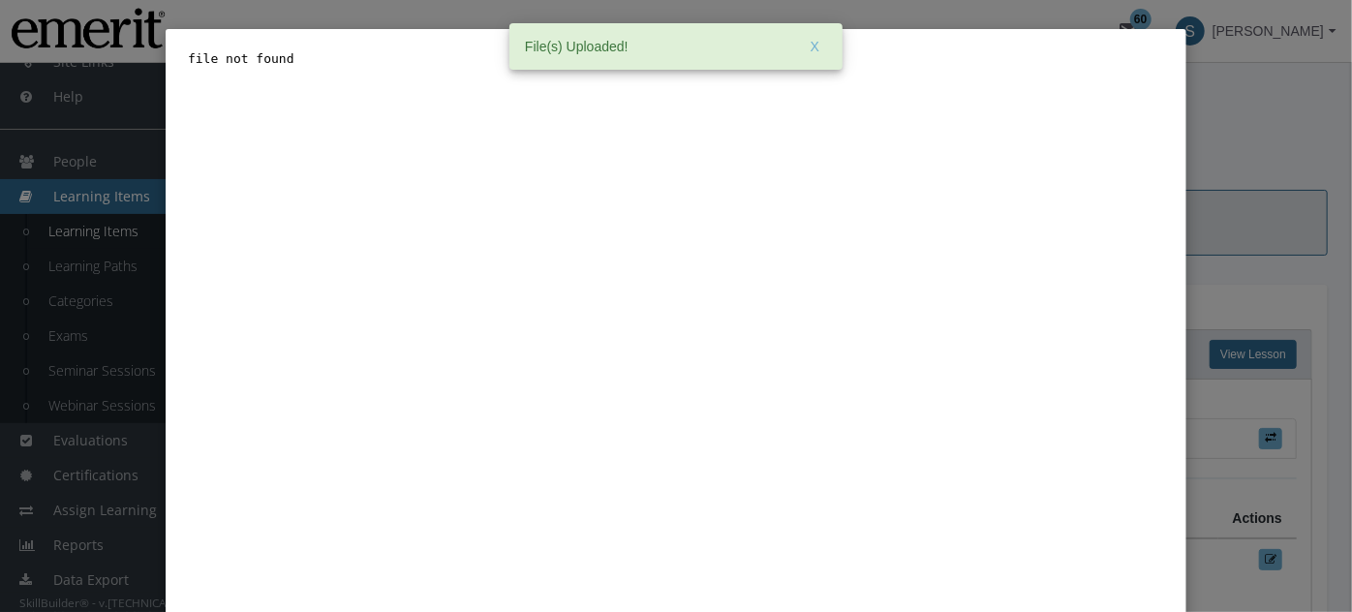
click at [1213, 231] on div "Close" at bounding box center [676, 306] width 1352 height 612
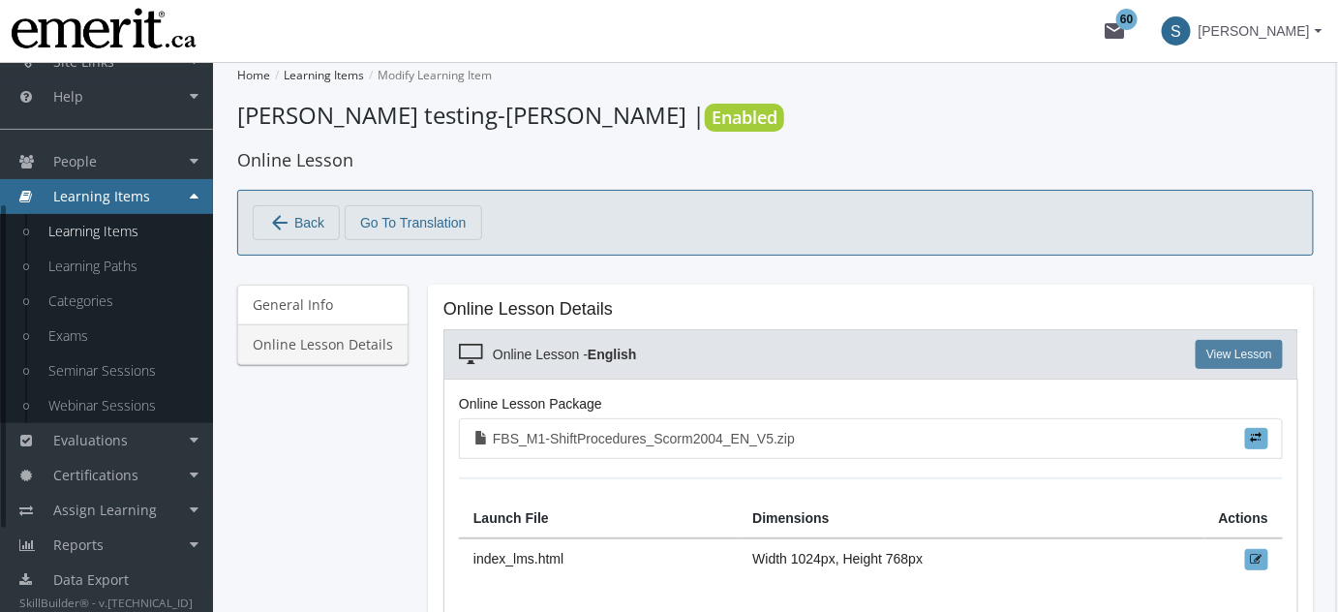
click at [1255, 351] on link "View Lesson" at bounding box center [1239, 354] width 87 height 29
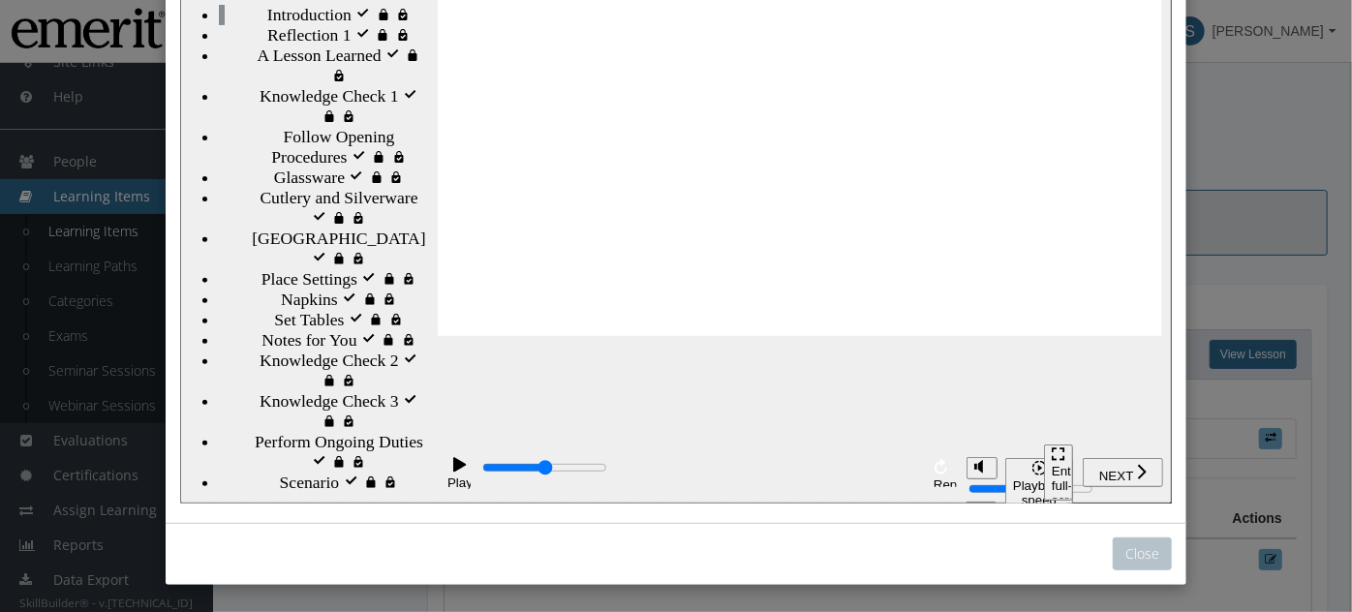
scroll to position [167, 0]
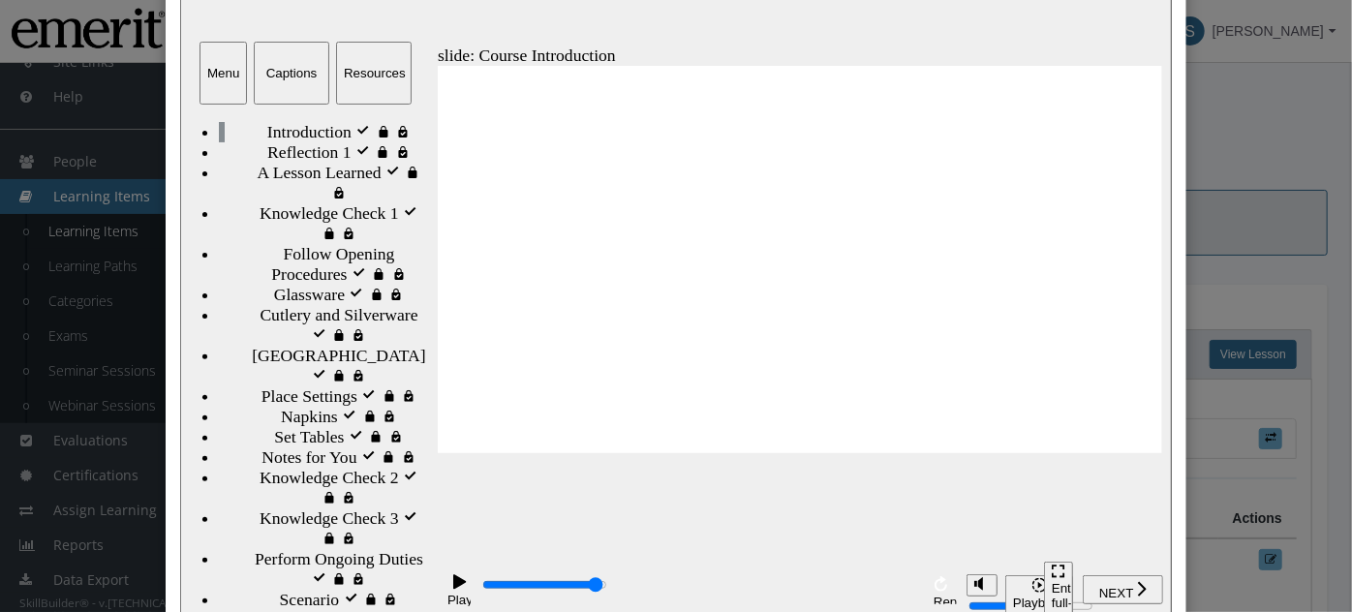
click at [898, 596] on div "playback controls" at bounding box center [698, 587] width 438 height 22
click at [274, 59] on button "Captions" at bounding box center [291, 74] width 76 height 63
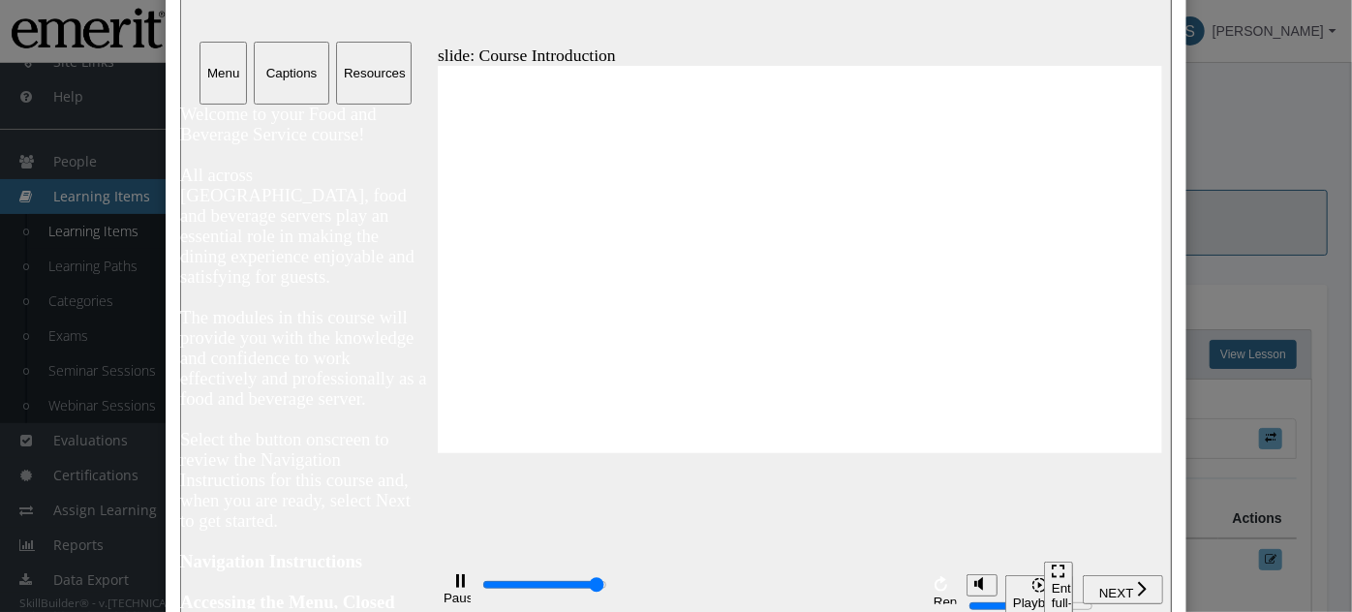
click at [370, 91] on button "Resources" at bounding box center [373, 74] width 76 height 63
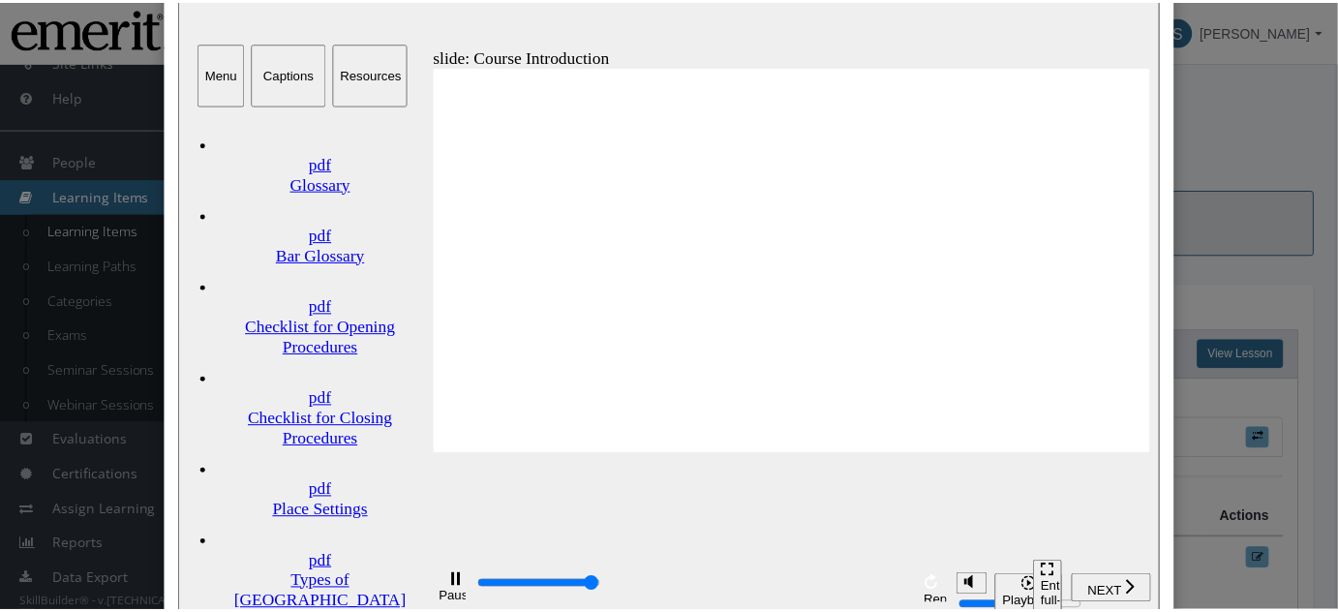
scroll to position [24, 0]
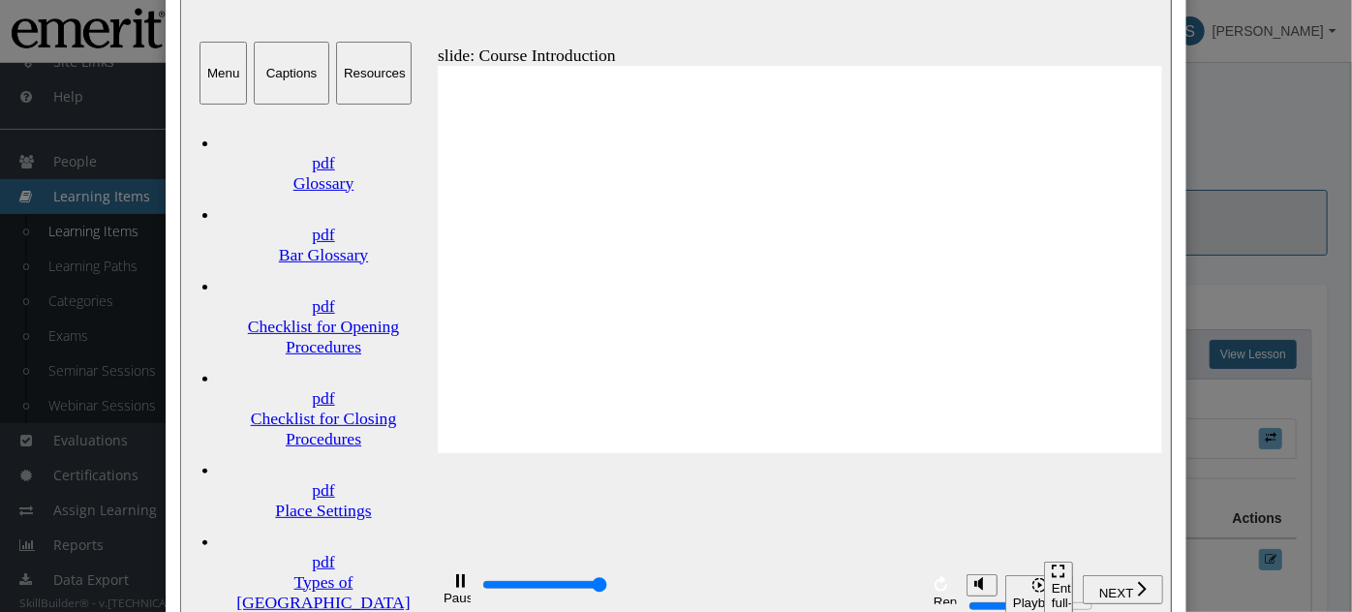
type input "109700"
click at [304, 502] on div "Place Settings" at bounding box center [322, 512] width 209 height 20
click at [1253, 136] on div "Close" at bounding box center [676, 306] width 1352 height 612
